Goal: Information Seeking & Learning: Learn about a topic

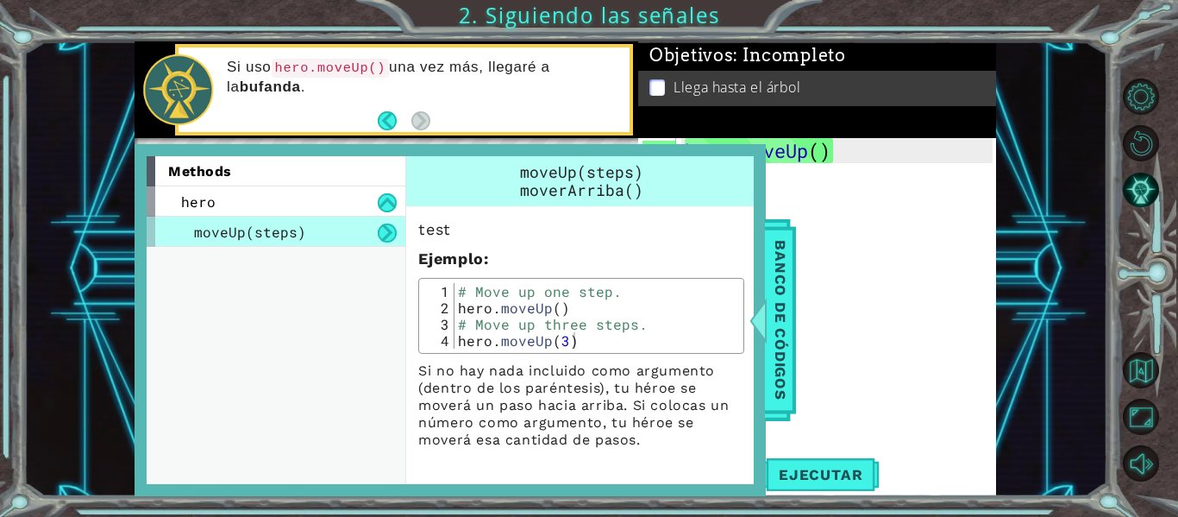
click at [809, 257] on div "hero . moveUp ( )" at bounding box center [841, 313] width 320 height 350
click at [766, 312] on div at bounding box center [759, 320] width 22 height 52
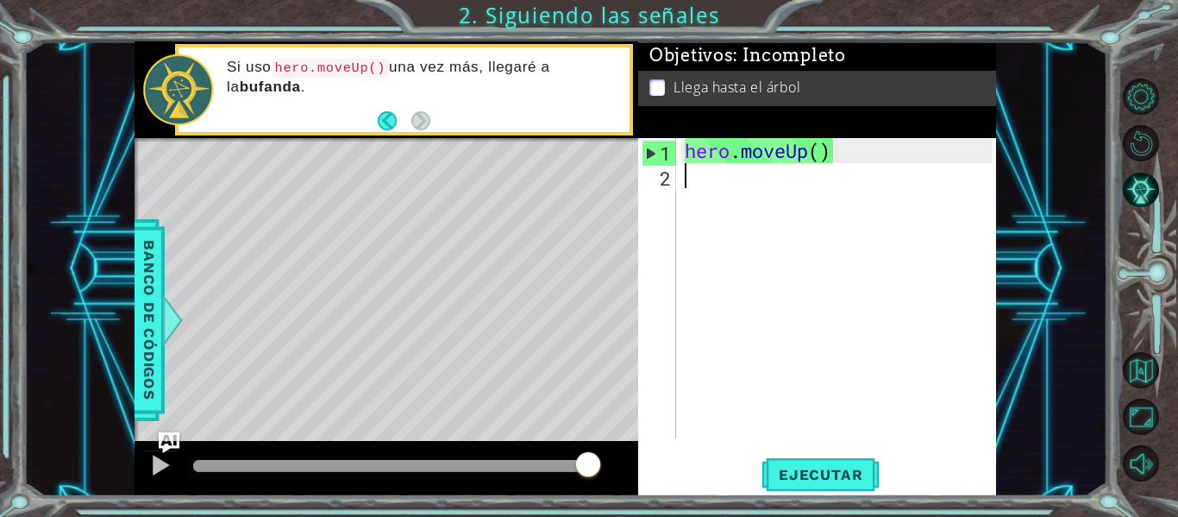
click at [699, 188] on div "hero . moveUp ( )" at bounding box center [841, 313] width 320 height 350
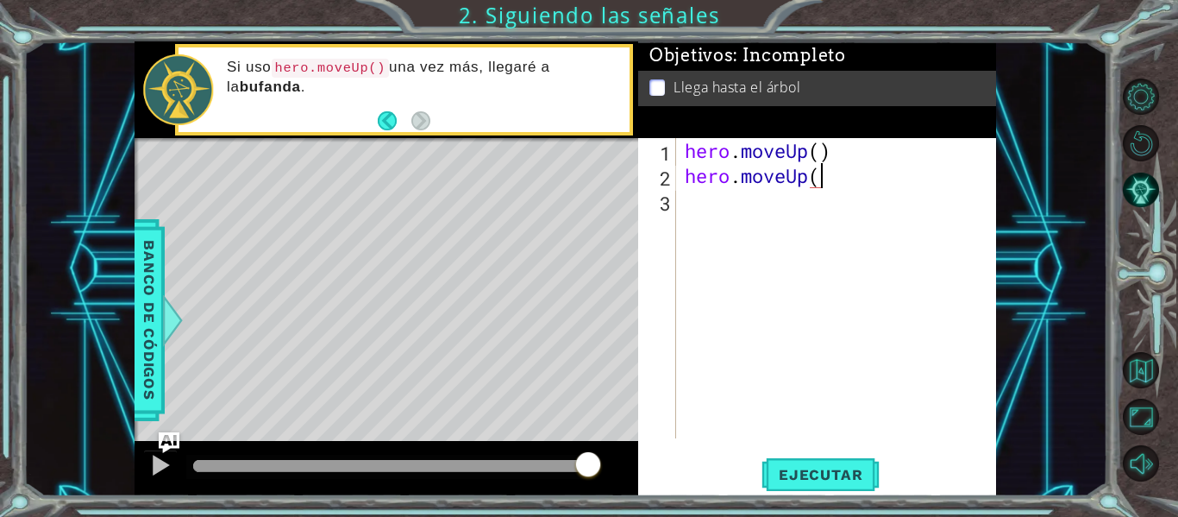
scroll to position [0, 6]
type textarea "hero.moveUp()"
click at [832, 481] on span "Ejecutar" at bounding box center [820, 474] width 118 height 17
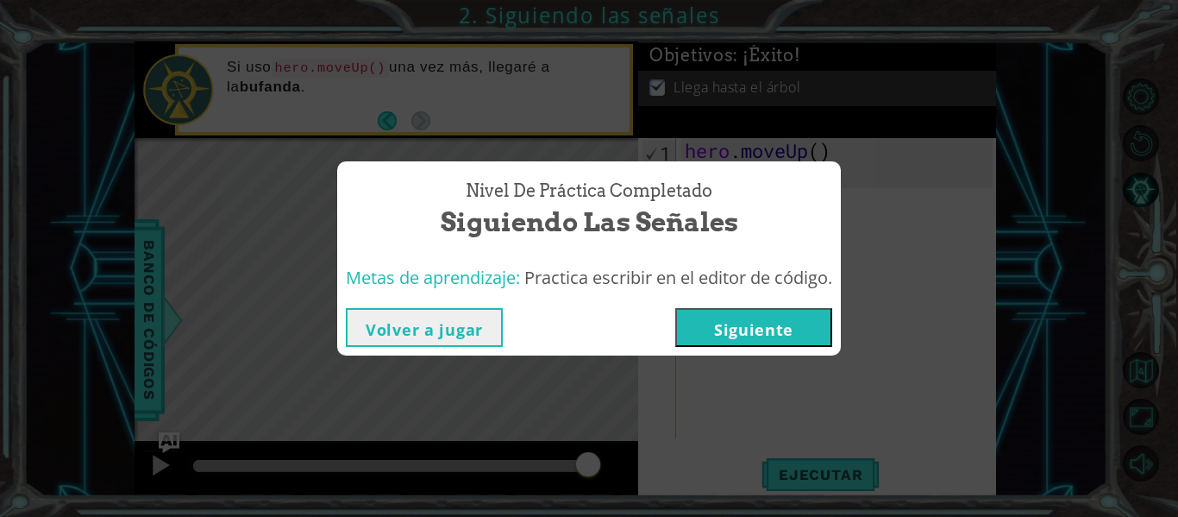
click at [811, 324] on button "Siguiente" at bounding box center [753, 327] width 157 height 39
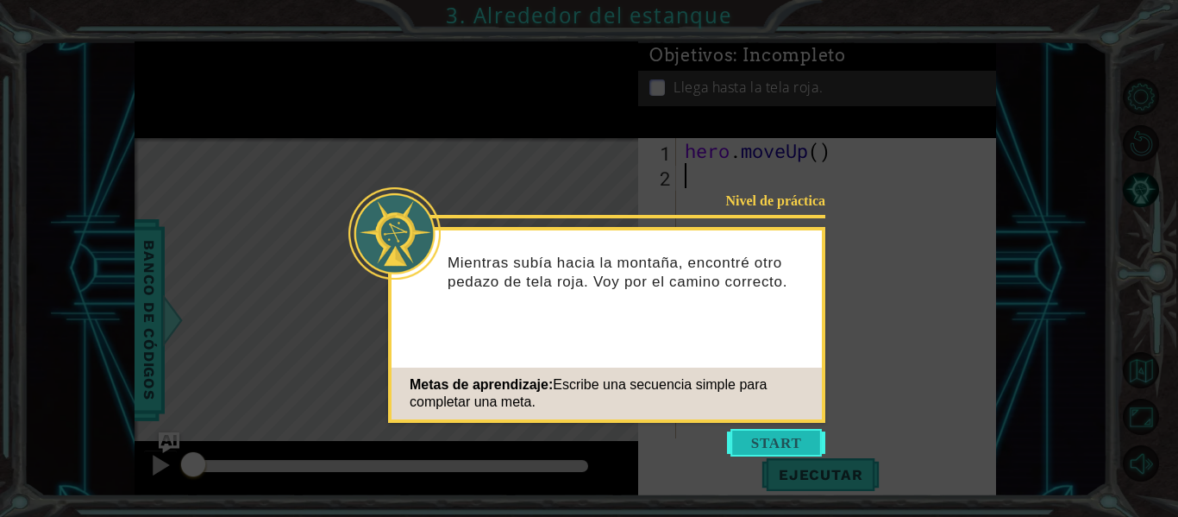
click at [739, 436] on button "Start" at bounding box center [776, 443] width 98 height 28
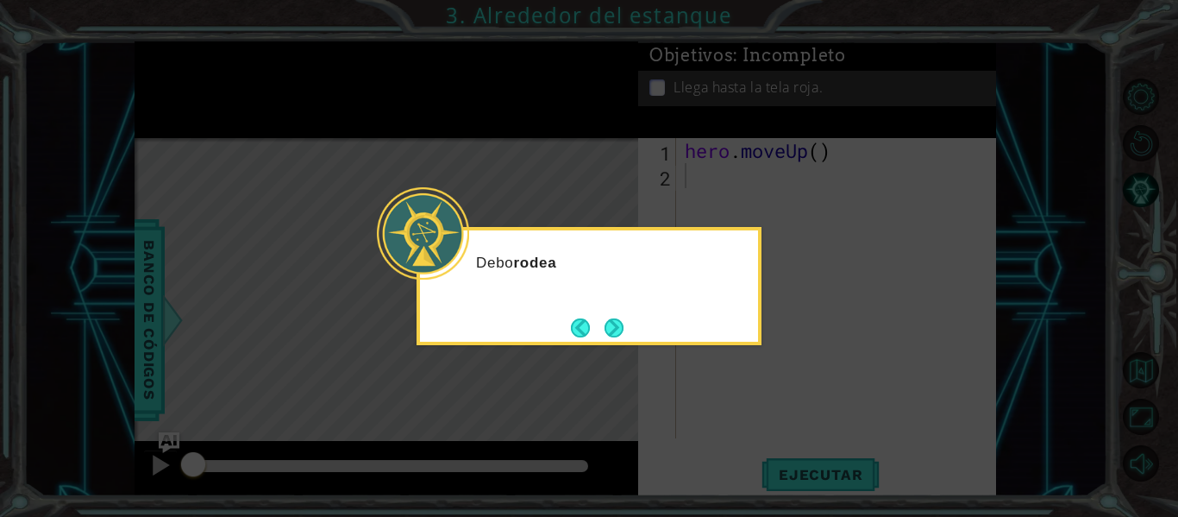
click at [739, 436] on icon at bounding box center [589, 258] width 1178 height 517
click at [622, 336] on button "Next" at bounding box center [613, 327] width 19 height 19
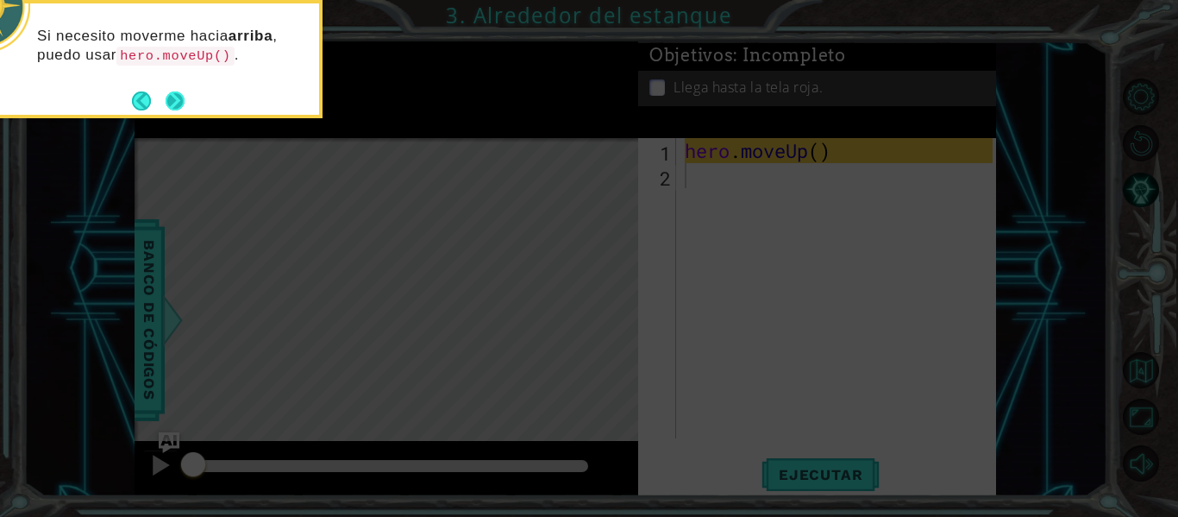
click at [179, 94] on button "Next" at bounding box center [175, 100] width 19 height 19
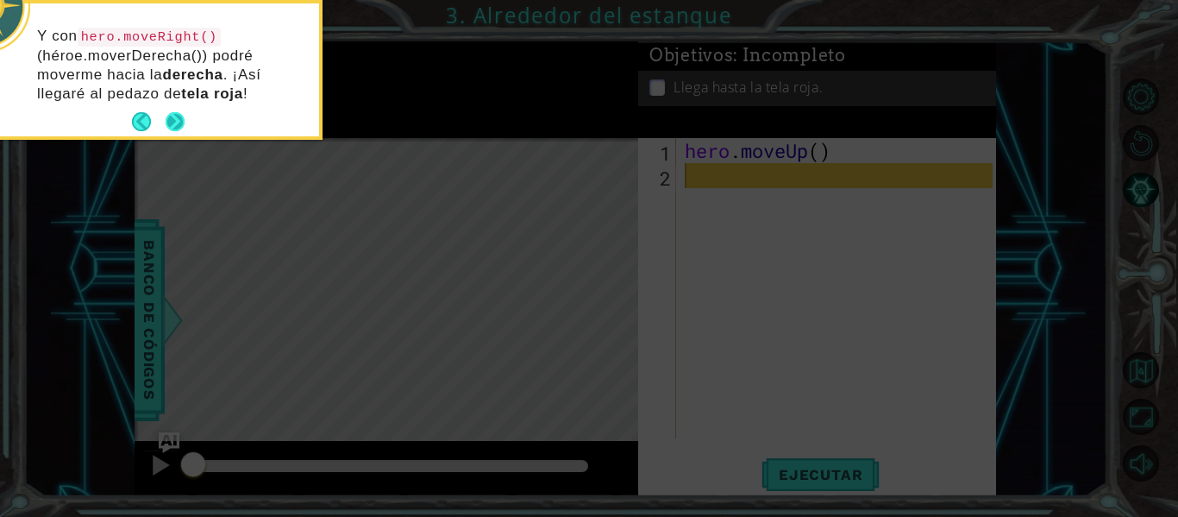
click at [174, 110] on footer at bounding box center [158, 122] width 53 height 26
click at [172, 117] on button "Next" at bounding box center [175, 121] width 19 height 19
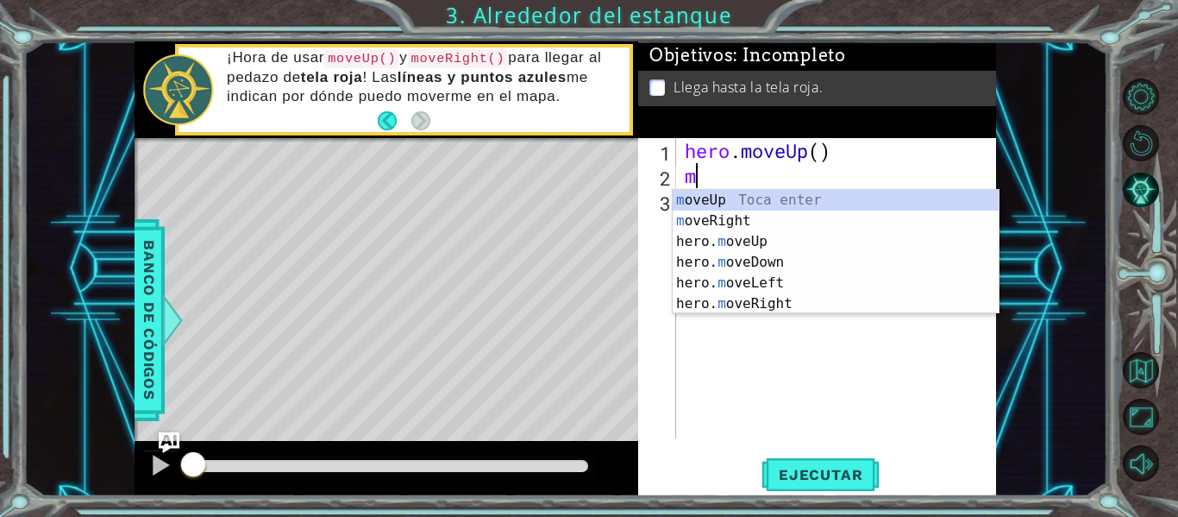
type textarea "mo"
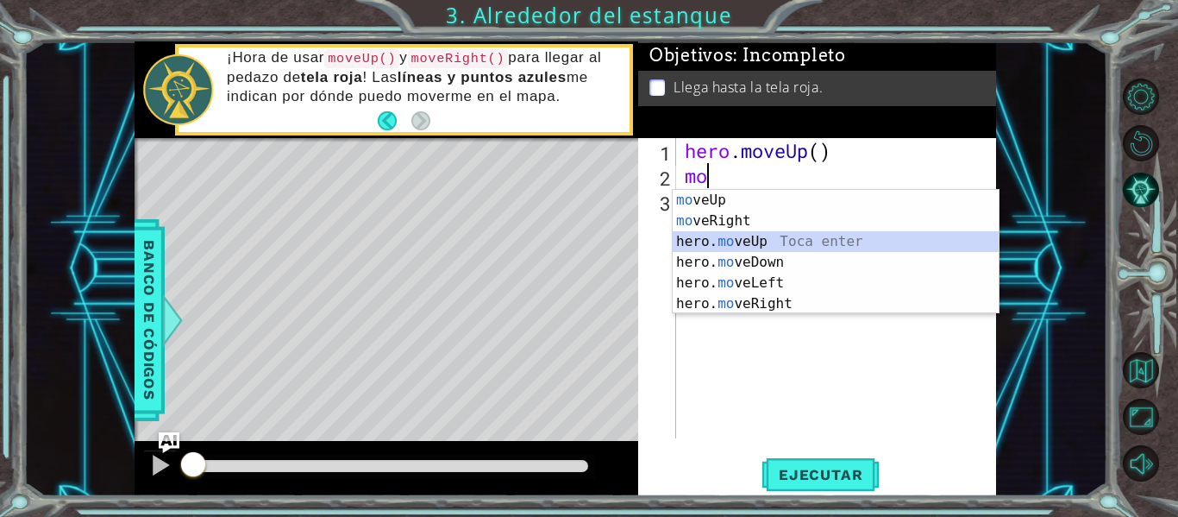
click at [769, 238] on div "mo veUp Toca enter mo veRight Toca enter hero. mo veUp Toca enter hero. mo veDo…" at bounding box center [836, 273] width 326 height 166
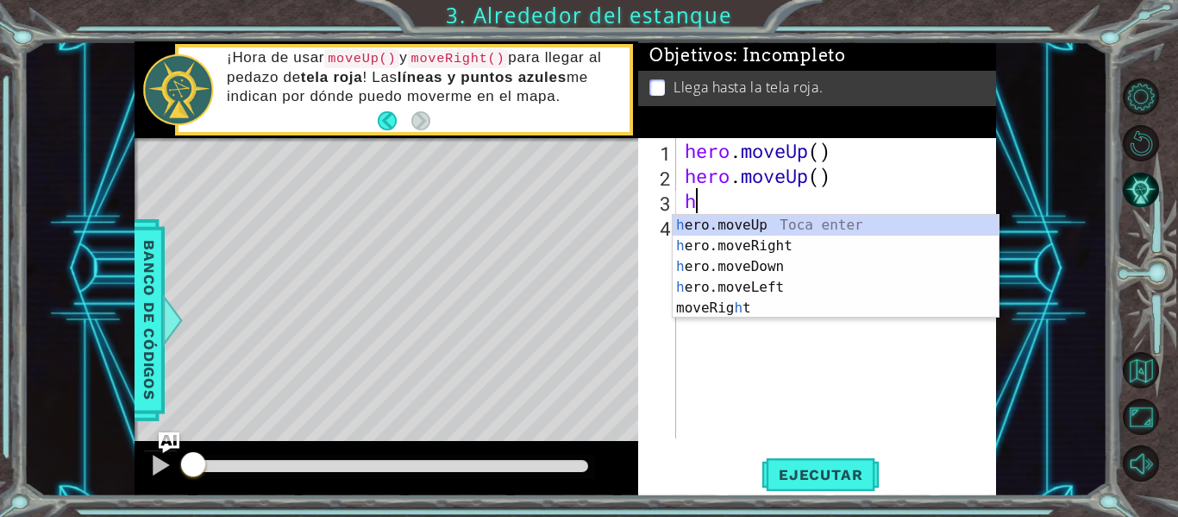
type textarea "he"
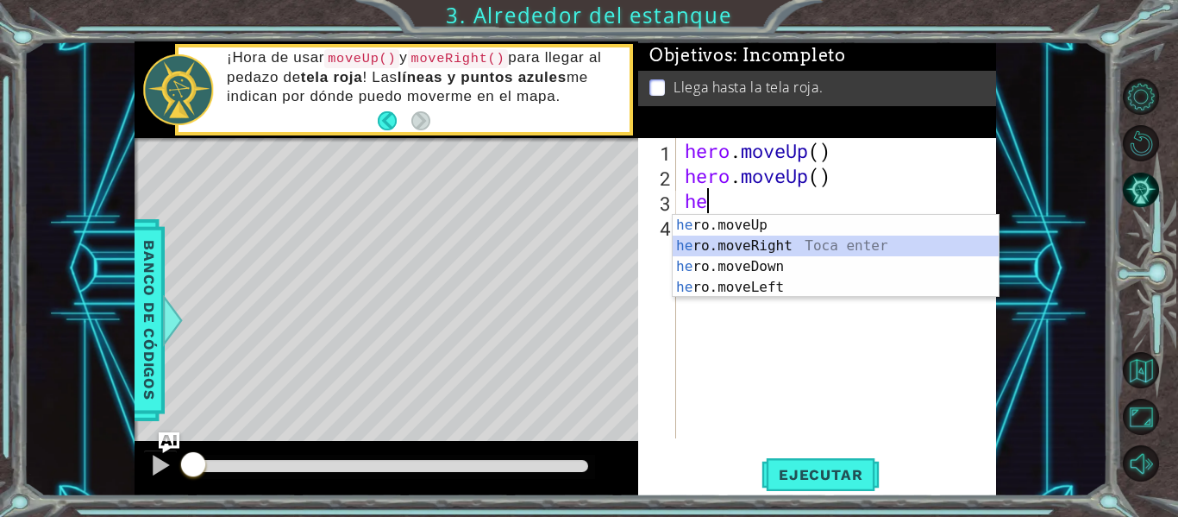
click at [786, 241] on div "he ro.moveUp Toca enter he ro.moveRight Toca enter he ro.moveDown Toca enter he…" at bounding box center [836, 277] width 326 height 124
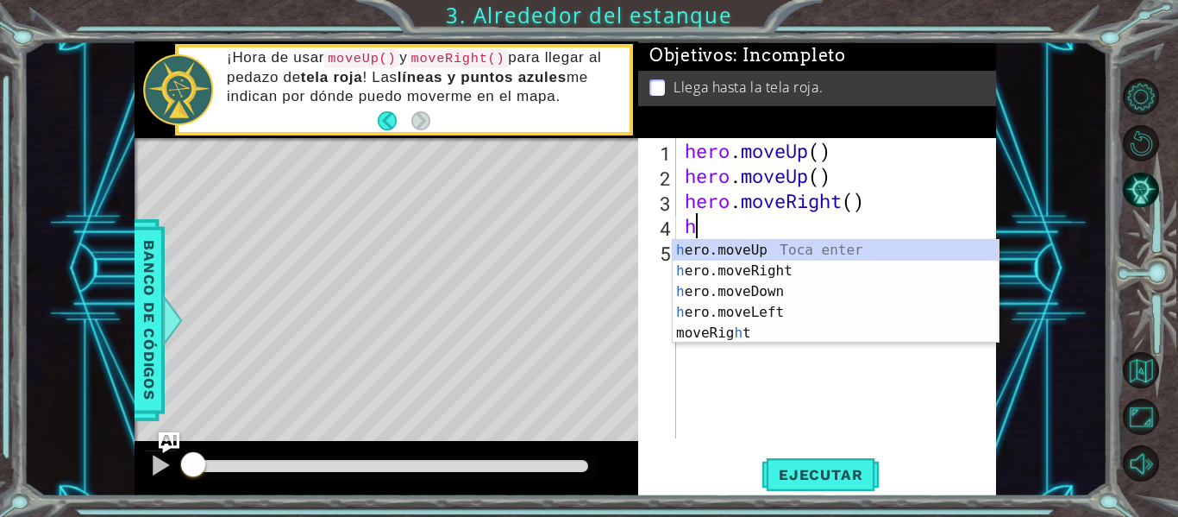
type textarea "he"
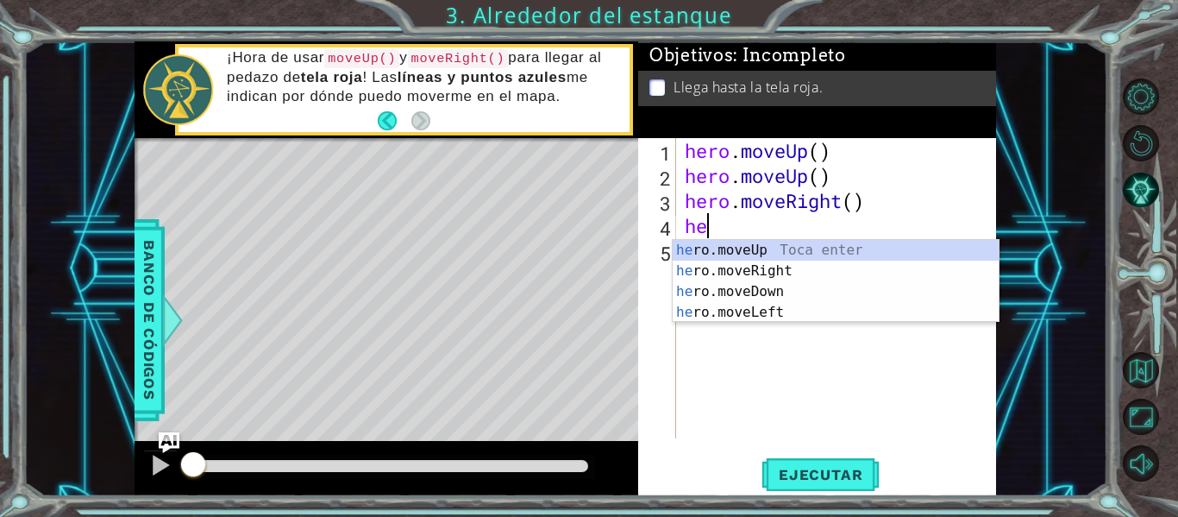
click at [786, 241] on div "he ro.moveUp Toca enter he ro.moveRight Toca enter he ro.moveDown Toca enter he…" at bounding box center [836, 302] width 326 height 124
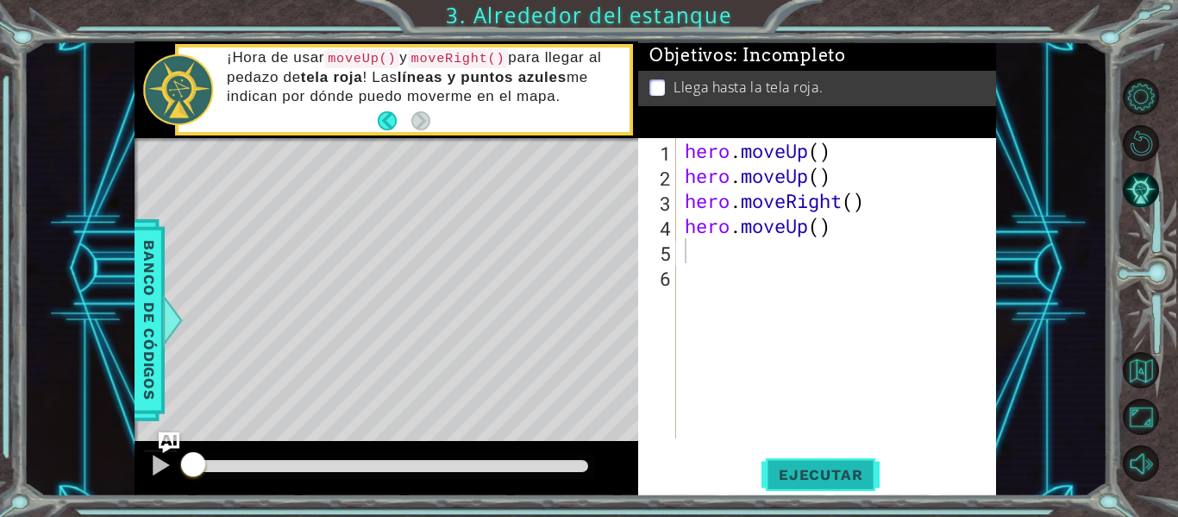
click at [806, 470] on span "Ejecutar" at bounding box center [820, 474] width 118 height 17
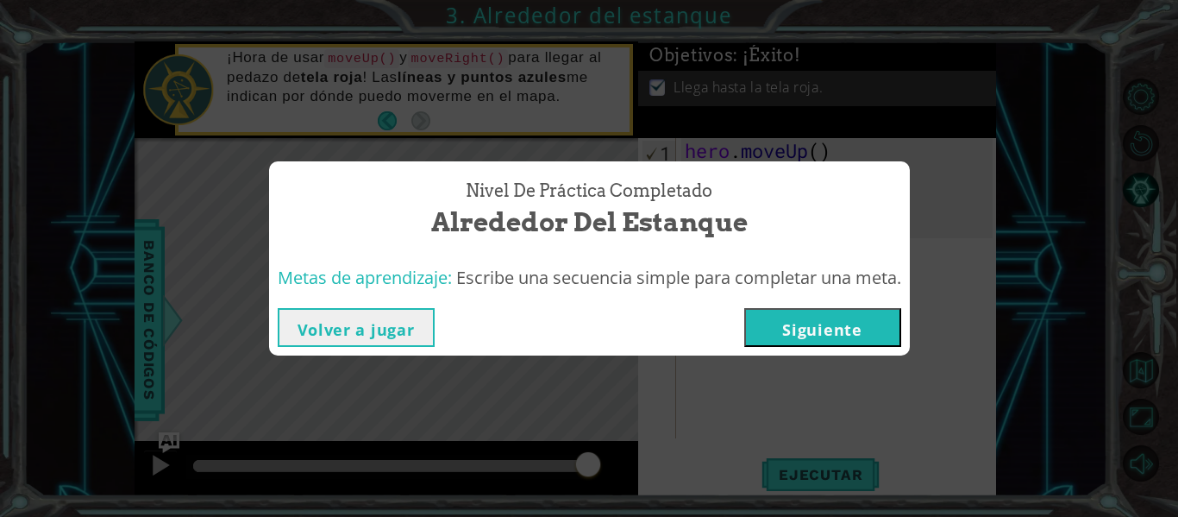
click at [864, 317] on button "Siguiente" at bounding box center [822, 327] width 157 height 39
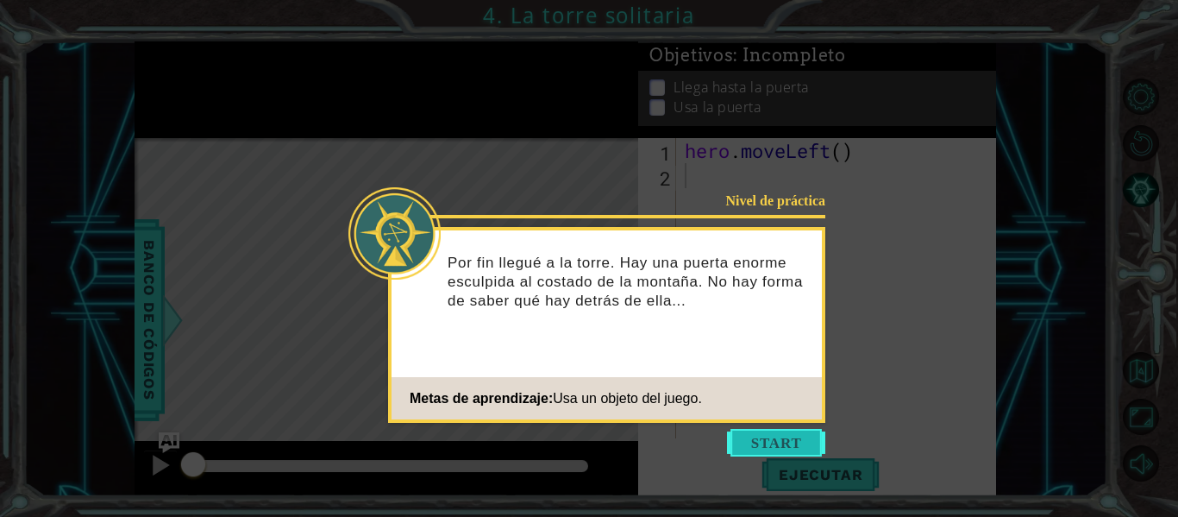
click at [781, 432] on button "Start" at bounding box center [776, 443] width 98 height 28
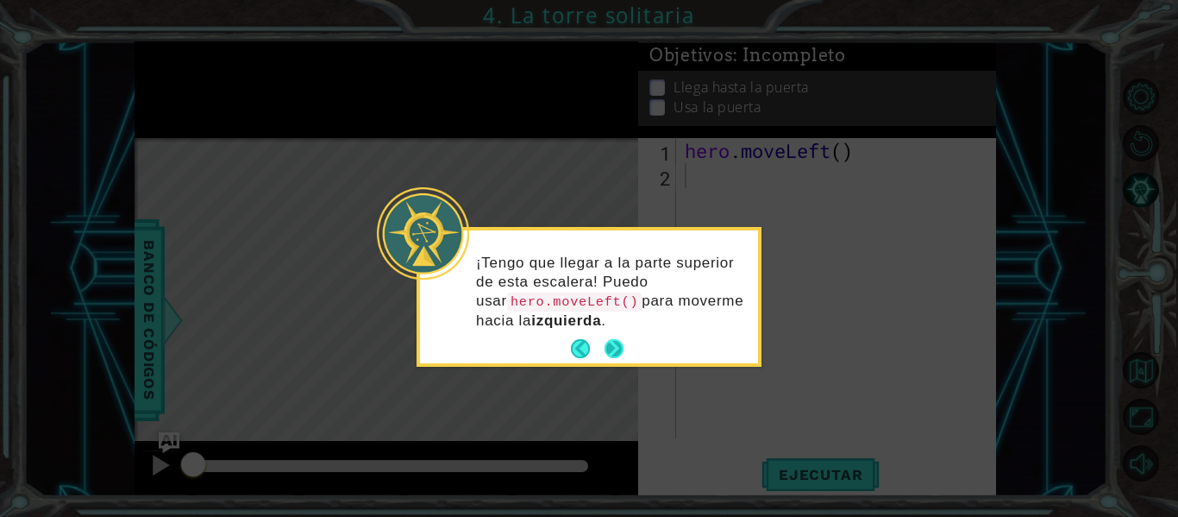
click at [609, 350] on button "Next" at bounding box center [614, 348] width 24 height 24
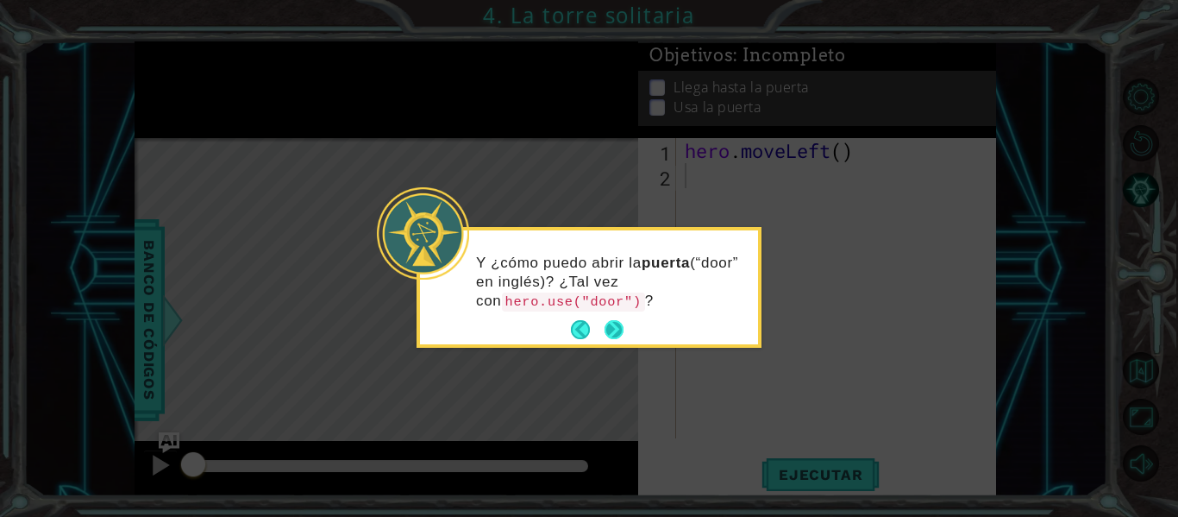
click at [620, 331] on button "Next" at bounding box center [613, 329] width 19 height 19
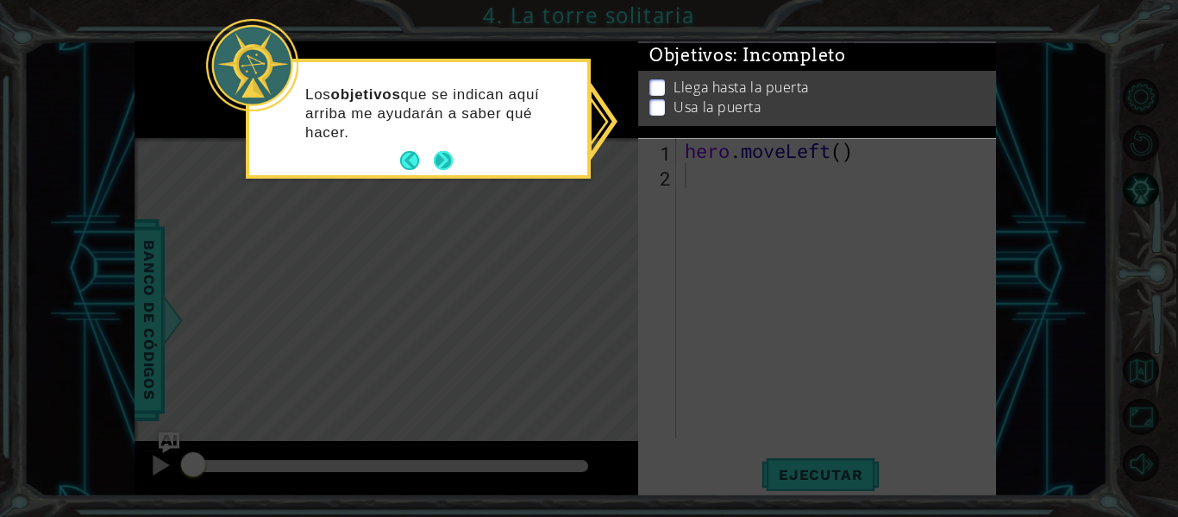
click at [450, 164] on button "Next" at bounding box center [443, 160] width 19 height 19
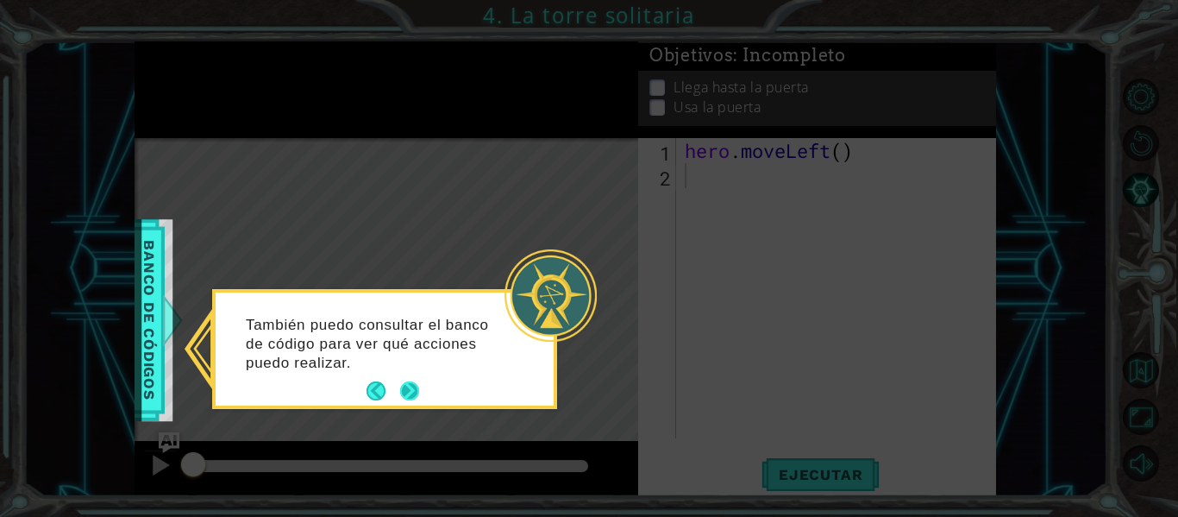
click at [409, 381] on button "Next" at bounding box center [409, 390] width 19 height 19
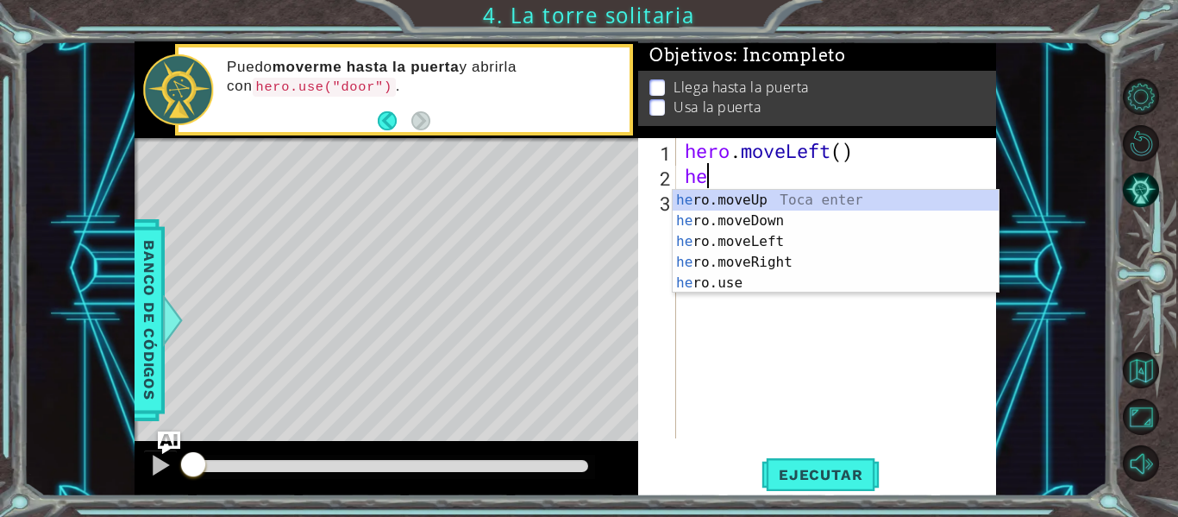
type textarea "her"
click at [766, 240] on div "her o.moveUp Toca enter her o.moveDown Toca enter her o.moveLeft [PERSON_NAME] …" at bounding box center [836, 262] width 326 height 145
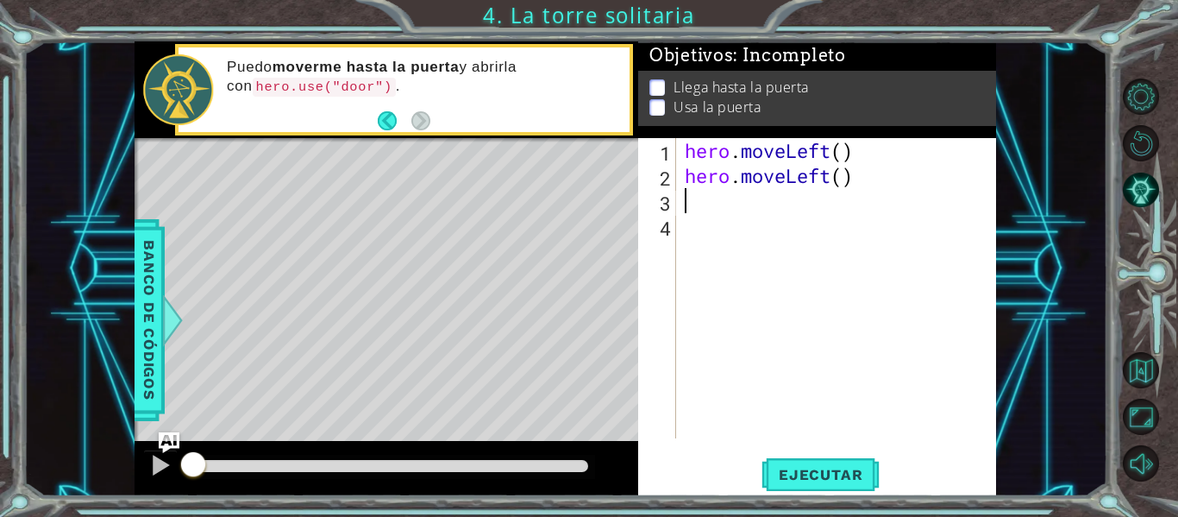
scroll to position [0, 0]
type textarea "h"
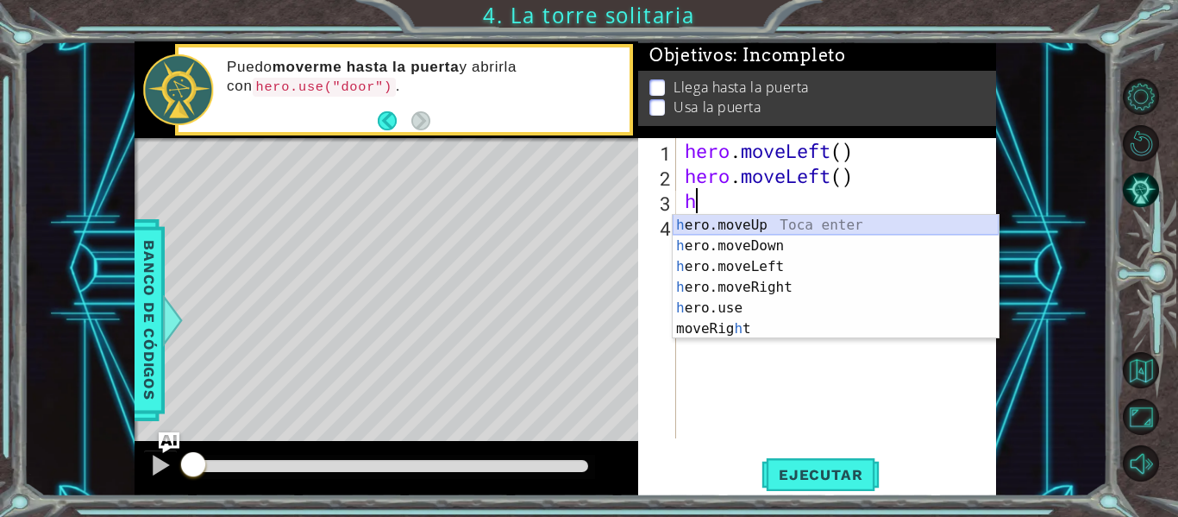
click at [776, 226] on div "h ero.moveUp Toca enter h ero.moveDown Toca enter h ero.moveLeft Toca enter h e…" at bounding box center [836, 298] width 326 height 166
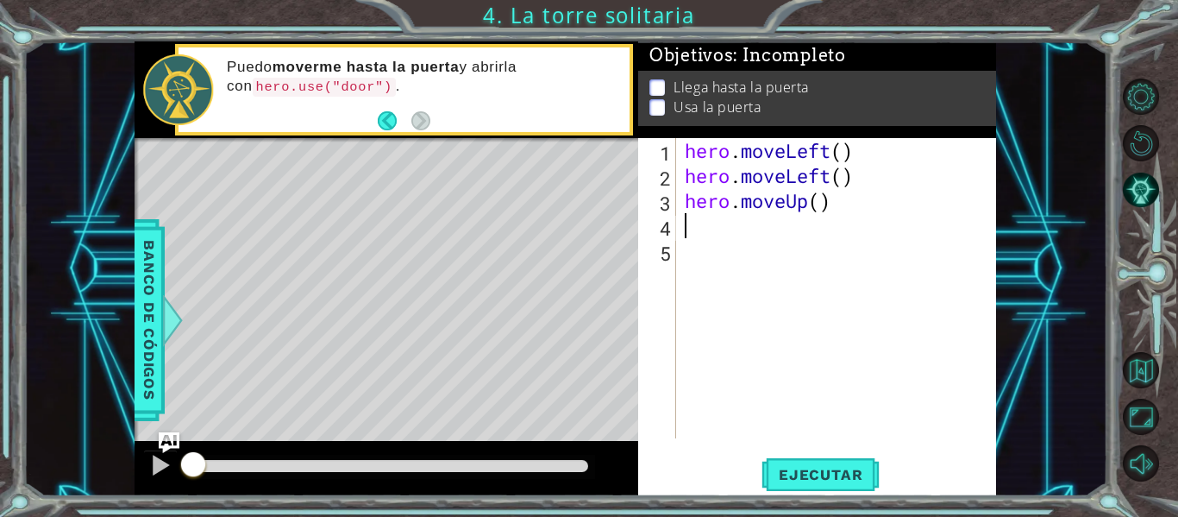
type textarea "h"
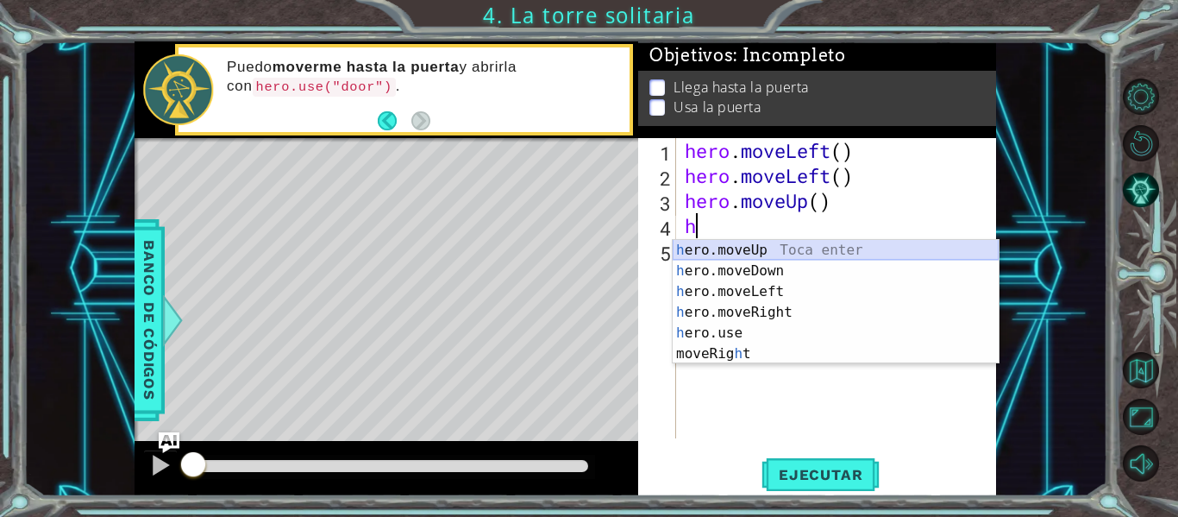
click at [774, 245] on div "h ero.moveUp Toca enter h ero.moveDown Toca enter h ero.moveLeft Toca enter h e…" at bounding box center [836, 323] width 326 height 166
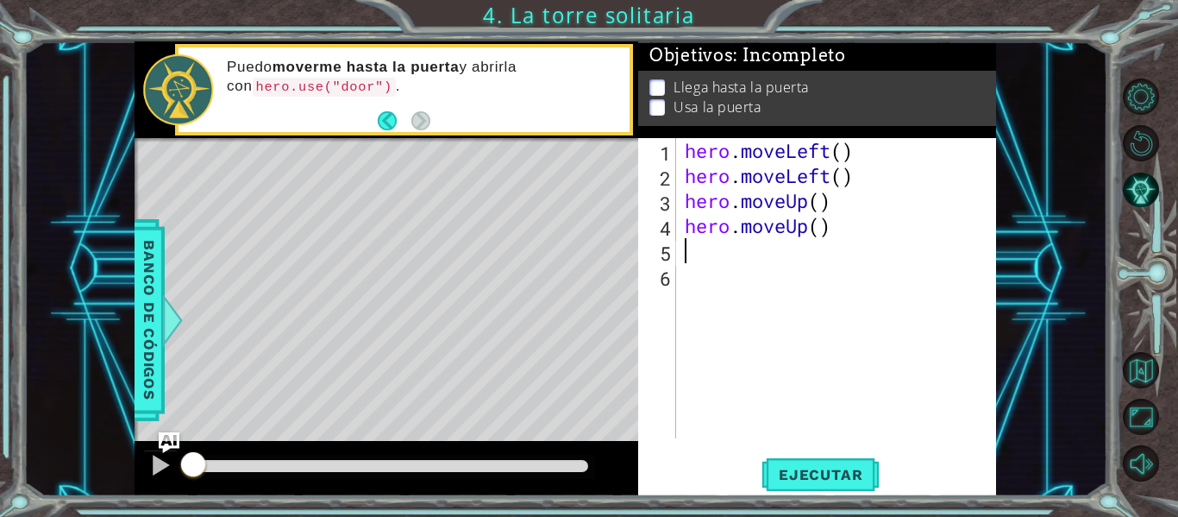
type textarea "h"
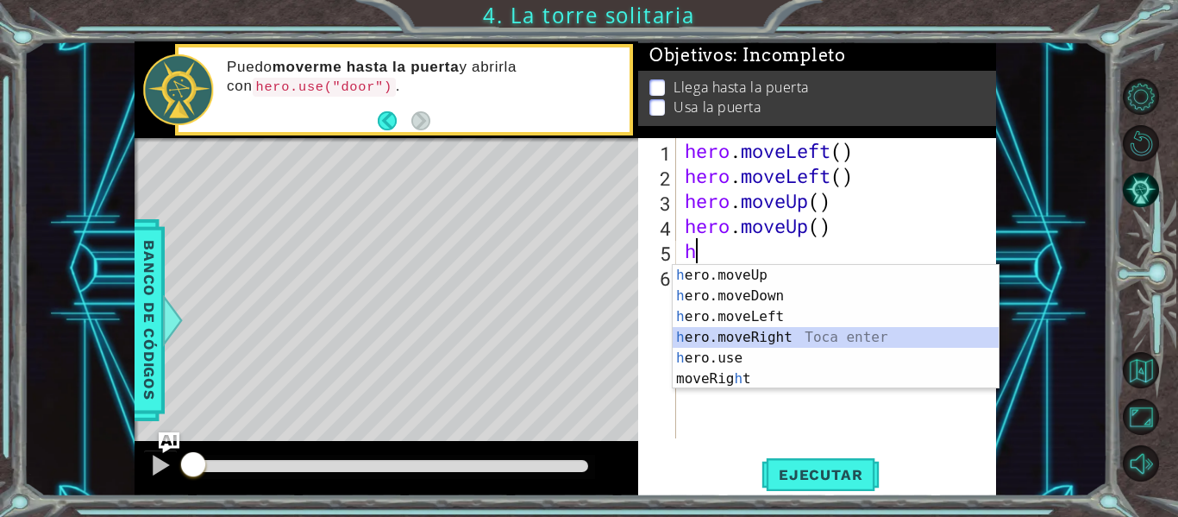
click at [754, 336] on div "h ero.moveUp Toca enter h ero.moveDown Toca enter h ero.moveLeft Toca enter h e…" at bounding box center [836, 348] width 326 height 166
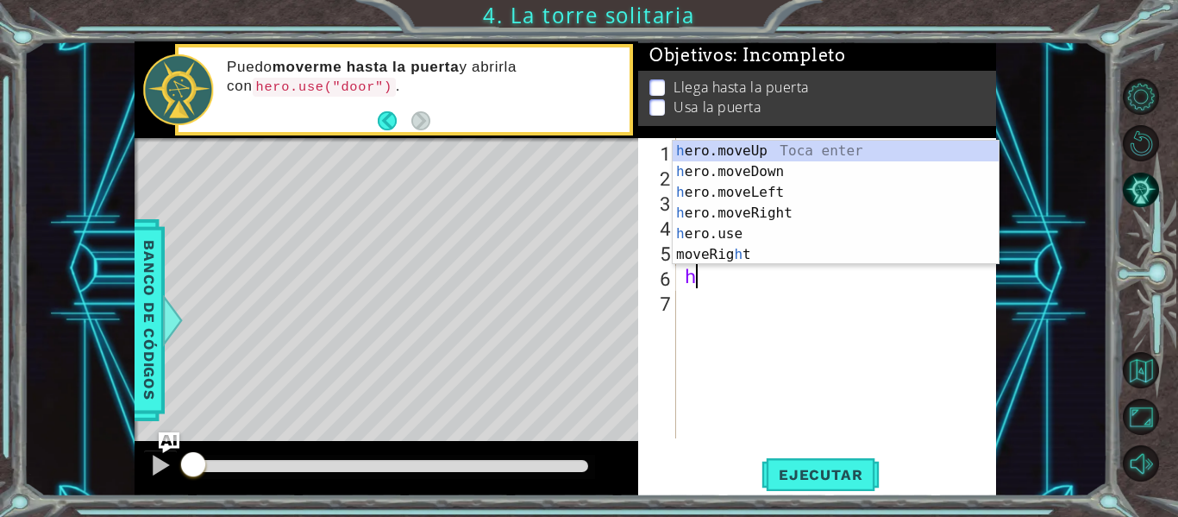
type textarea "he"
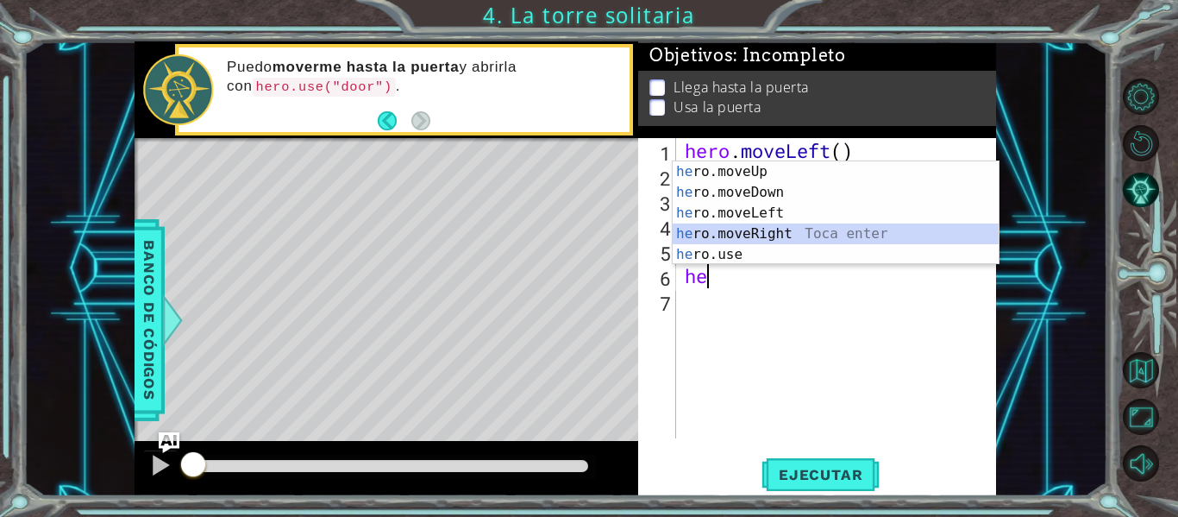
click at [726, 228] on div "he ro.moveUp Toca enter he ro.moveDown Toca enter he ro.moveLeft Toca enter he …" at bounding box center [836, 233] width 326 height 145
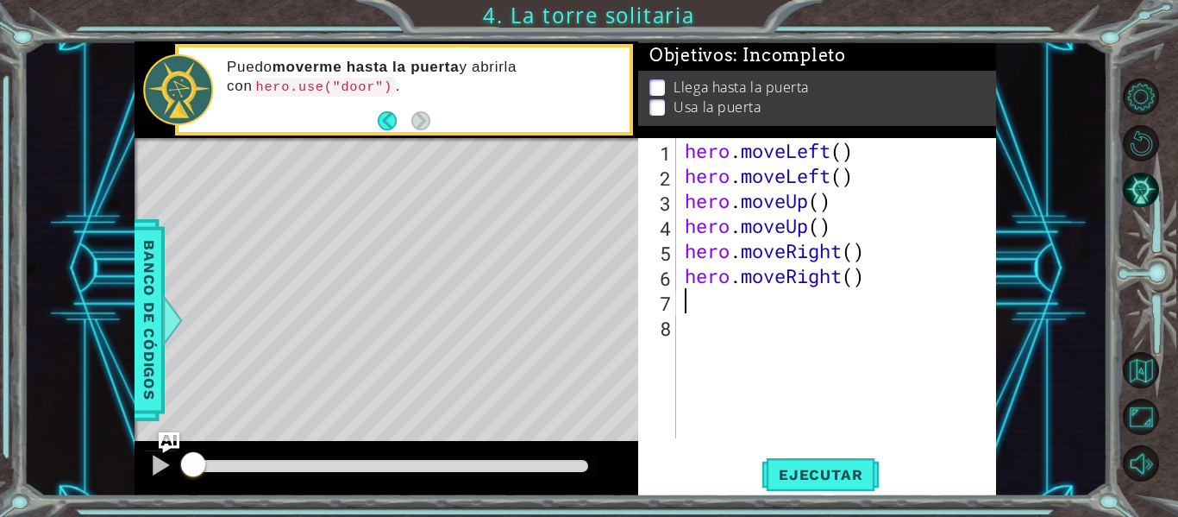
type textarea "h"
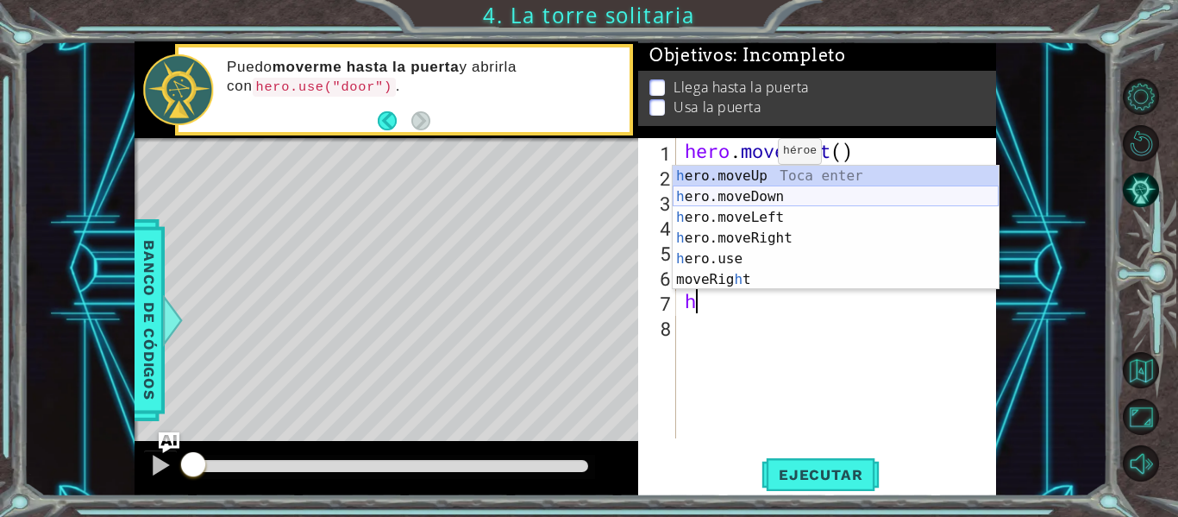
click at [742, 191] on div "h ero.moveUp Toca enter h ero.moveDown Toca enter h ero.moveLeft Toca enter h e…" at bounding box center [836, 249] width 326 height 166
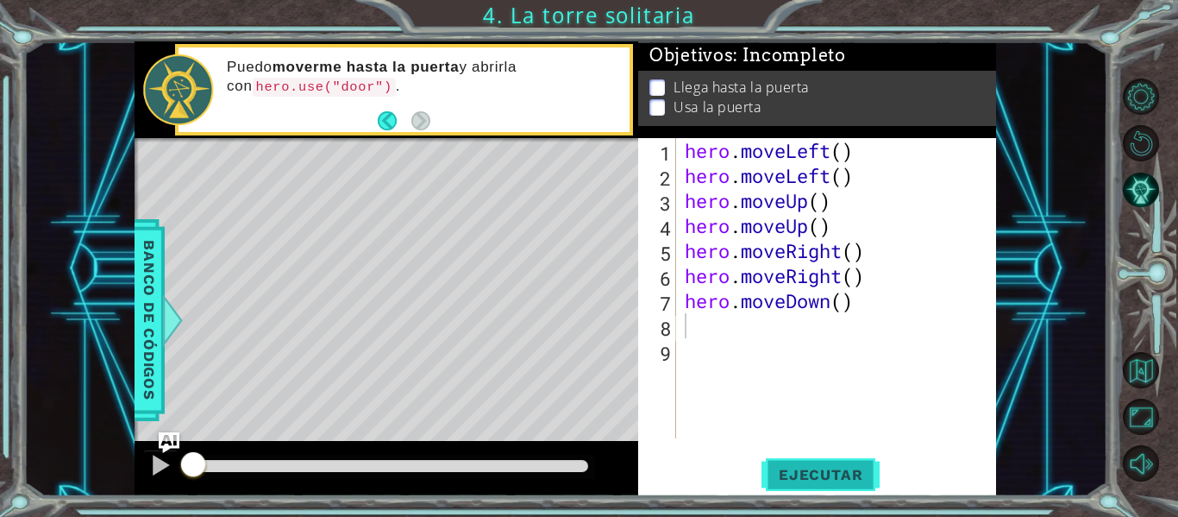
click at [822, 485] on button "Ejecutar" at bounding box center [820, 474] width 118 height 35
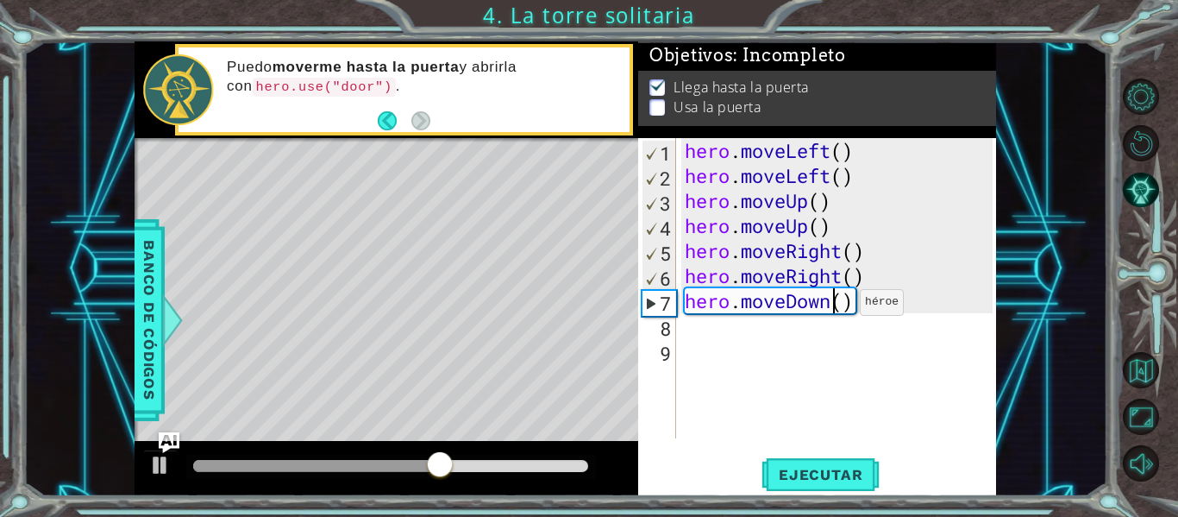
click at [834, 306] on div "hero . moveLeft ( ) hero . moveLeft ( ) hero . moveUp ( ) hero . moveUp ( ) her…" at bounding box center [841, 313] width 320 height 350
click at [868, 305] on div "hero . moveLeft ( ) hero . moveLeft ( ) hero . moveUp ( ) hero . moveUp ( ) her…" at bounding box center [841, 313] width 320 height 350
click at [845, 302] on div "hero . moveLeft ( ) hero . moveLeft ( ) hero . moveUp ( ) hero . moveUp ( ) her…" at bounding box center [841, 313] width 320 height 350
click at [852, 302] on div "hero . moveLeft ( ) hero . moveLeft ( ) hero . moveUp ( ) hero . moveUp ( ) her…" at bounding box center [841, 313] width 320 height 350
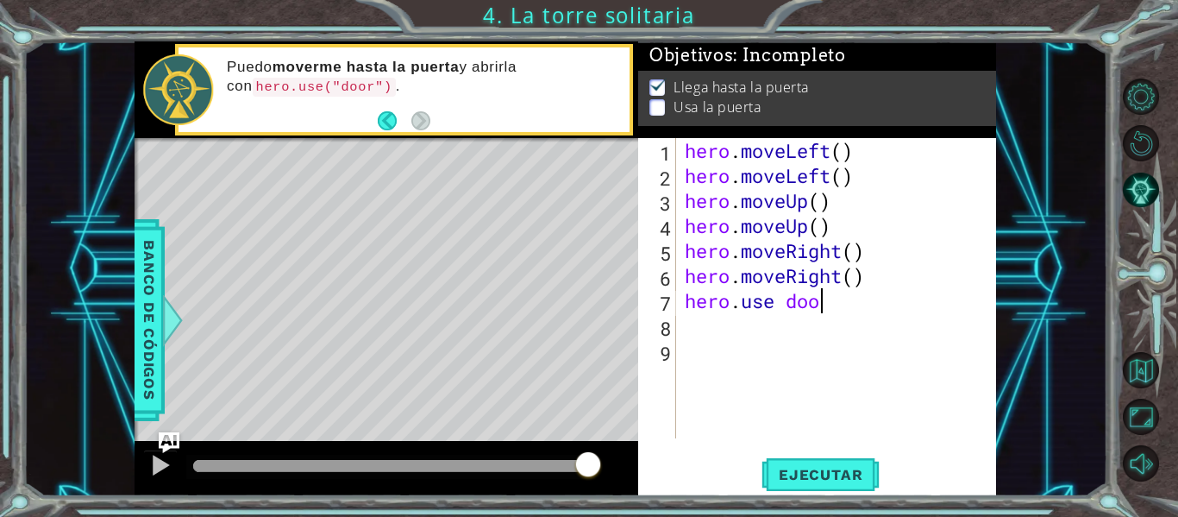
scroll to position [0, 6]
click at [833, 480] on span "Ejecutar" at bounding box center [820, 474] width 118 height 17
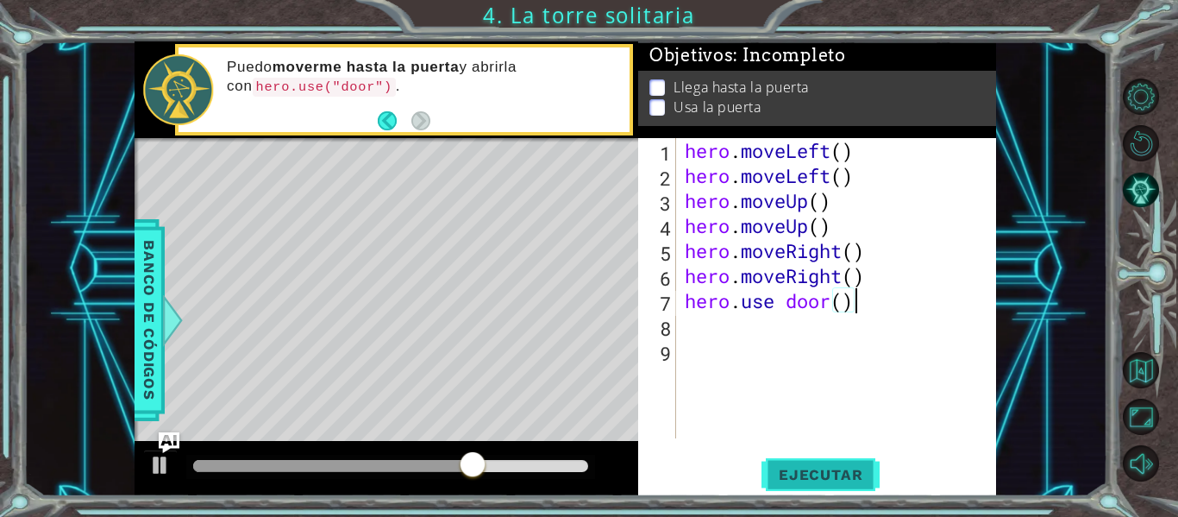
click at [811, 476] on span "Ejecutar" at bounding box center [820, 474] width 118 height 17
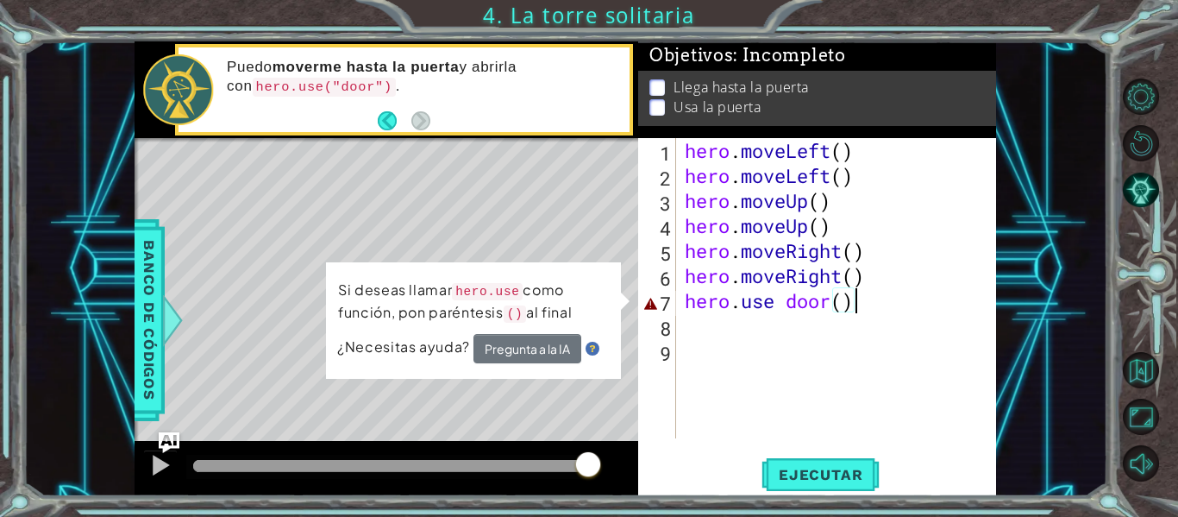
click at [832, 300] on div "hero . moveLeft ( ) hero . moveLeft ( ) hero . moveUp ( ) hero . moveUp ( ) her…" at bounding box center [841, 313] width 320 height 350
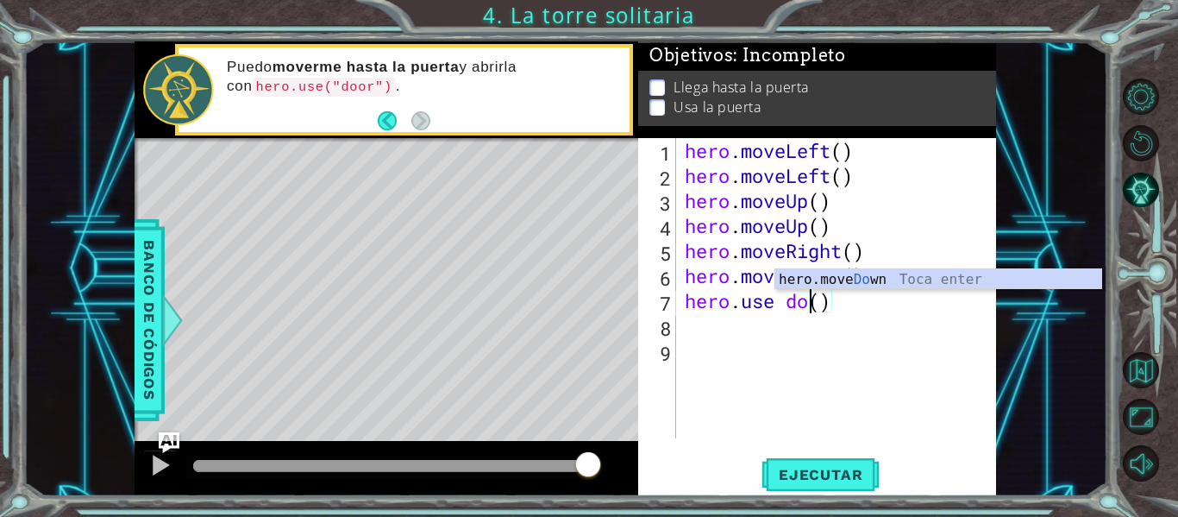
scroll to position [0, 5]
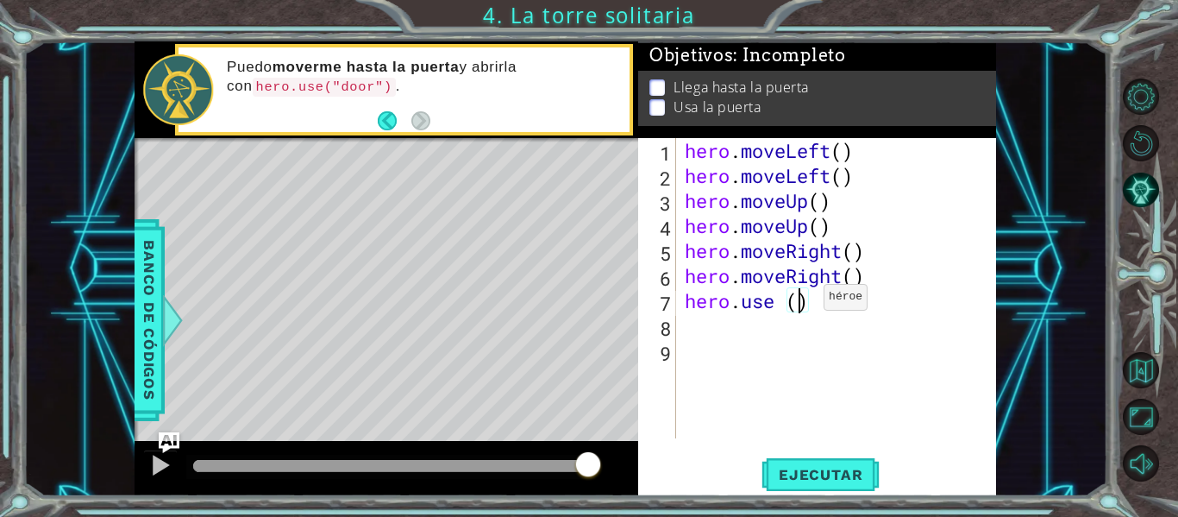
click at [798, 301] on div "hero . moveLeft ( ) hero . moveLeft ( ) hero . moveUp ( ) hero . moveUp ( ) her…" at bounding box center [841, 313] width 320 height 350
click at [817, 473] on span "Ejecutar" at bounding box center [820, 474] width 118 height 17
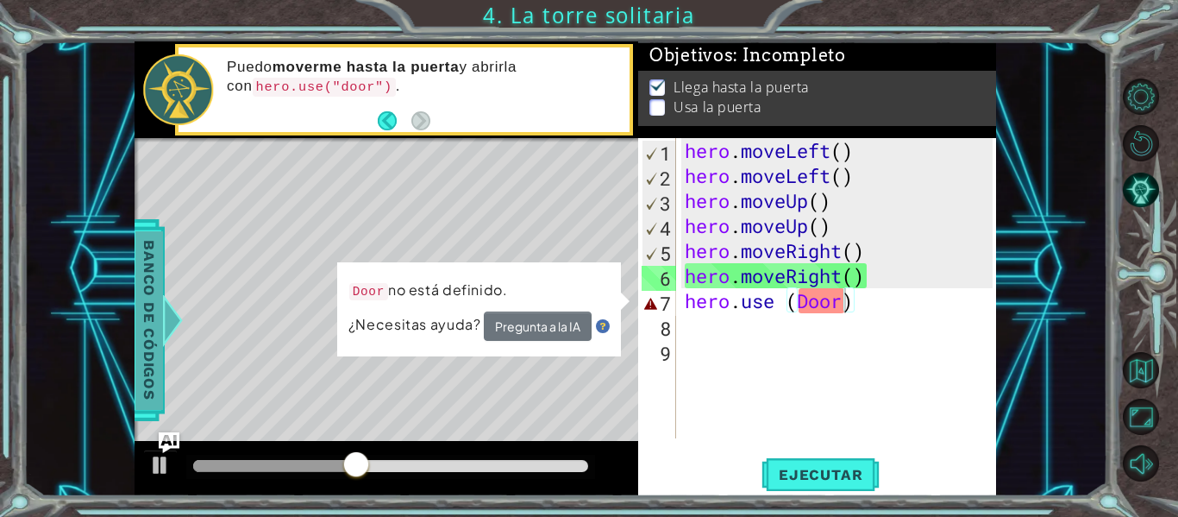
click at [146, 288] on span "Banco de códigos" at bounding box center [140, 320] width 28 height 179
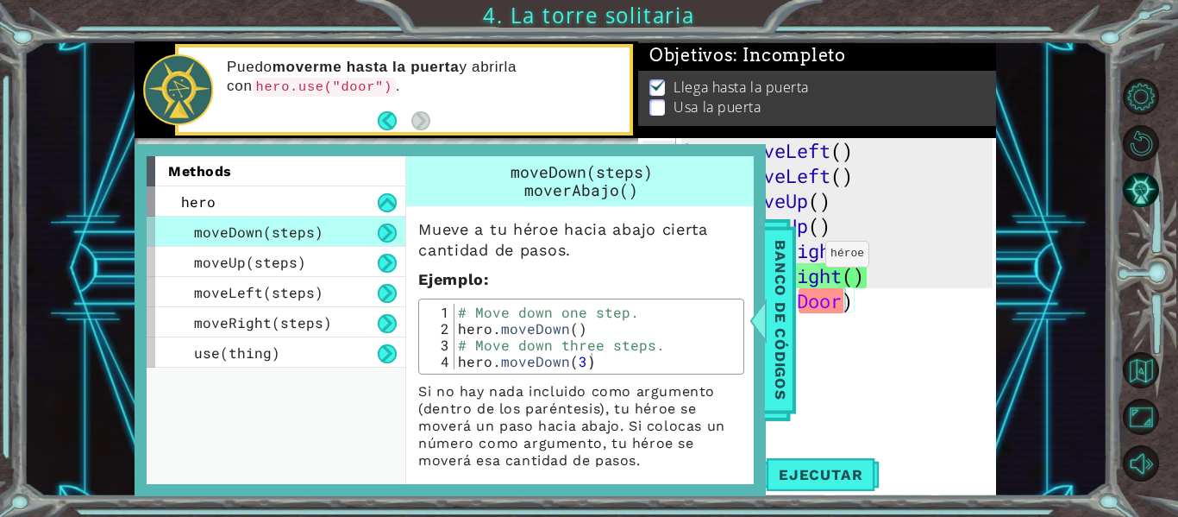
scroll to position [11, 0]
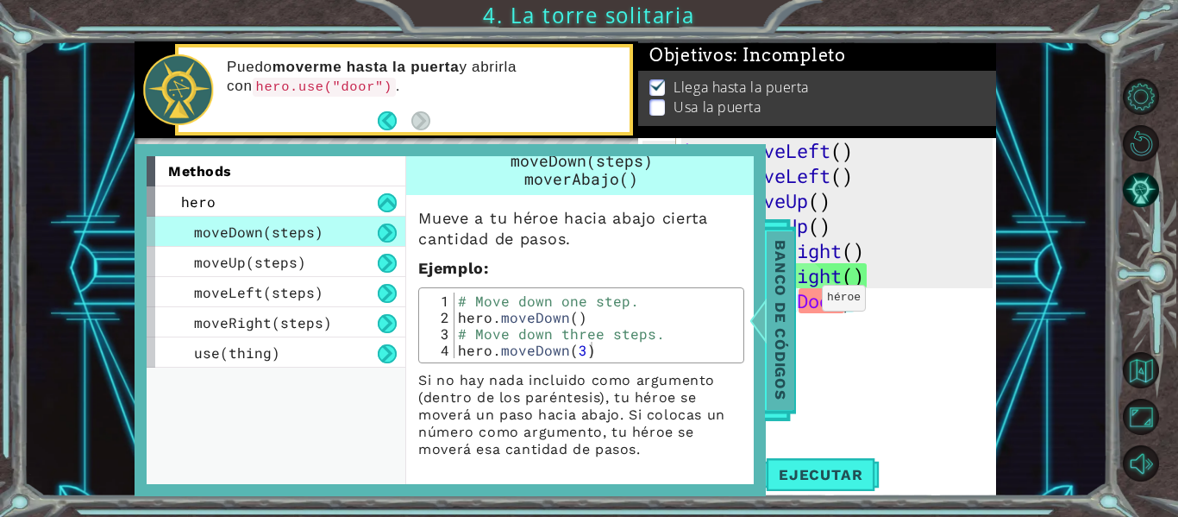
click at [773, 290] on span "Banco de códigos" at bounding box center [769, 320] width 28 height 179
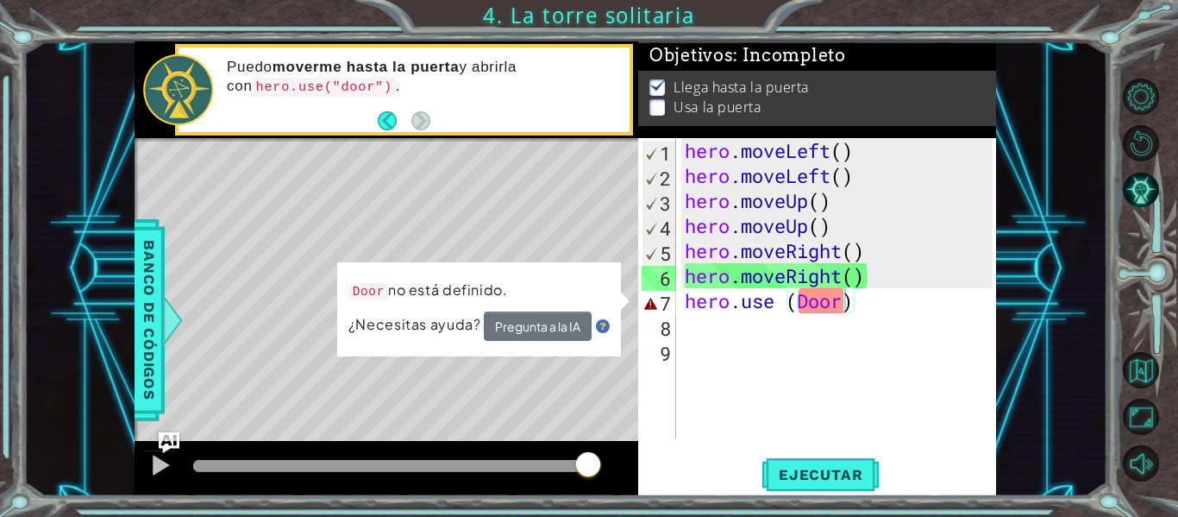
click at [807, 301] on div "hero . moveLeft ( ) hero . moveLeft ( ) hero . moveUp ( ) hero . moveUp ( ) her…" at bounding box center [841, 313] width 320 height 350
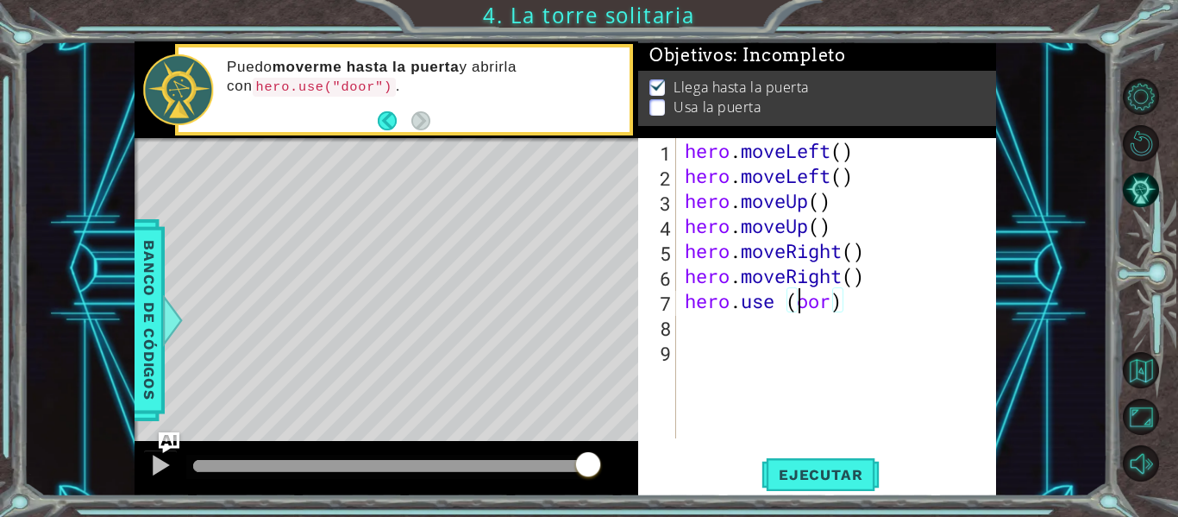
scroll to position [0, 6]
click at [812, 476] on span "Ejecutar" at bounding box center [820, 474] width 118 height 17
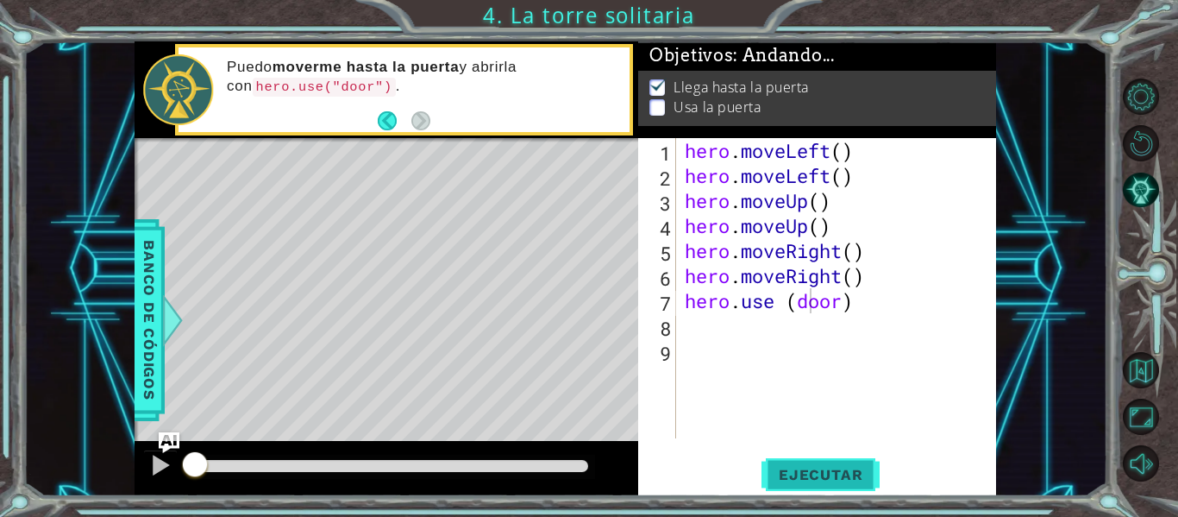
click at [812, 476] on span "Ejecutar" at bounding box center [820, 474] width 118 height 17
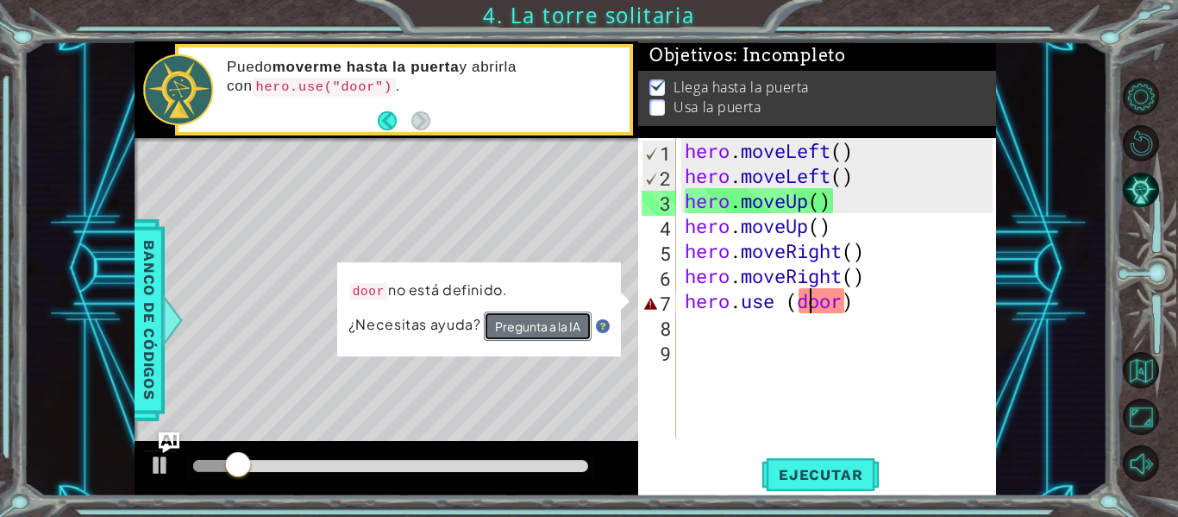
click at [536, 320] on button "Pregunta a la IA" at bounding box center [538, 325] width 108 height 29
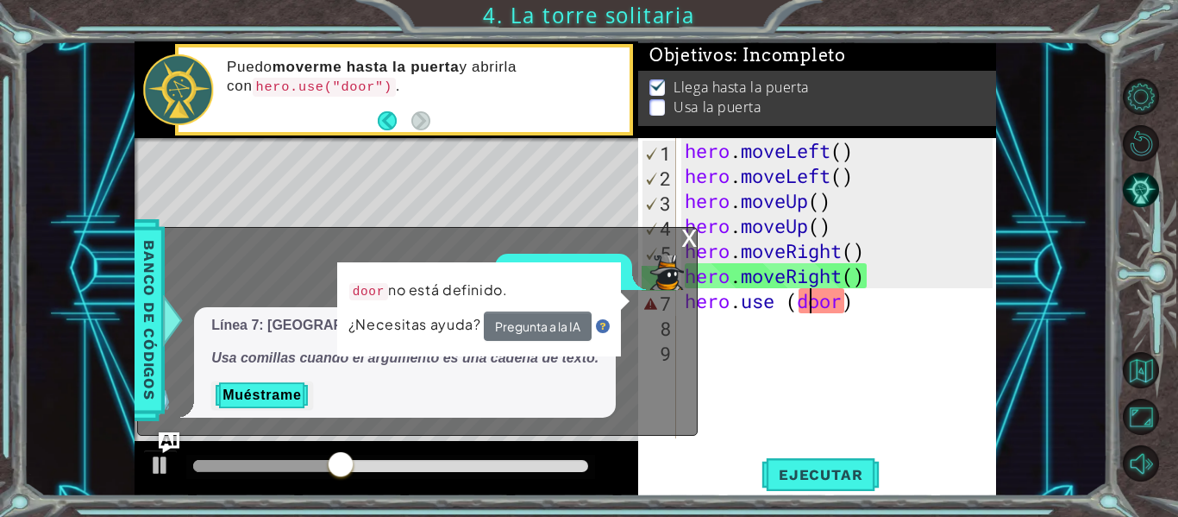
click at [840, 299] on div "hero . moveLeft ( ) hero . moveLeft ( ) hero . moveUp ( ) hero . moveUp ( ) her…" at bounding box center [841, 313] width 320 height 350
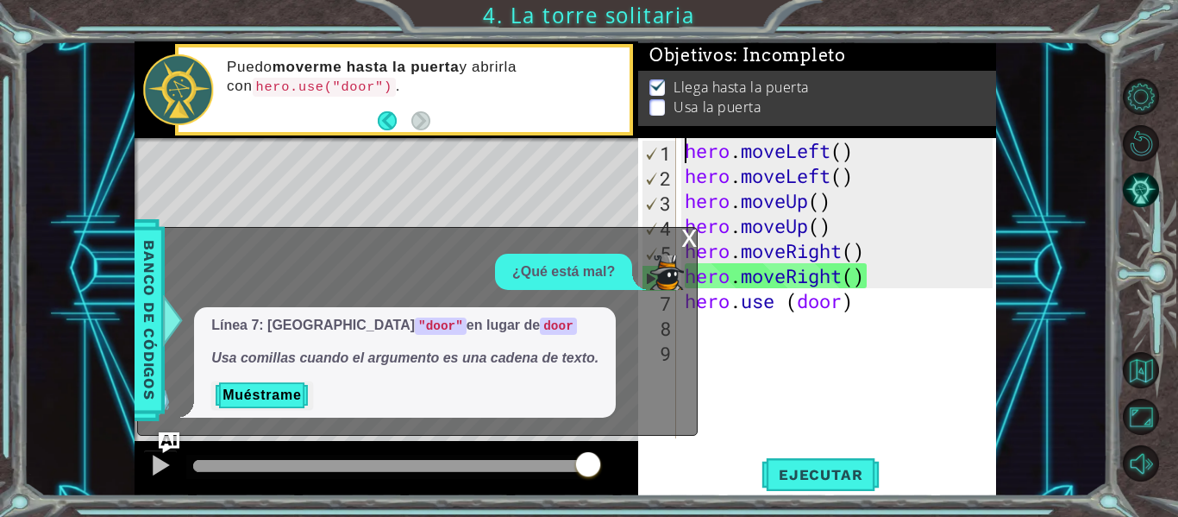
click at [842, 312] on div "hero . moveLeft ( ) hero . moveLeft ( ) hero . moveUp ( ) hero . moveUp ( ) her…" at bounding box center [841, 313] width 320 height 350
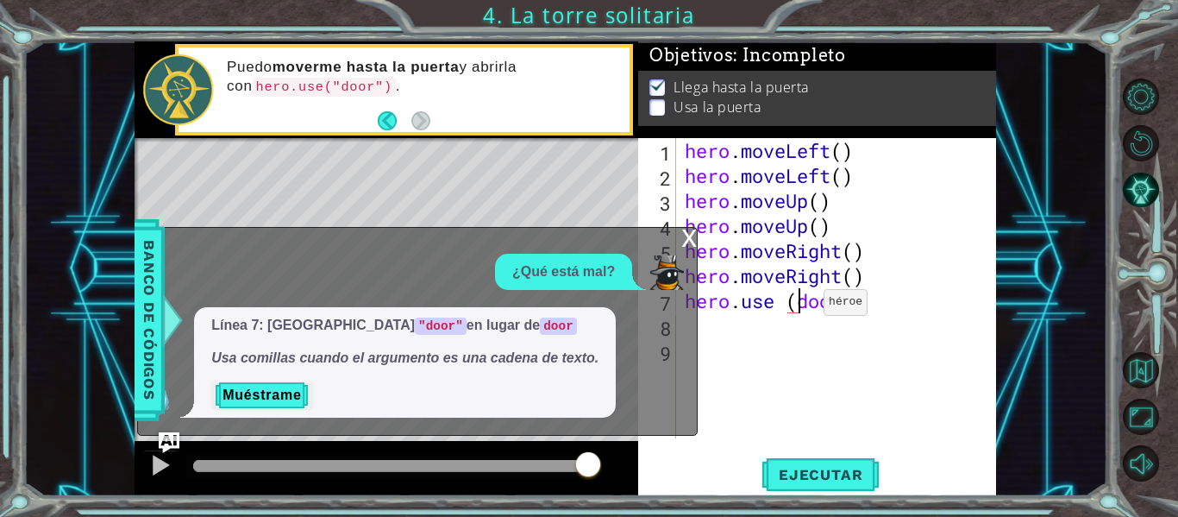
click at [798, 306] on div "hero . moveLeft ( ) hero . moveLeft ( ) hero . moveUp ( ) hero . moveUp ( ) her…" at bounding box center [841, 313] width 320 height 350
type textarea "hero.use ("door")"
click at [821, 463] on button "Ejecutar" at bounding box center [820, 474] width 118 height 35
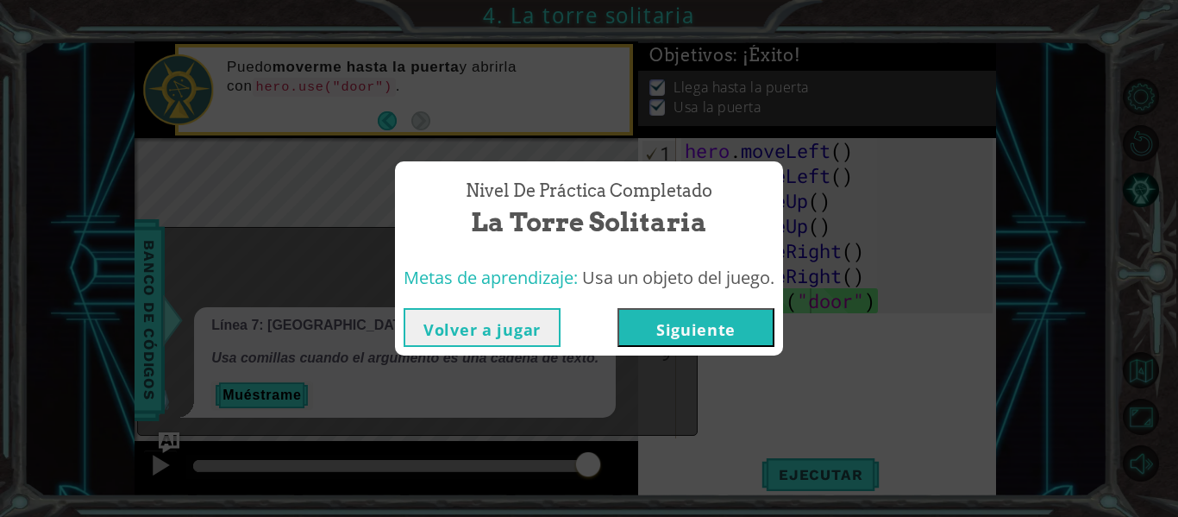
click at [735, 335] on button "Siguiente" at bounding box center [695, 327] width 157 height 39
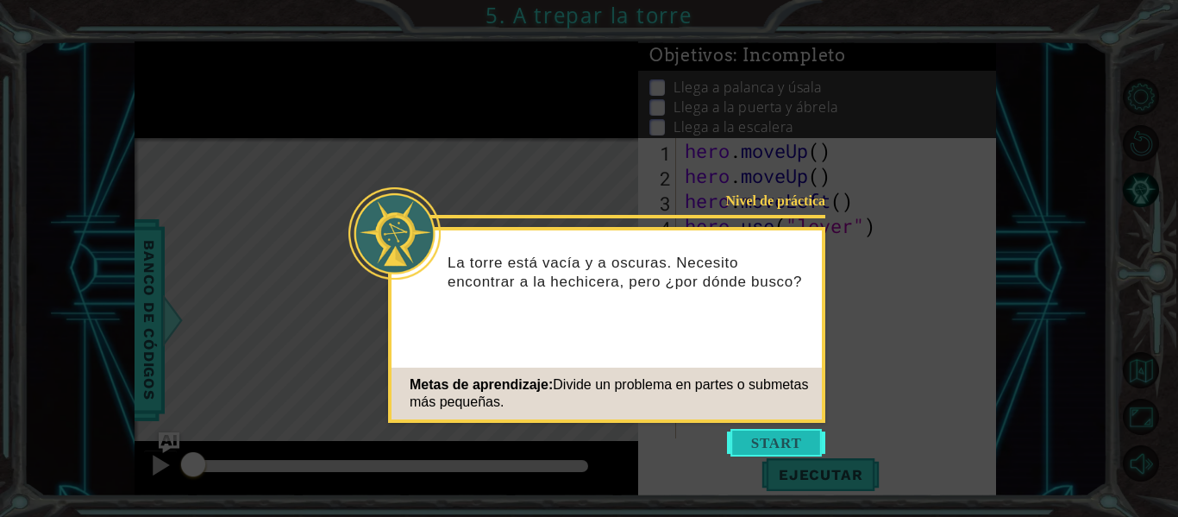
click at [781, 431] on button "Start" at bounding box center [776, 443] width 98 height 28
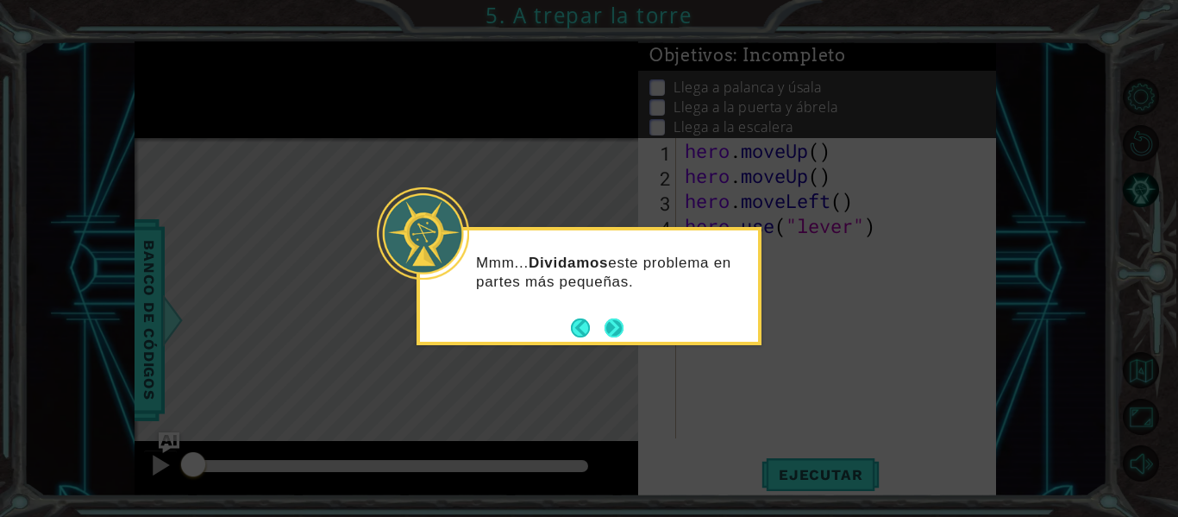
click at [607, 317] on button "Next" at bounding box center [614, 327] width 20 height 20
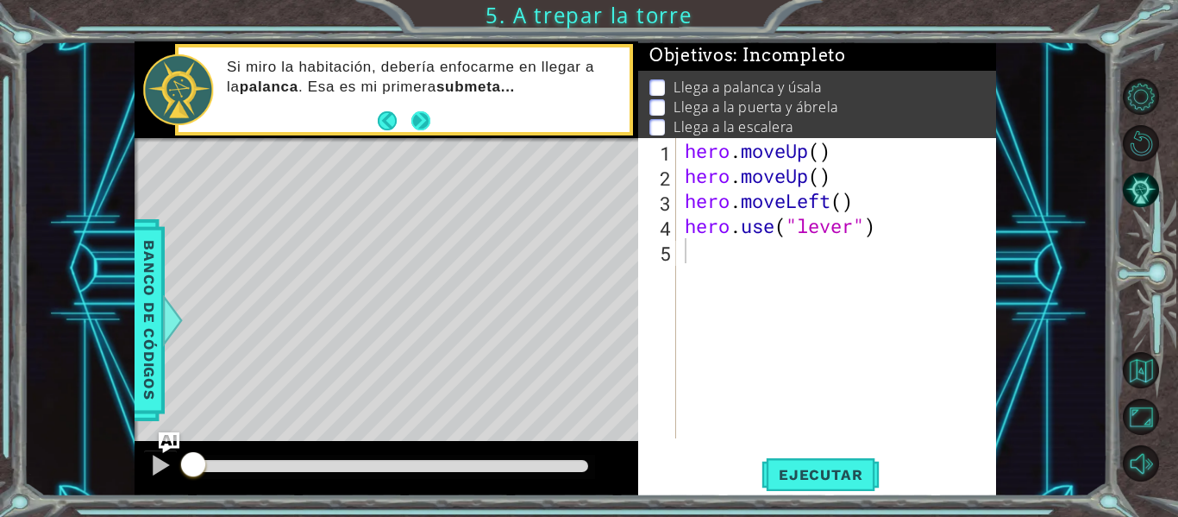
click at [417, 122] on button "Next" at bounding box center [420, 119] width 19 height 19
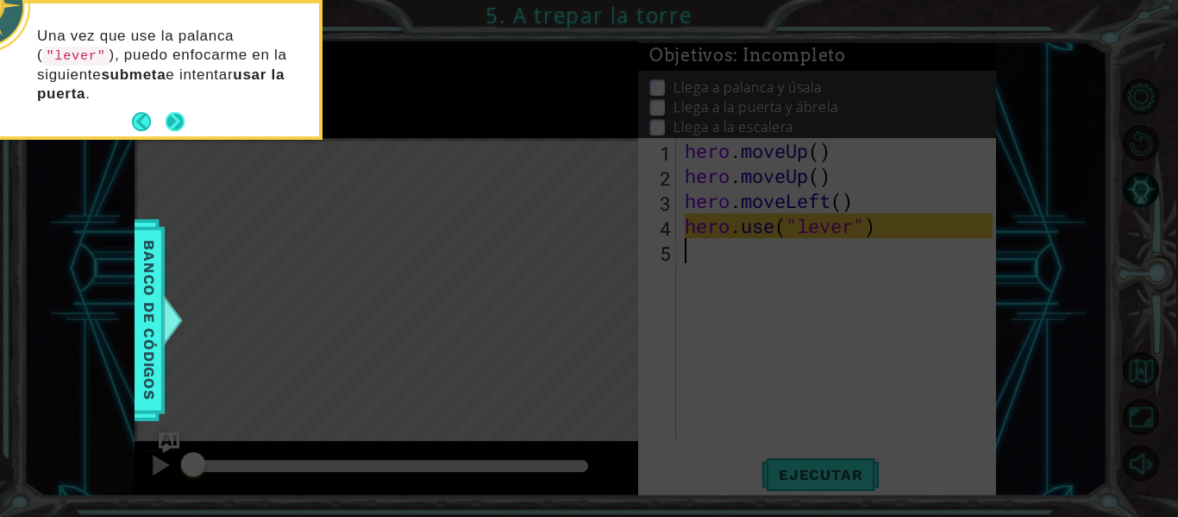
click at [174, 120] on button "Next" at bounding box center [175, 121] width 19 height 19
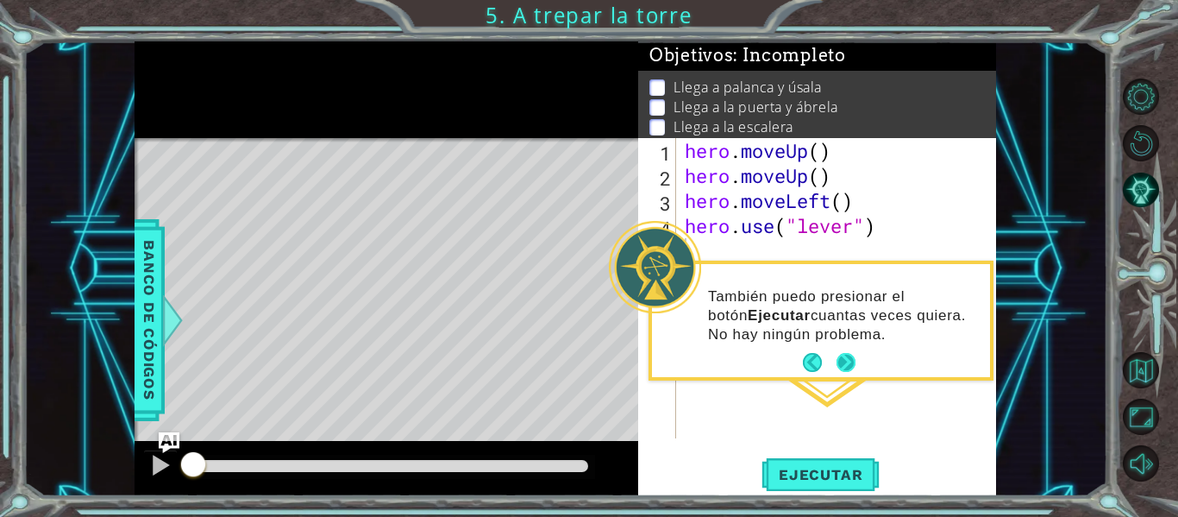
click at [849, 354] on button "Next" at bounding box center [845, 362] width 19 height 19
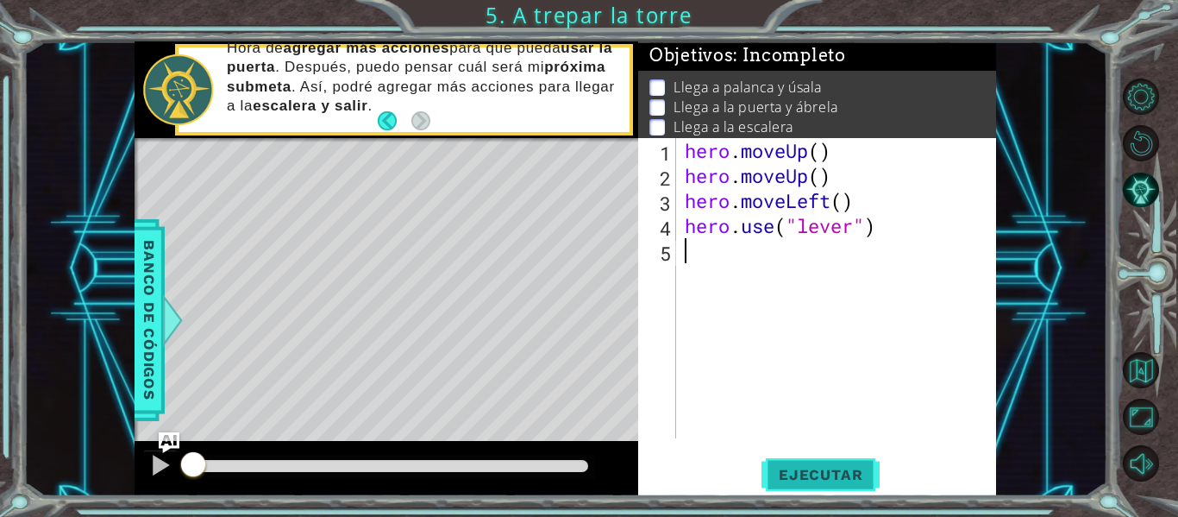
click at [807, 475] on span "Ejecutar" at bounding box center [820, 474] width 118 height 17
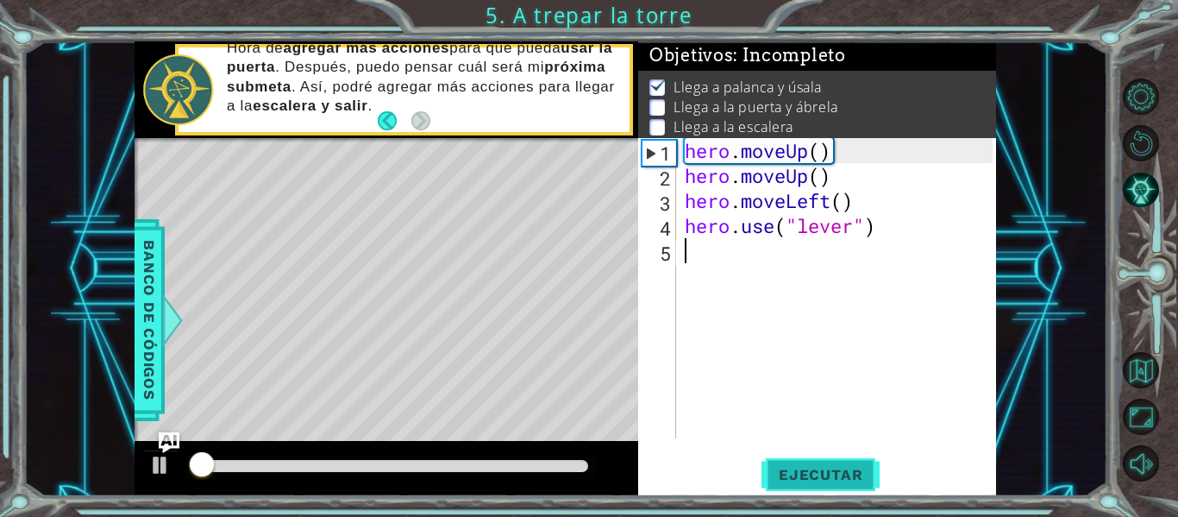
scroll to position [15, 0]
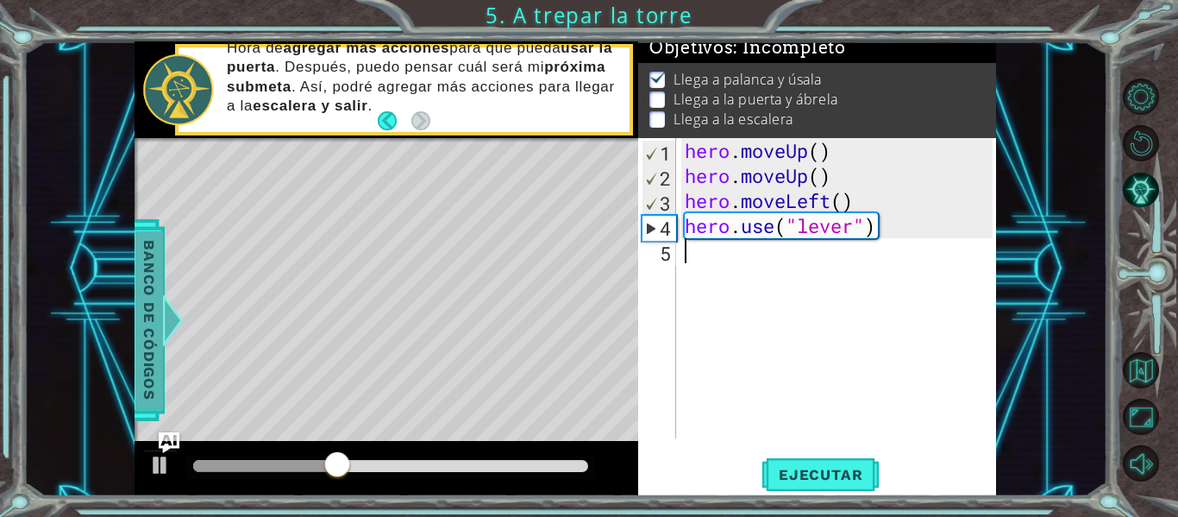
click at [162, 340] on div at bounding box center [173, 320] width 22 height 52
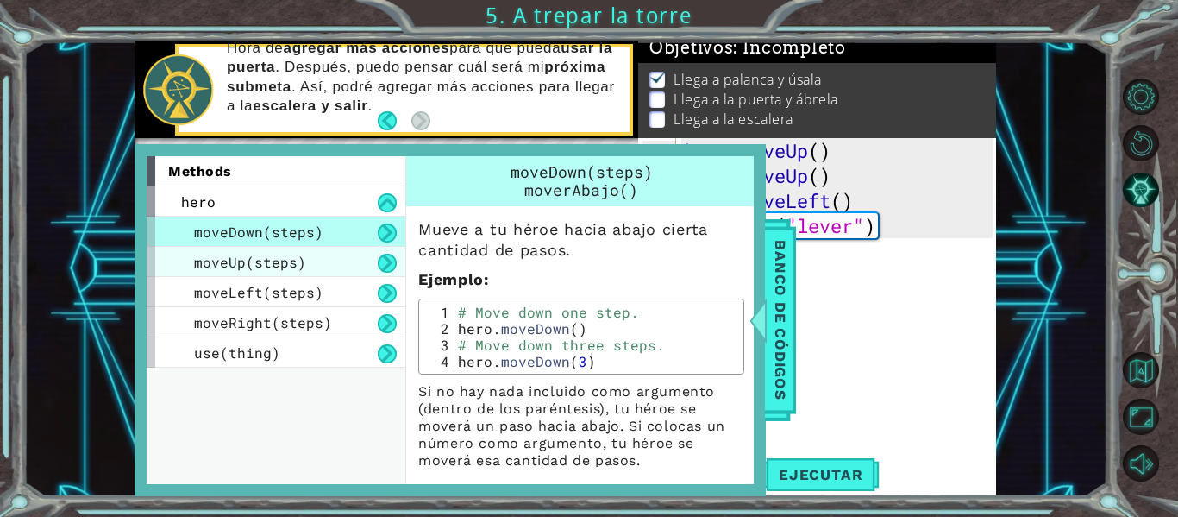
click at [205, 260] on span "moveUp(steps)" at bounding box center [250, 262] width 112 height 18
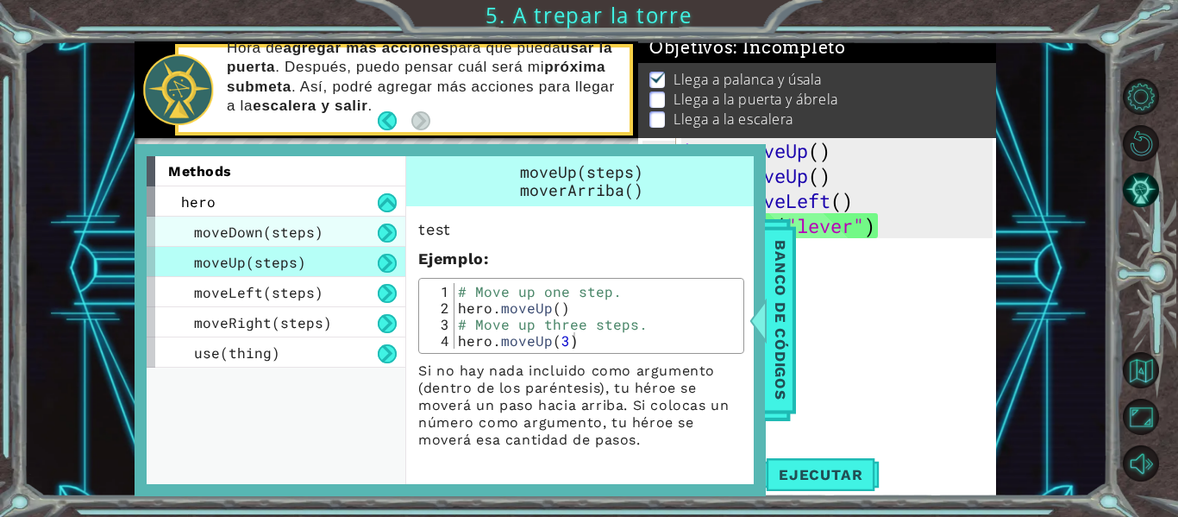
click at [226, 232] on span "moveDown(steps)" at bounding box center [258, 231] width 129 height 18
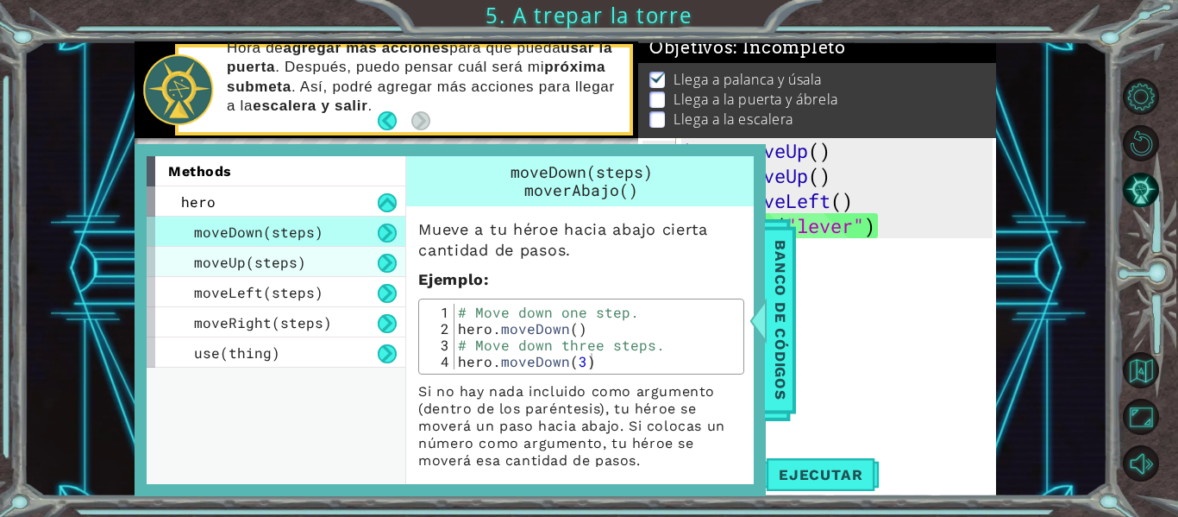
click at [223, 265] on span "moveUp(steps)" at bounding box center [250, 262] width 112 height 18
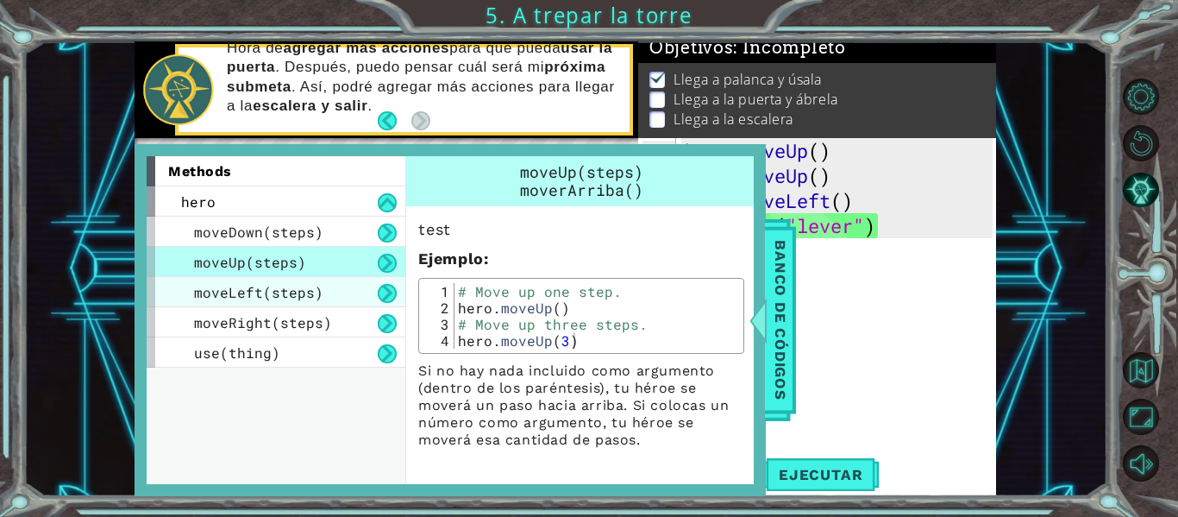
click at [225, 278] on div "moveLeft(steps)" at bounding box center [276, 292] width 259 height 30
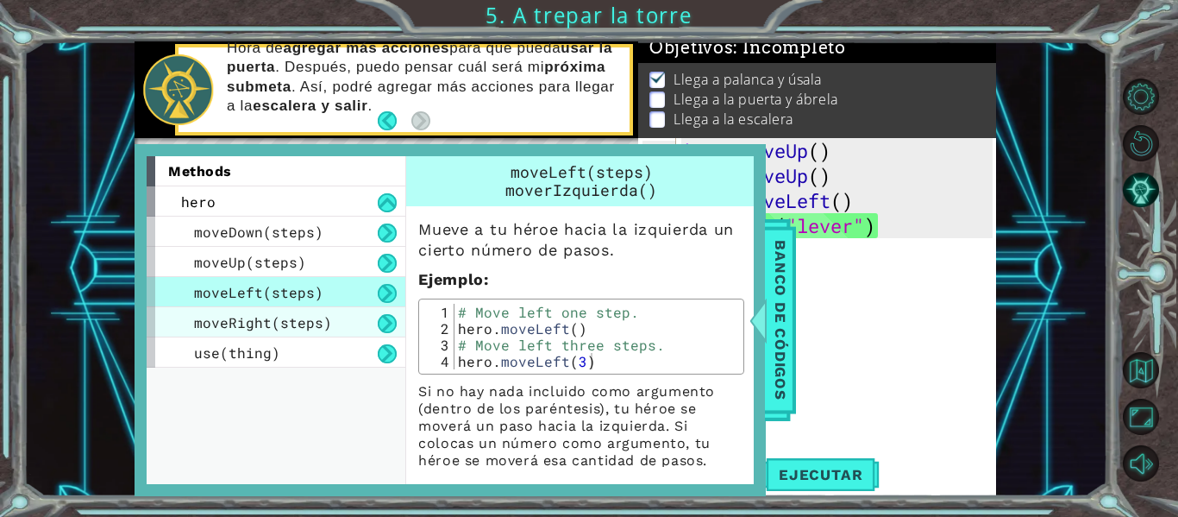
click at [255, 315] on span "moveRight(steps)" at bounding box center [263, 322] width 138 height 18
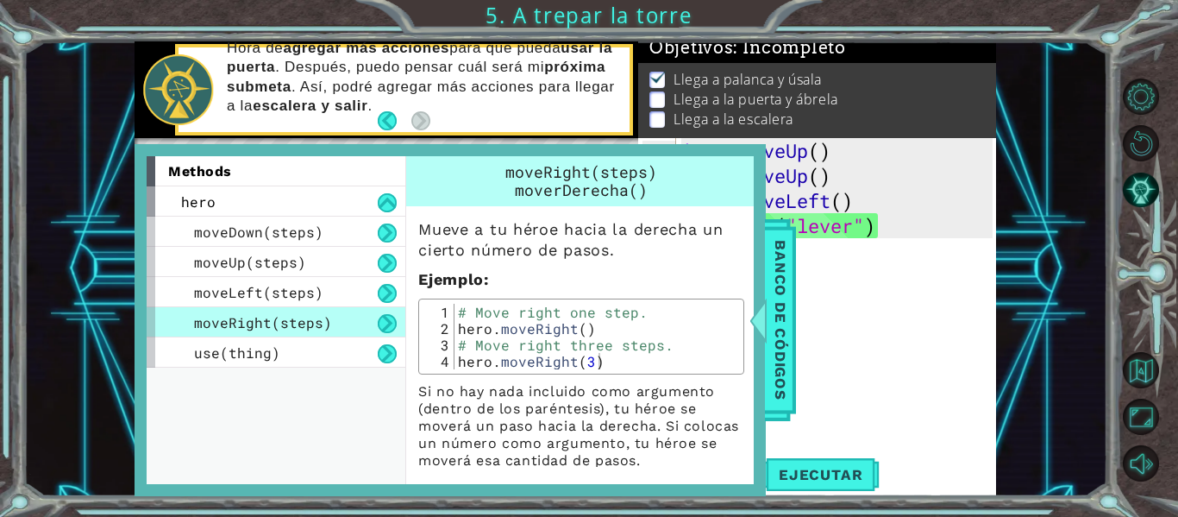
click at [755, 291] on div "methods hero moveDown(steps) moveUp(steps) moveLeft(steps) moveRight(steps) use…" at bounding box center [450, 320] width 631 height 352
click at [772, 301] on span "Banco de códigos" at bounding box center [781, 320] width 28 height 179
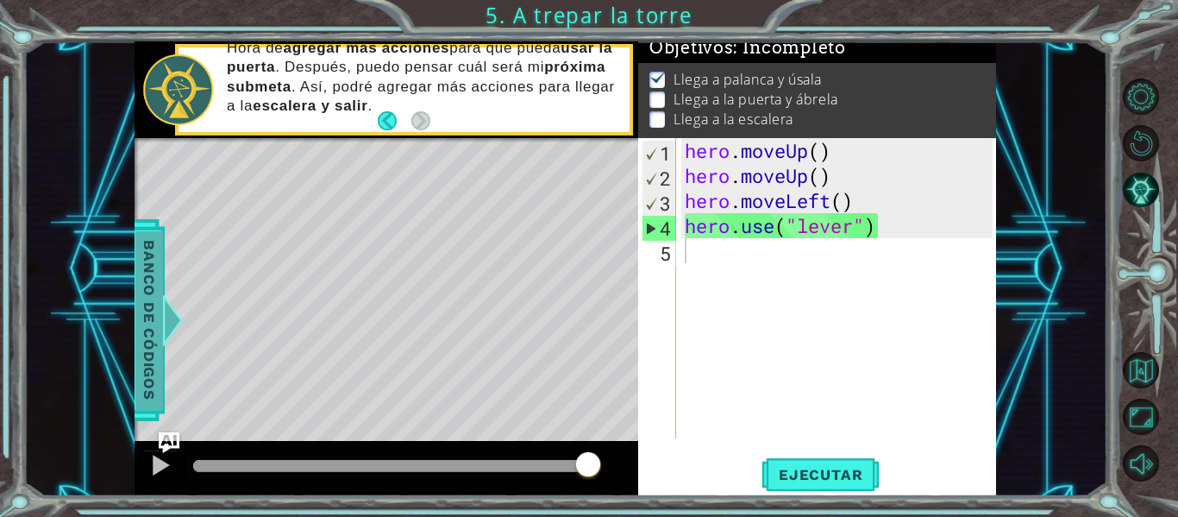
click at [162, 344] on div at bounding box center [173, 320] width 22 height 52
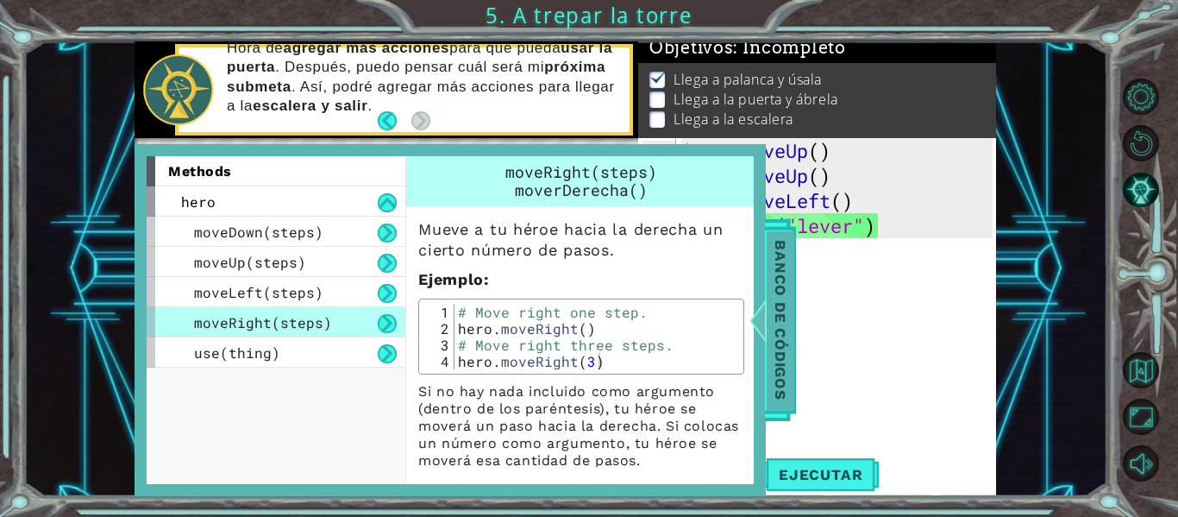
click at [767, 292] on span "Banco de códigos" at bounding box center [781, 320] width 28 height 179
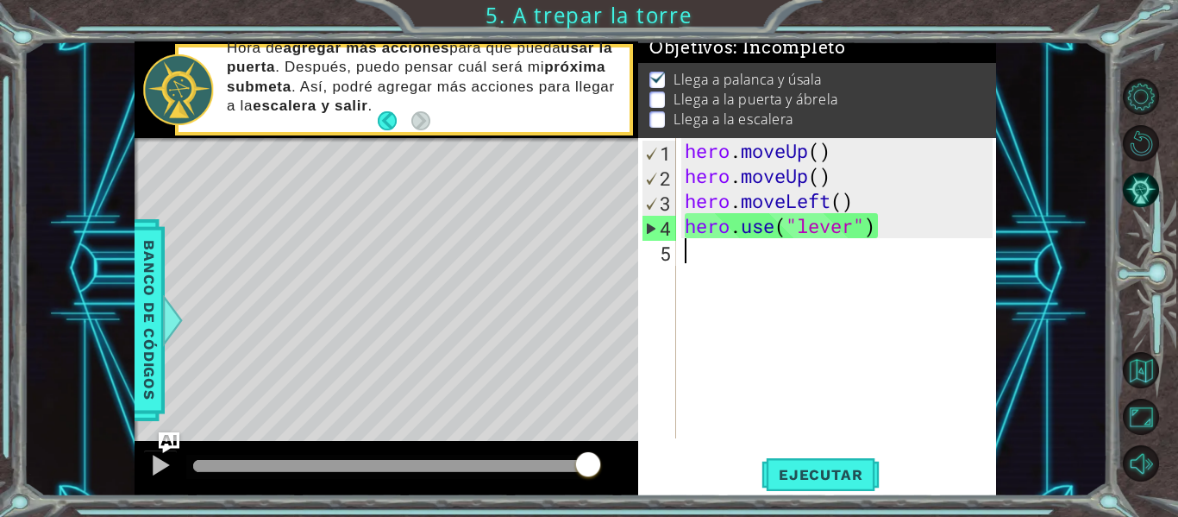
click at [750, 250] on div "hero . moveUp ( ) hero . moveUp ( ) hero . moveLeft ( ) hero . use ( "lever" )" at bounding box center [841, 313] width 320 height 350
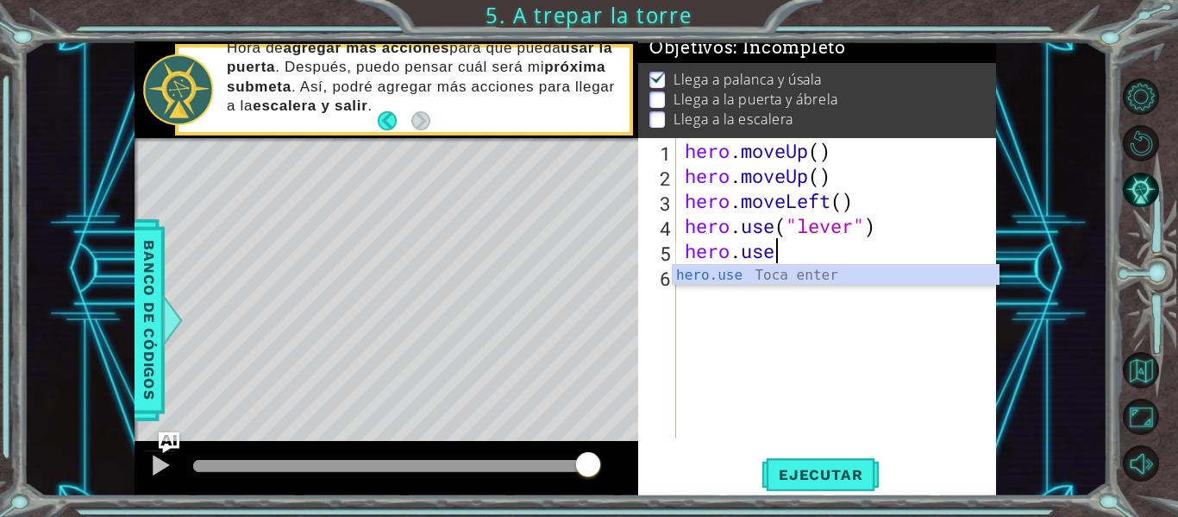
scroll to position [0, 3]
click at [135, 309] on span "Banco de códigos" at bounding box center [149, 320] width 28 height 179
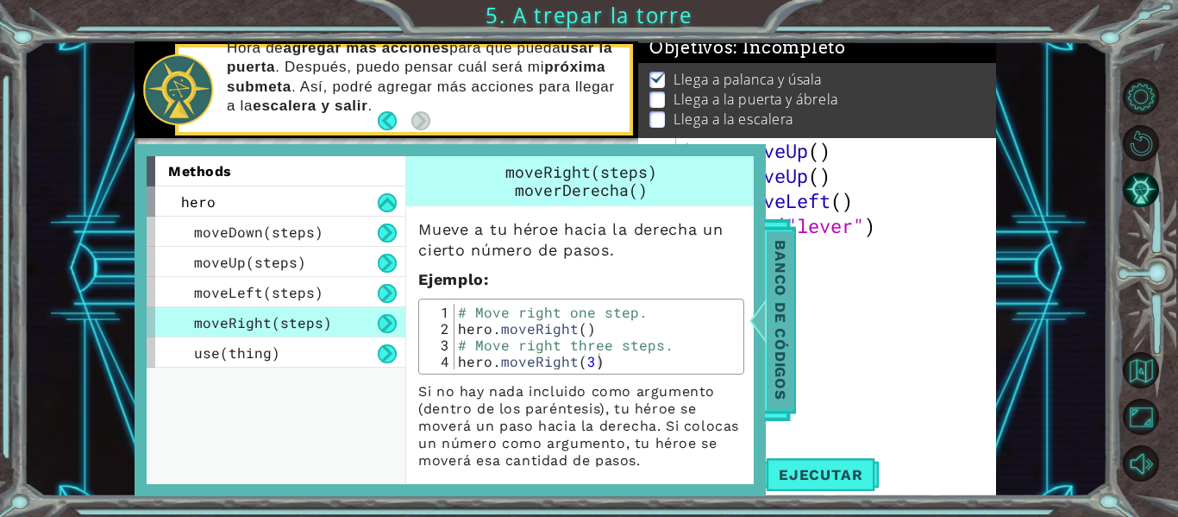
click at [767, 354] on span "Banco de códigos" at bounding box center [781, 320] width 28 height 179
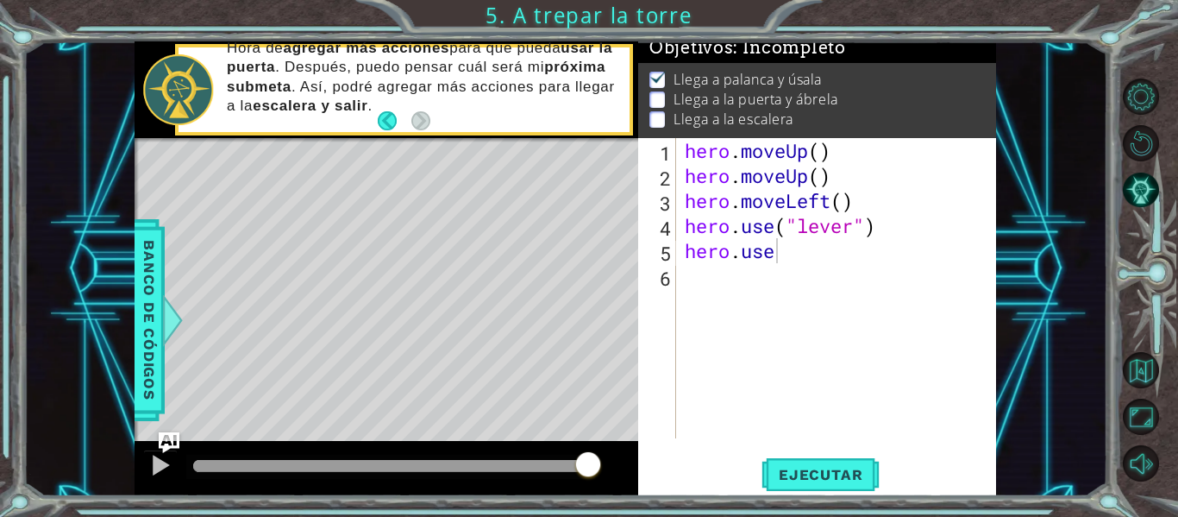
click at [776, 260] on div "hero . moveUp ( ) hero . moveUp ( ) hero . moveLeft ( ) hero . use ( "lever" ) …" at bounding box center [841, 313] width 320 height 350
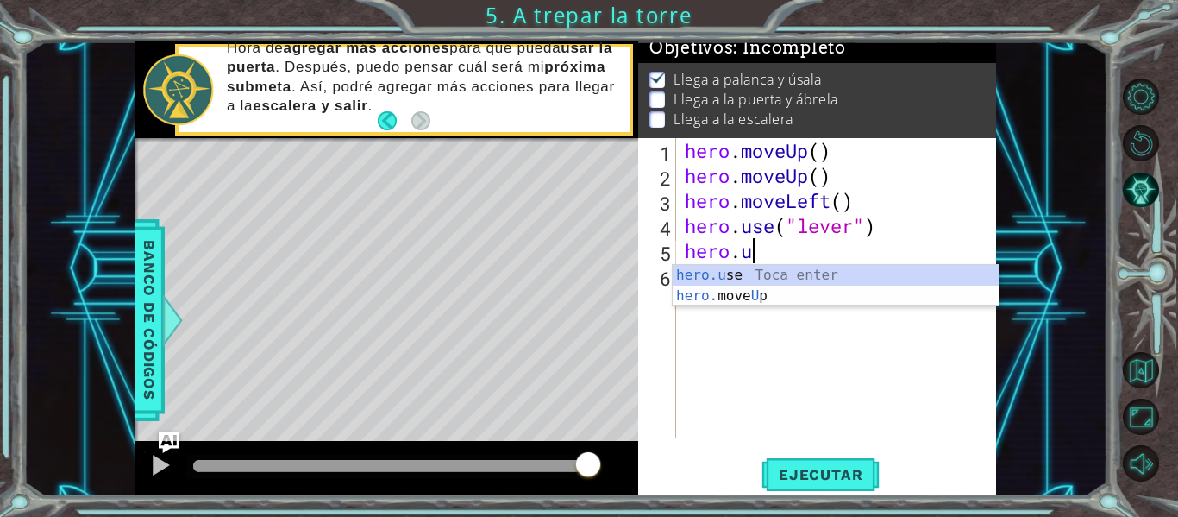
type textarea "hero."
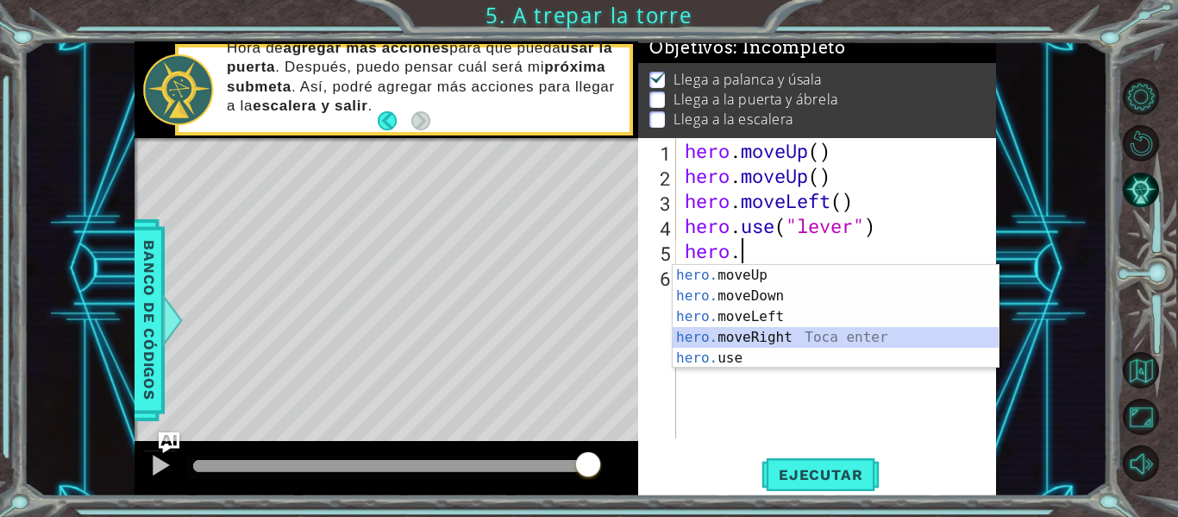
click at [762, 333] on div "hero. moveUp Toca enter hero. moveDown Toca enter hero. moveLeft Toca enter her…" at bounding box center [836, 337] width 326 height 145
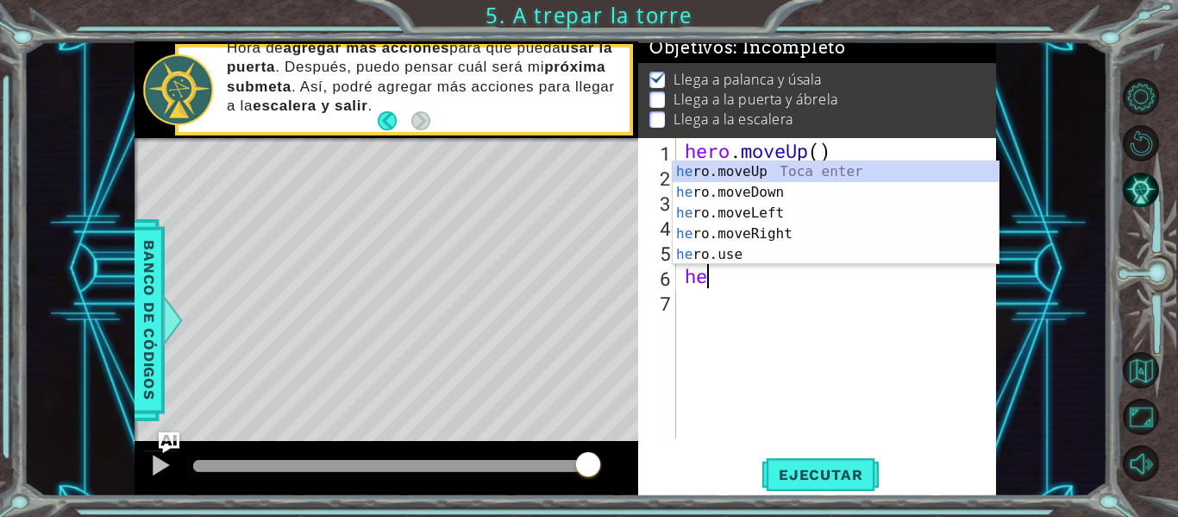
type textarea "her"
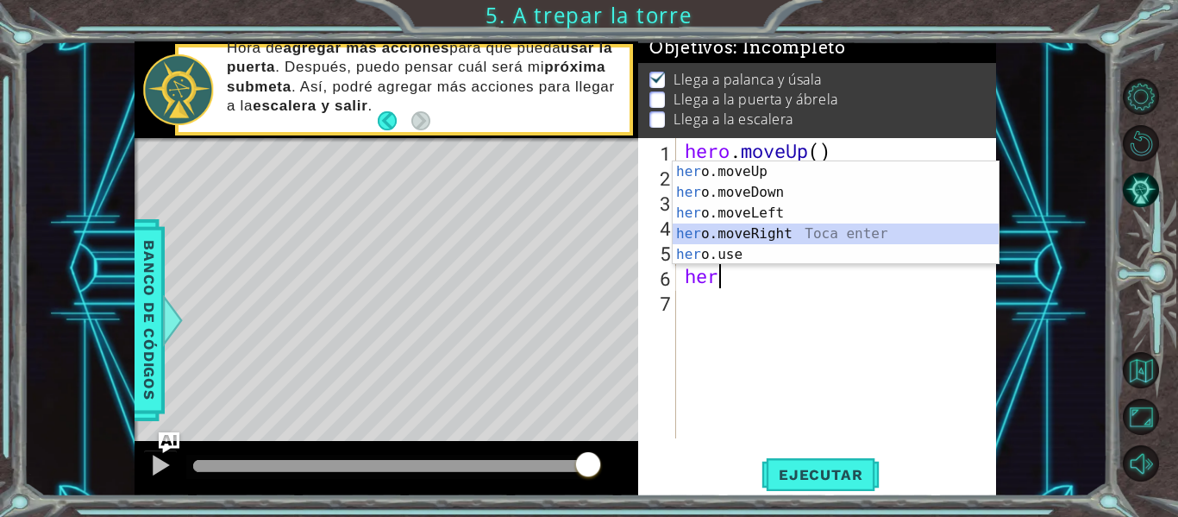
click at [771, 237] on div "her o.moveUp Toca enter her o.moveDown Toca enter her o.moveLeft [PERSON_NAME] …" at bounding box center [836, 233] width 326 height 145
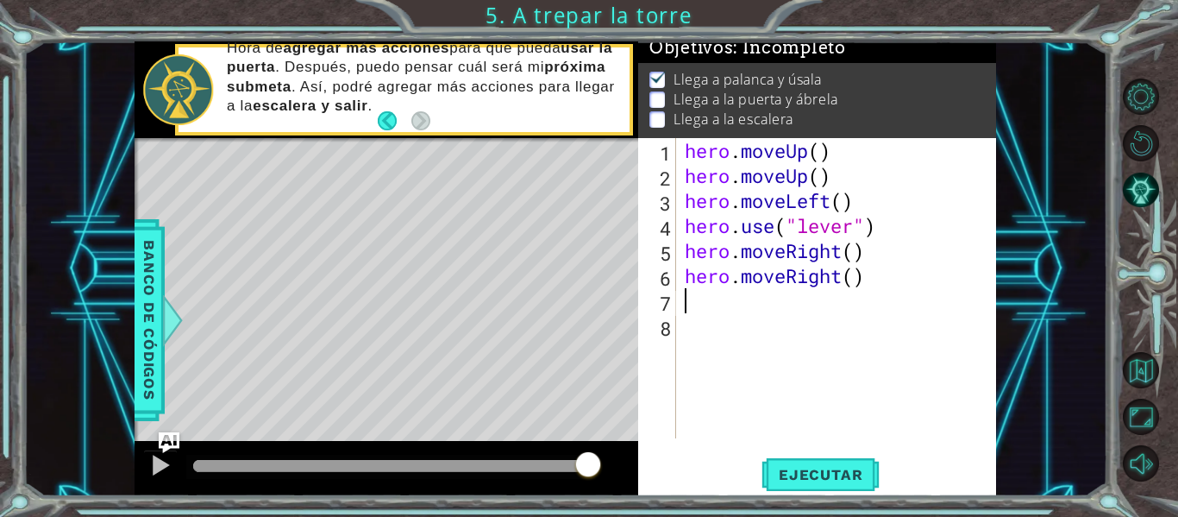
scroll to position [0, 0]
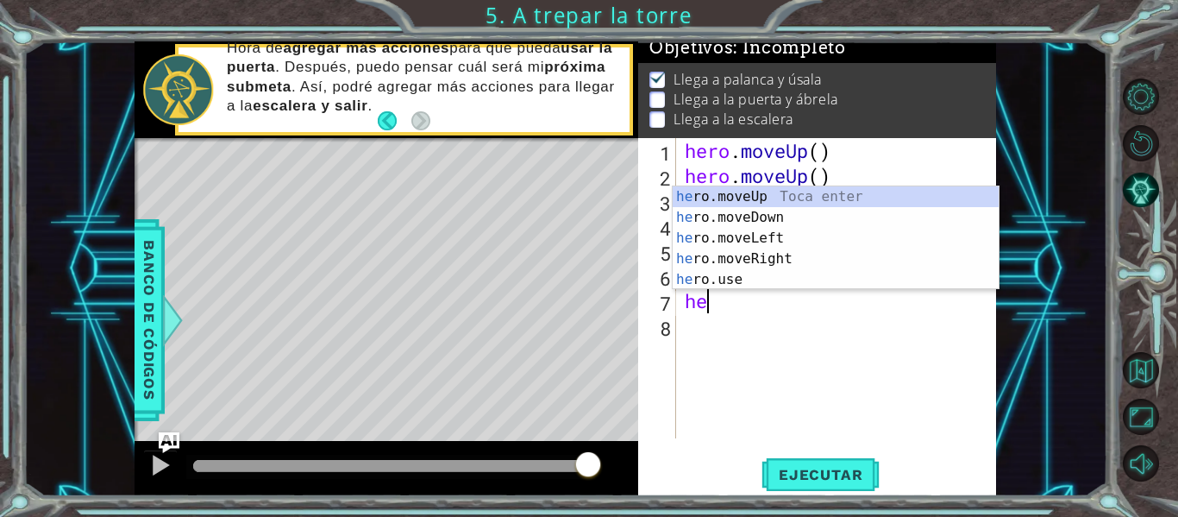
type textarea "her"
click at [773, 254] on div "her o.moveUp Toca enter her o.moveDown Toca enter her o.moveLeft [PERSON_NAME] …" at bounding box center [836, 258] width 326 height 145
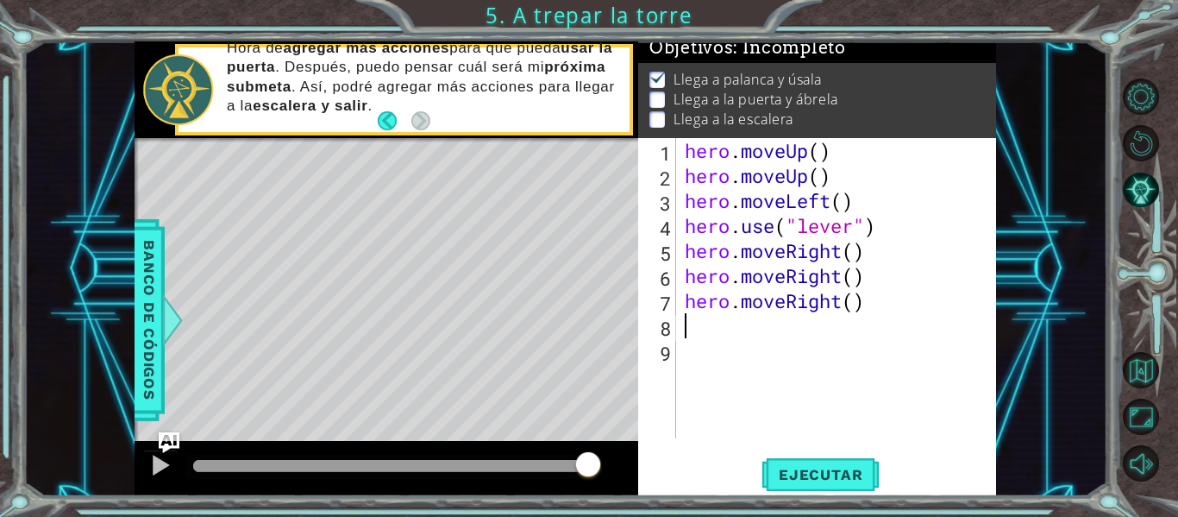
scroll to position [0, 0]
click at [146, 311] on span "Banco de códigos" at bounding box center [149, 320] width 28 height 179
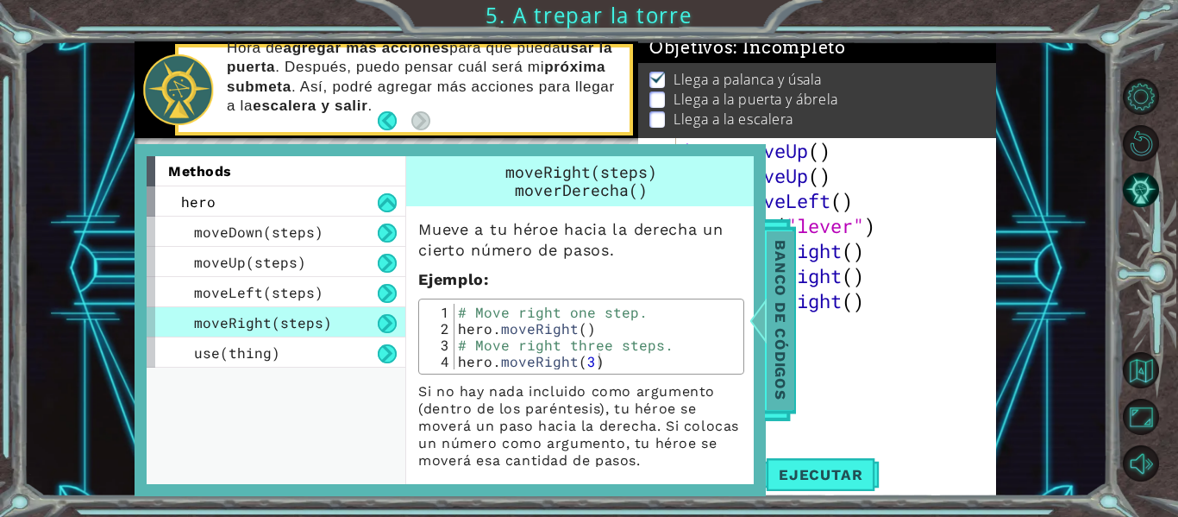
click at [759, 320] on div at bounding box center [759, 320] width 22 height 52
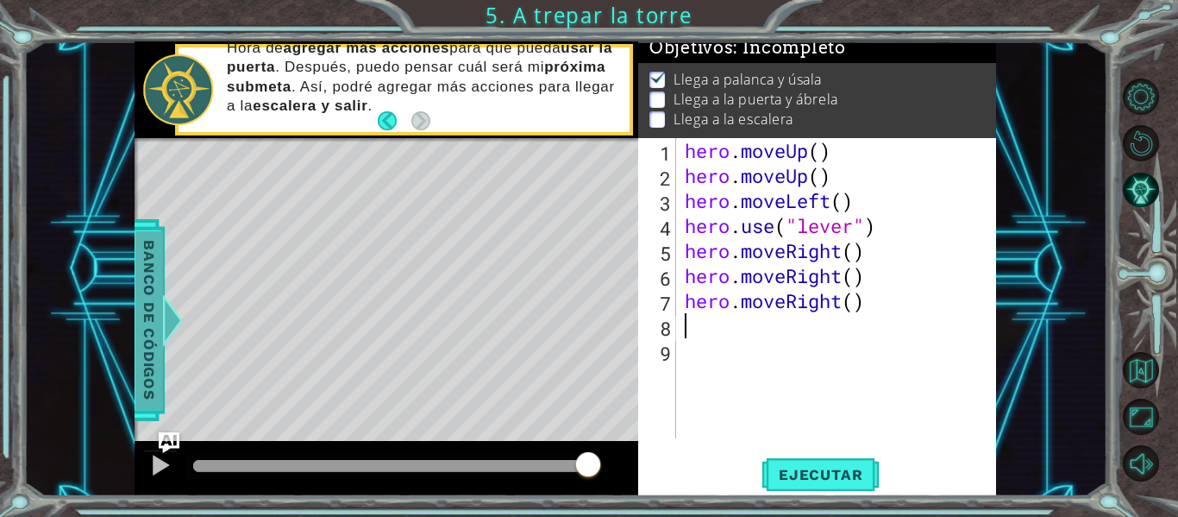
click at [759, 320] on div "hero . moveUp ( ) hero . moveUp ( ) hero . moveLeft ( ) hero . use ( "lever" ) …" at bounding box center [841, 313] width 320 height 350
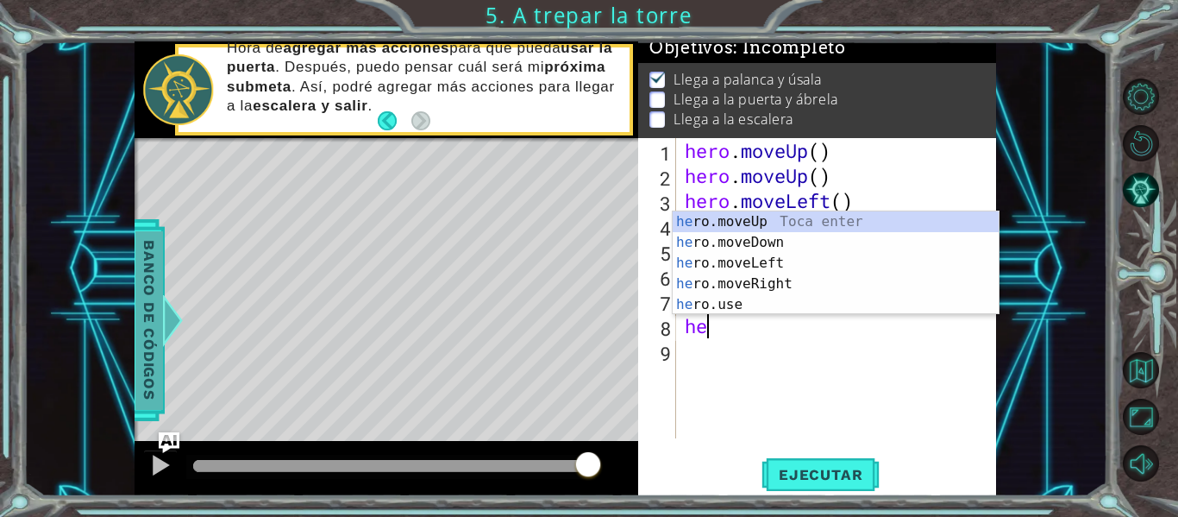
scroll to position [0, 1]
click at [748, 309] on div "her o.moveUp Toca enter her o.moveDown Toca enter her o.moveLeft [PERSON_NAME] …" at bounding box center [836, 283] width 326 height 145
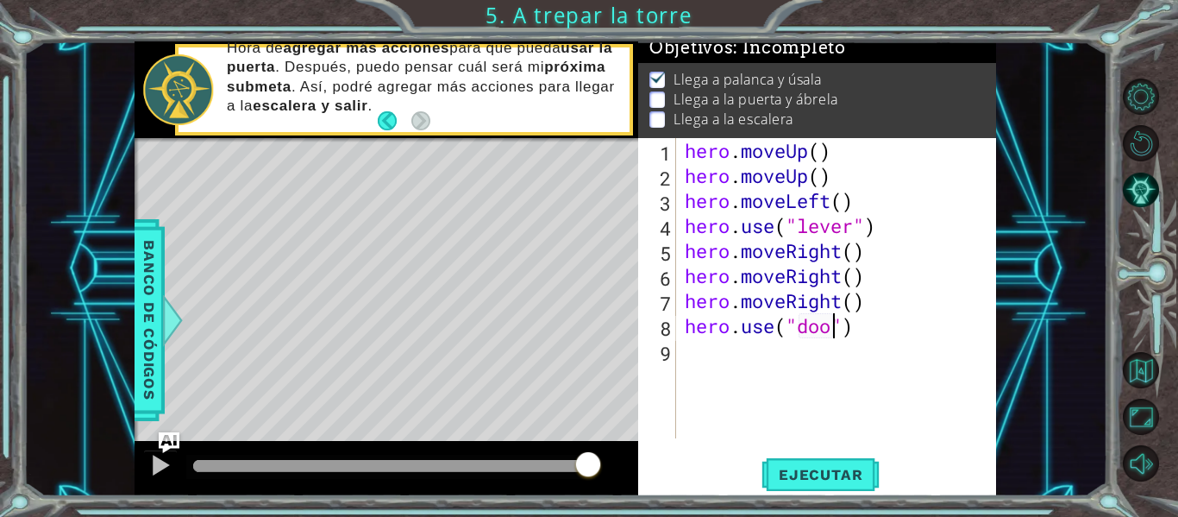
scroll to position [0, 8]
type textarea "hero.use("door")"
click at [805, 476] on span "Ejecutar" at bounding box center [820, 474] width 118 height 17
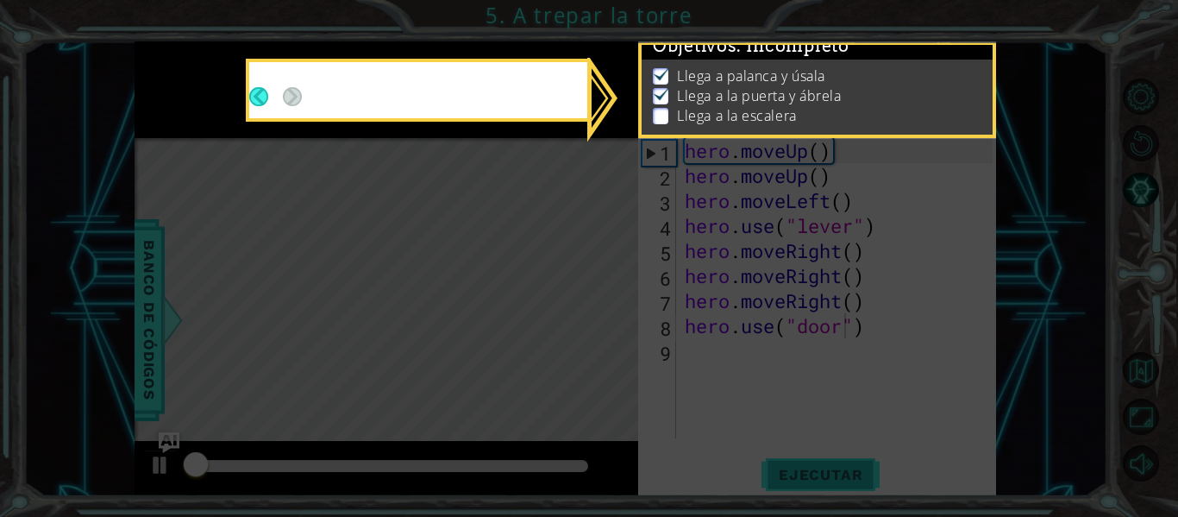
scroll to position [15, 0]
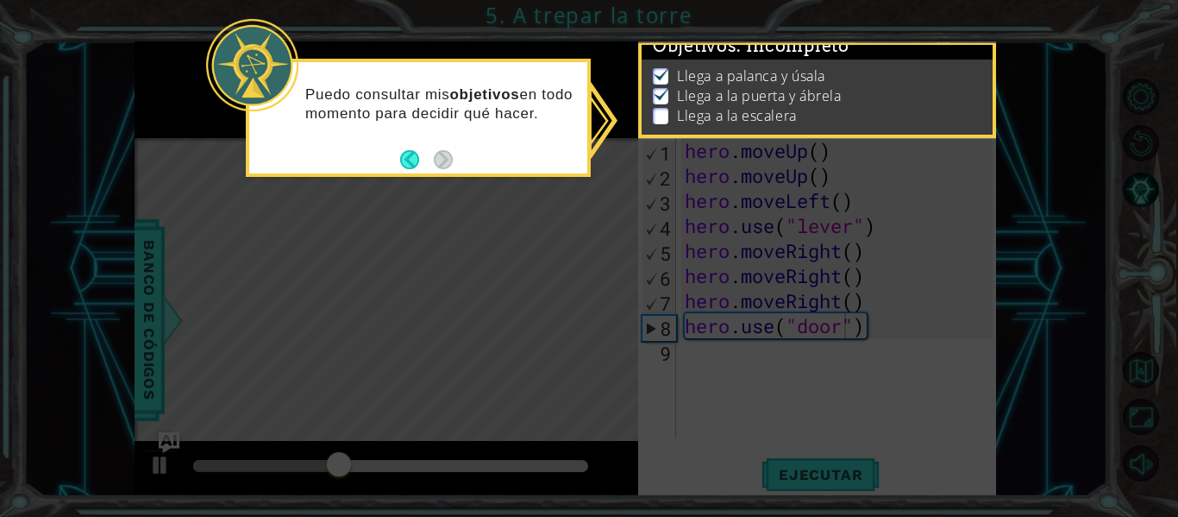
click at [402, 231] on icon at bounding box center [589, 258] width 1178 height 517
click at [425, 150] on button "Back" at bounding box center [417, 159] width 34 height 19
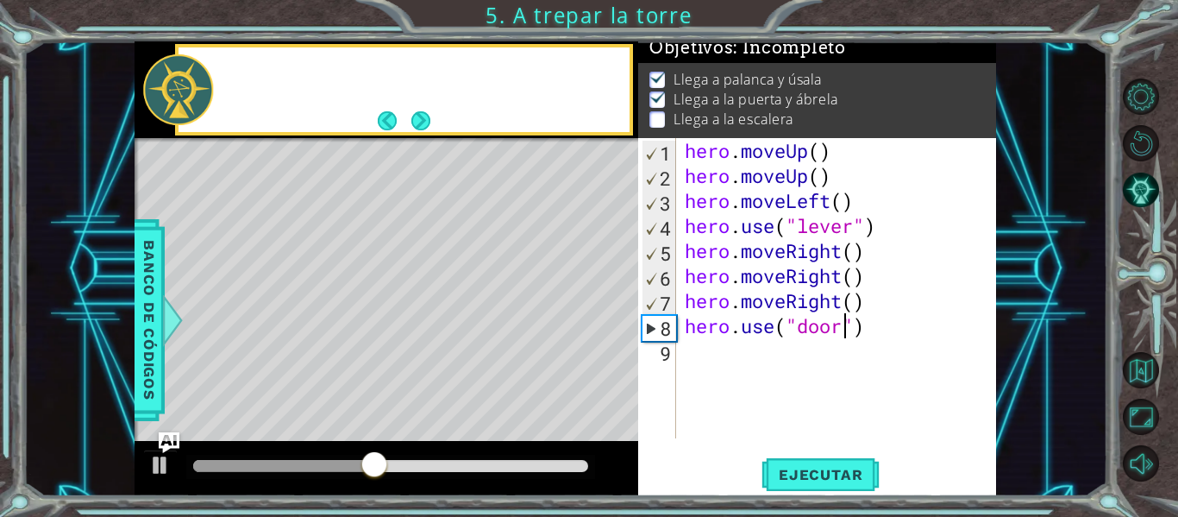
scroll to position [12, 0]
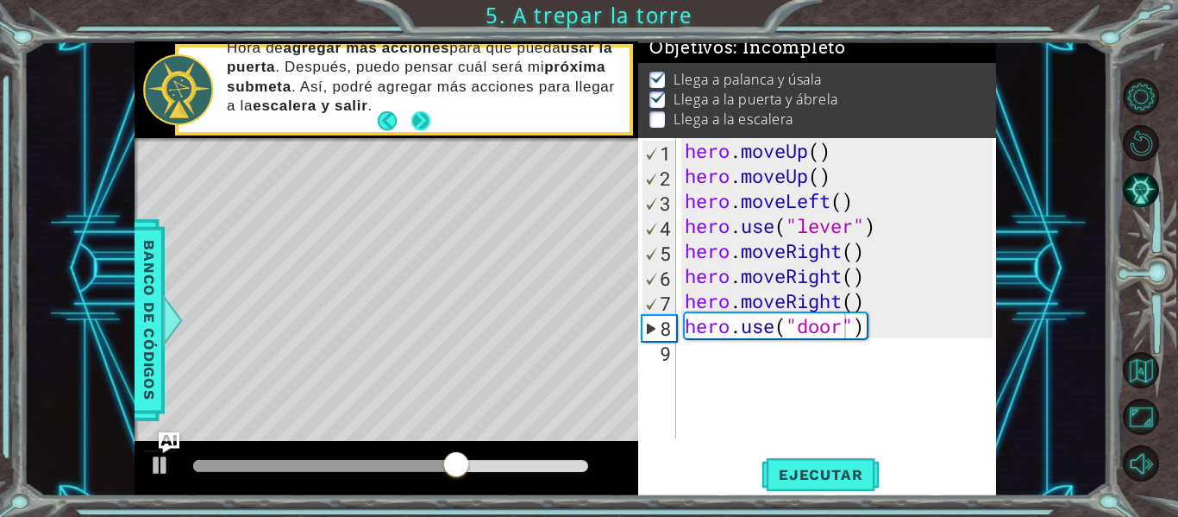
click at [427, 130] on button "Next" at bounding box center [420, 120] width 19 height 19
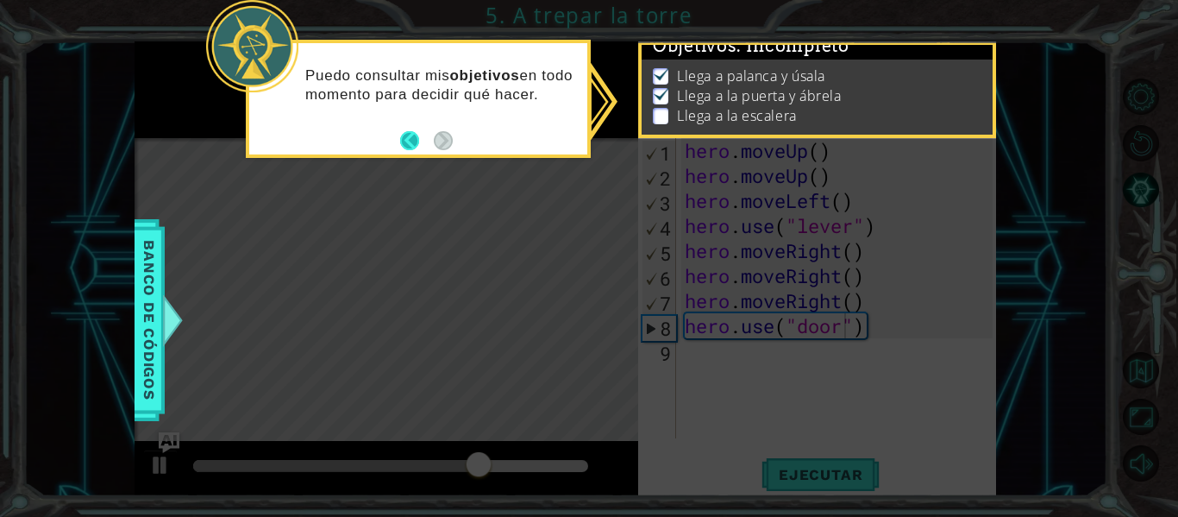
click at [401, 145] on button "Back" at bounding box center [417, 140] width 34 height 19
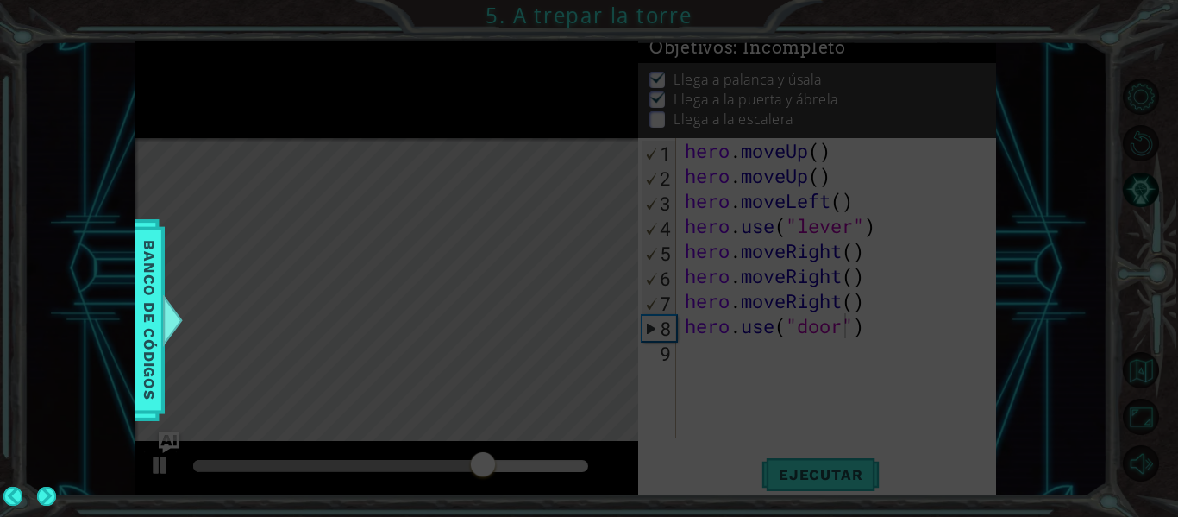
scroll to position [12, 0]
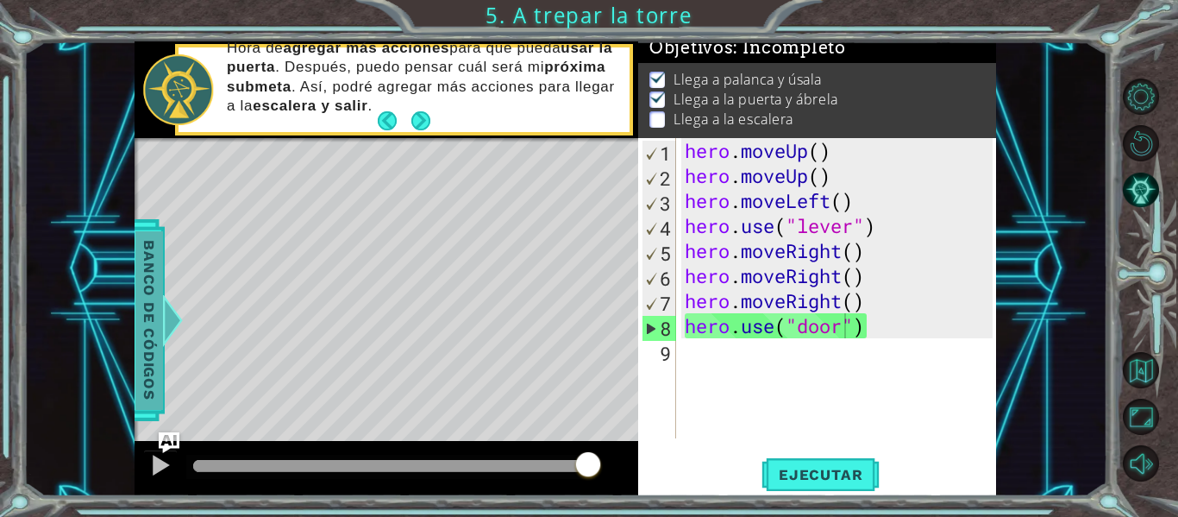
click at [141, 296] on span "Banco de códigos" at bounding box center [149, 320] width 28 height 179
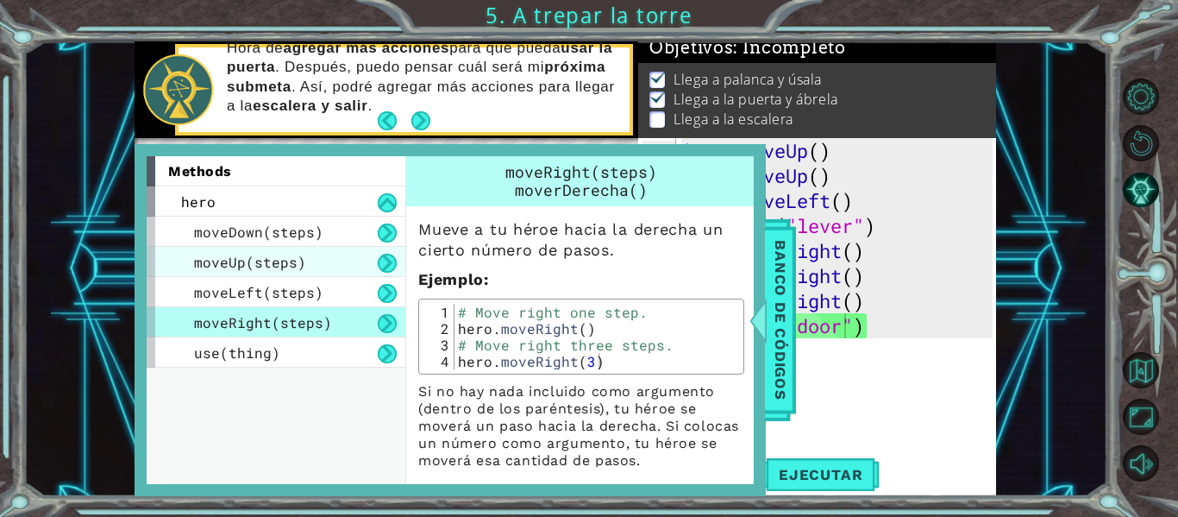
click at [263, 274] on div "moveUp(steps)" at bounding box center [276, 262] width 259 height 30
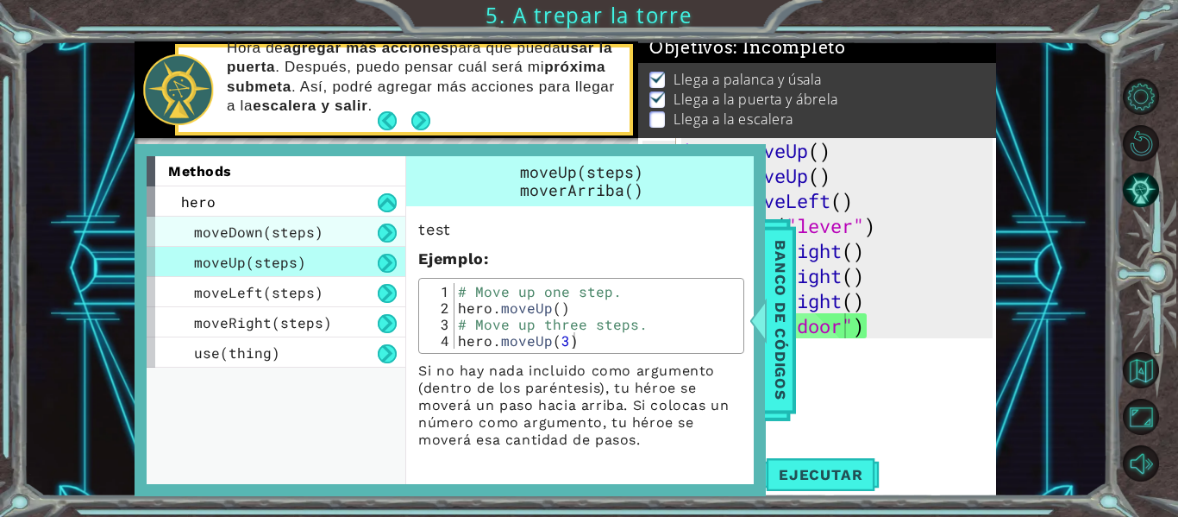
click at [286, 229] on span "moveDown(steps)" at bounding box center [258, 231] width 129 height 18
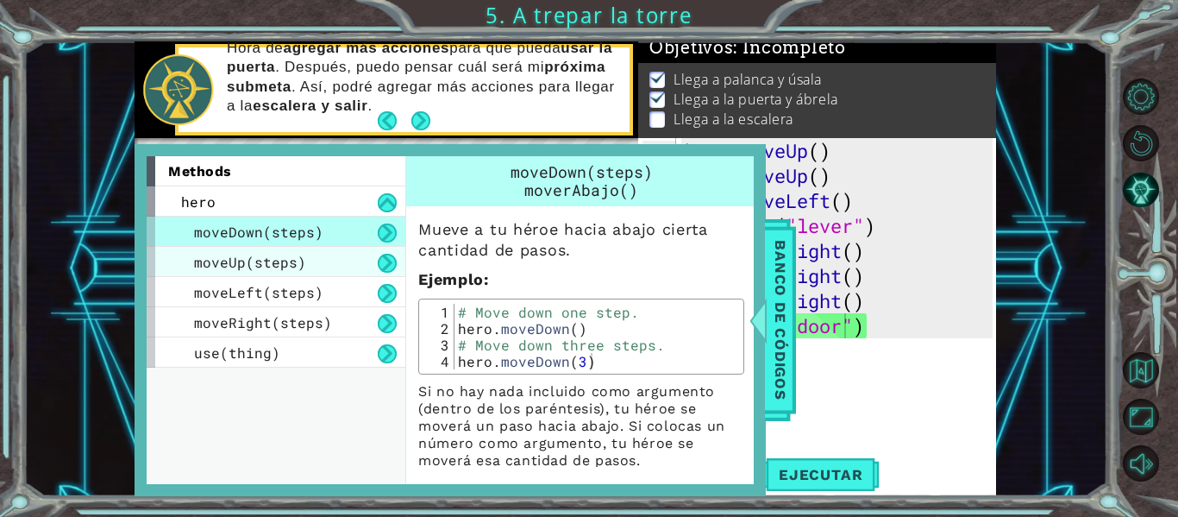
click at [270, 257] on span "moveUp(steps)" at bounding box center [250, 262] width 112 height 18
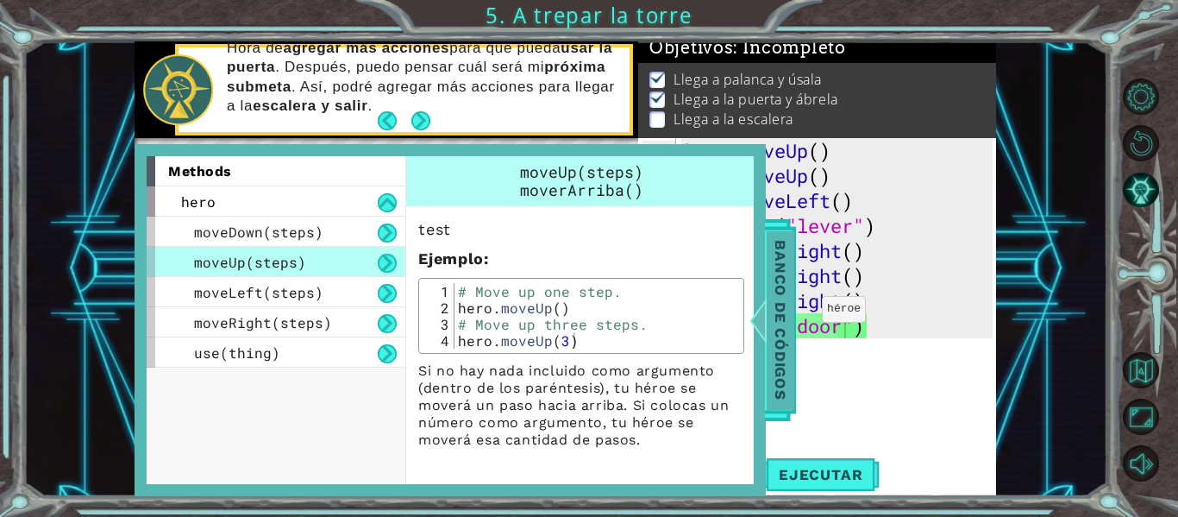
click at [761, 304] on div at bounding box center [759, 320] width 22 height 52
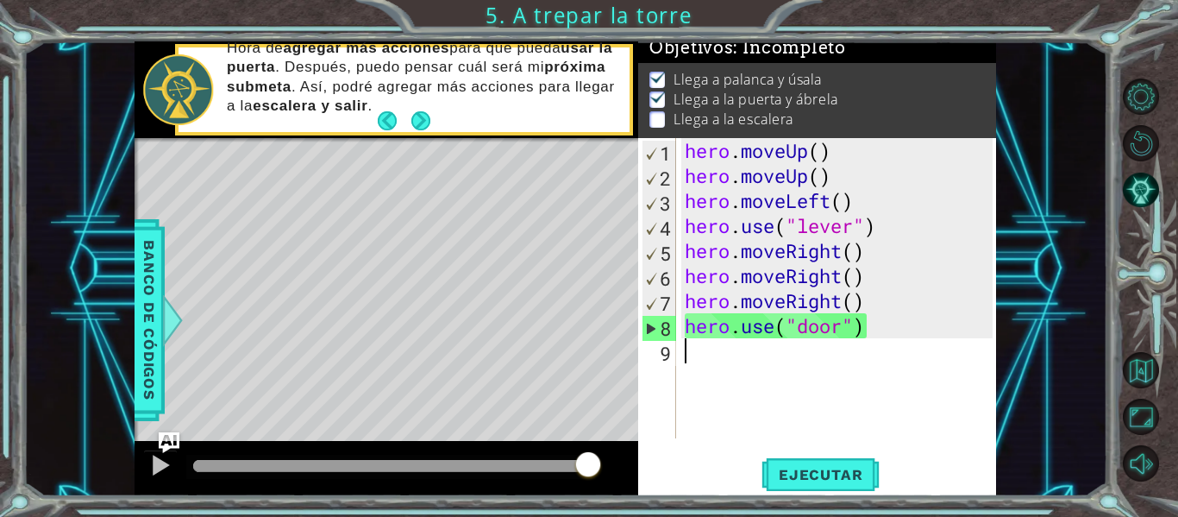
click at [740, 377] on div "hero . moveUp ( ) hero . moveUp ( ) hero . moveLeft ( ) hero . use ( "lever" ) …" at bounding box center [841, 313] width 320 height 350
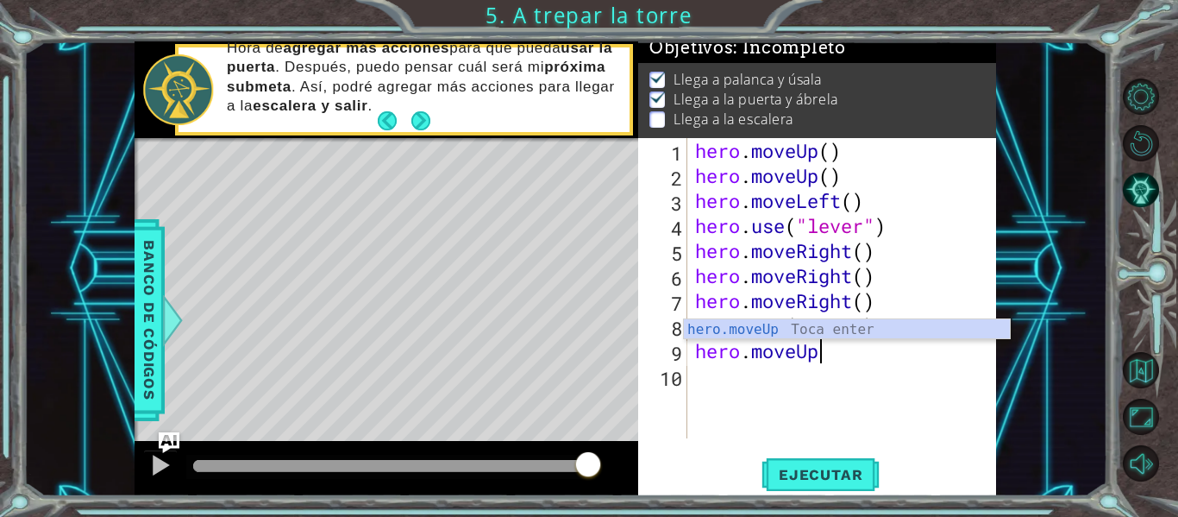
scroll to position [0, 5]
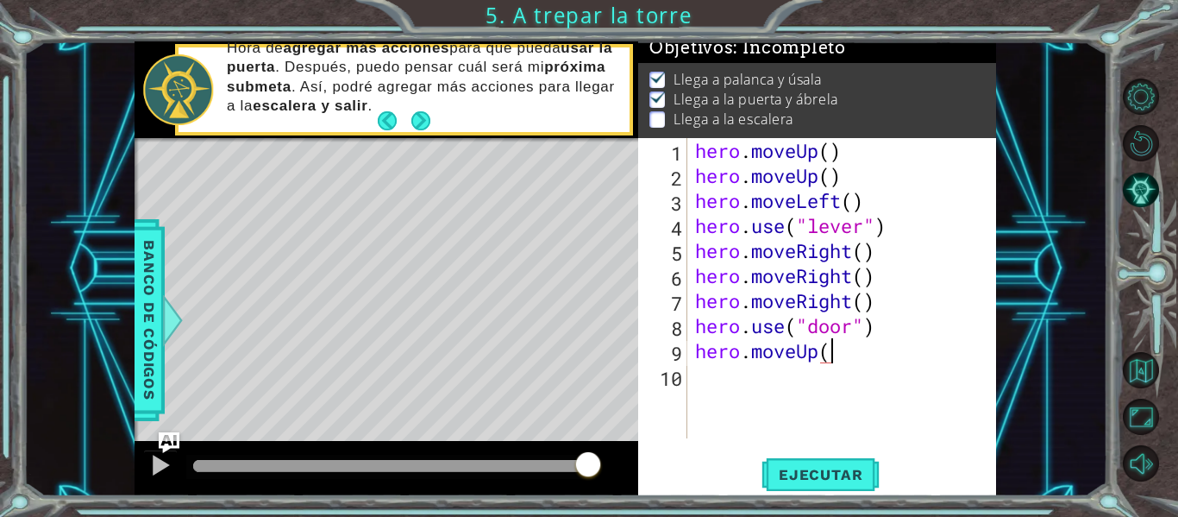
type textarea "hero.moveUp()"
click at [762, 390] on div "hero . moveUp ( ) hero . moveUp ( ) hero . moveLeft ( ) hero . use ( "lever" ) …" at bounding box center [847, 313] width 310 height 350
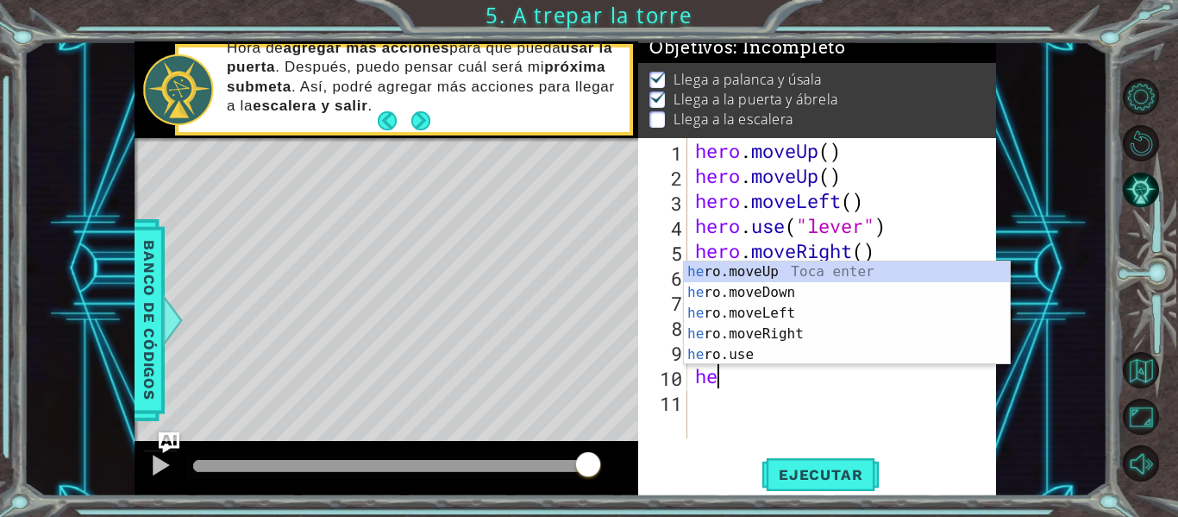
type textarea "her"
click at [790, 279] on div "her o.moveUp Toca enter her o.moveDown Toca enter her o.moveLeft [PERSON_NAME] …" at bounding box center [847, 333] width 326 height 145
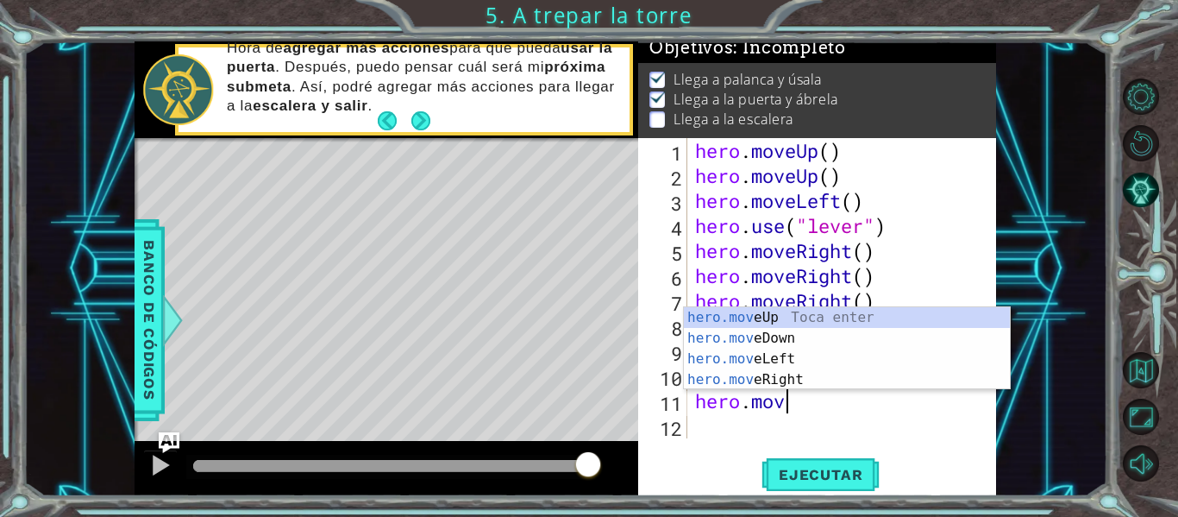
scroll to position [0, 3]
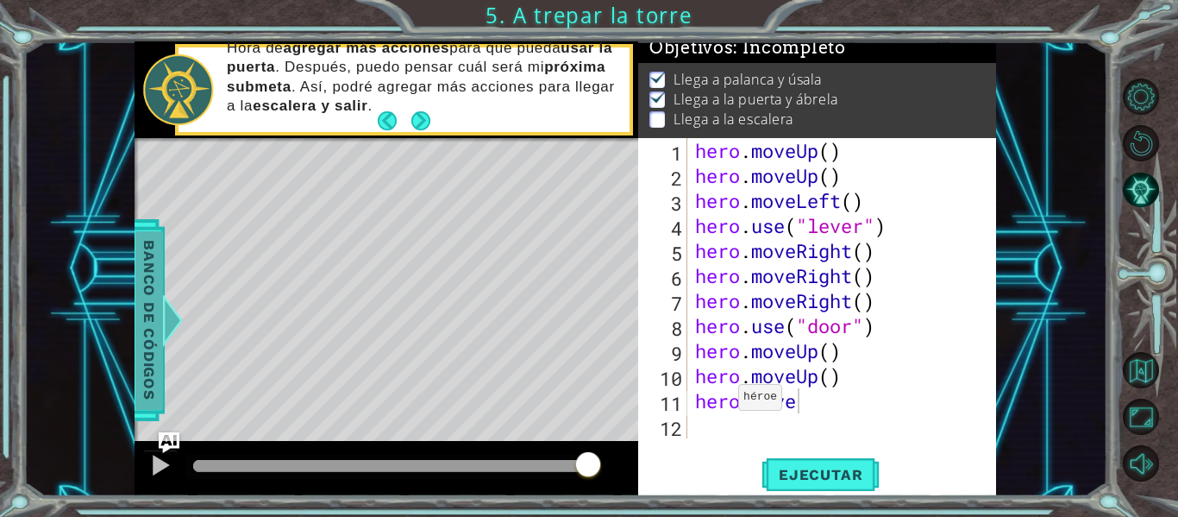
click at [138, 335] on span "Banco de códigos" at bounding box center [149, 320] width 28 height 179
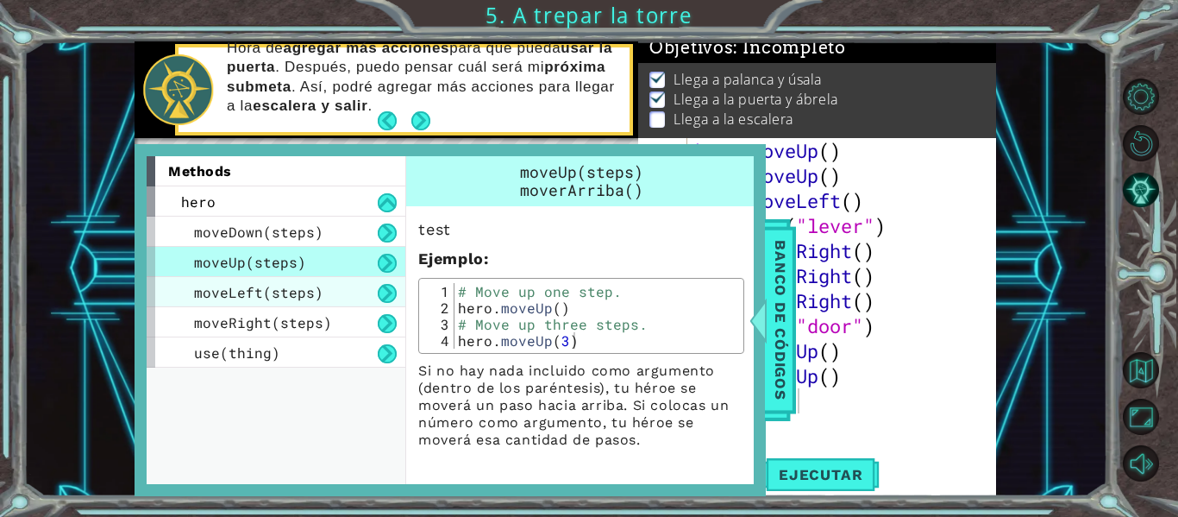
click at [282, 301] on span "moveLeft(steps)" at bounding box center [258, 292] width 129 height 18
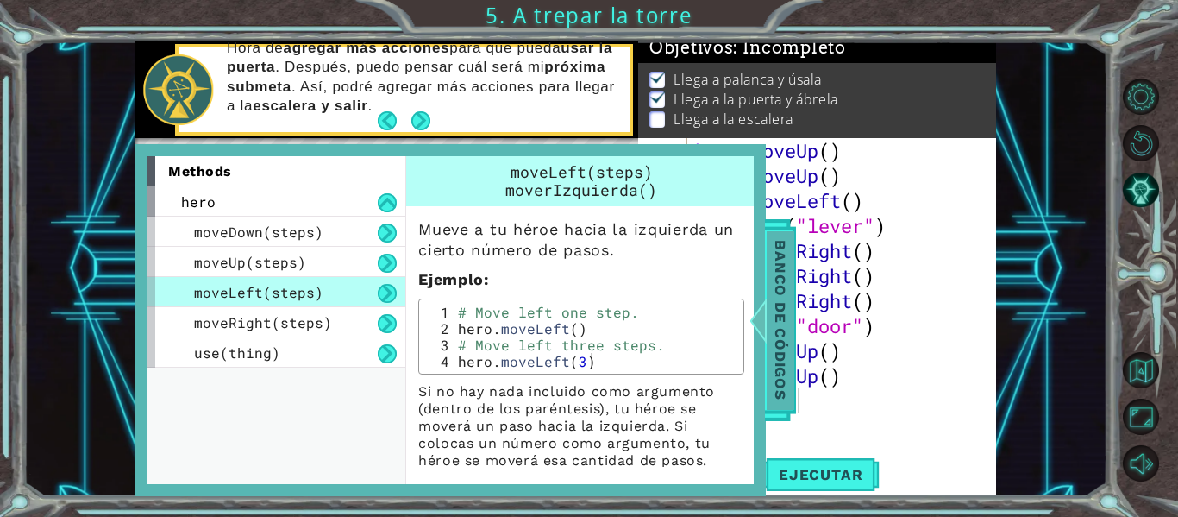
click at [762, 315] on div at bounding box center [759, 320] width 22 height 52
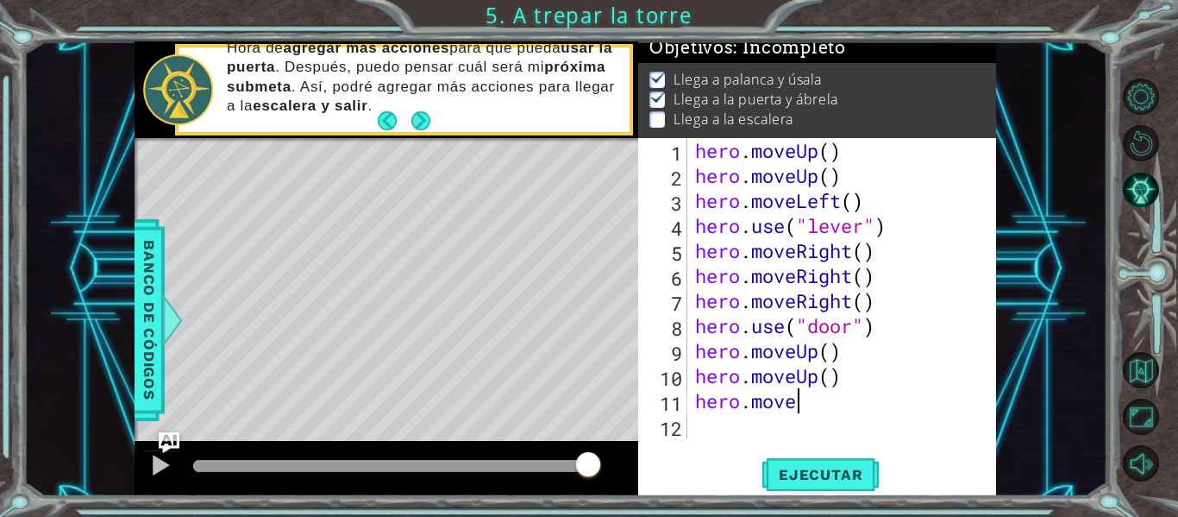
click at [817, 409] on div "hero . moveUp ( ) hero . moveUp ( ) hero . moveLeft ( ) hero . use ( "lever" ) …" at bounding box center [847, 313] width 310 height 350
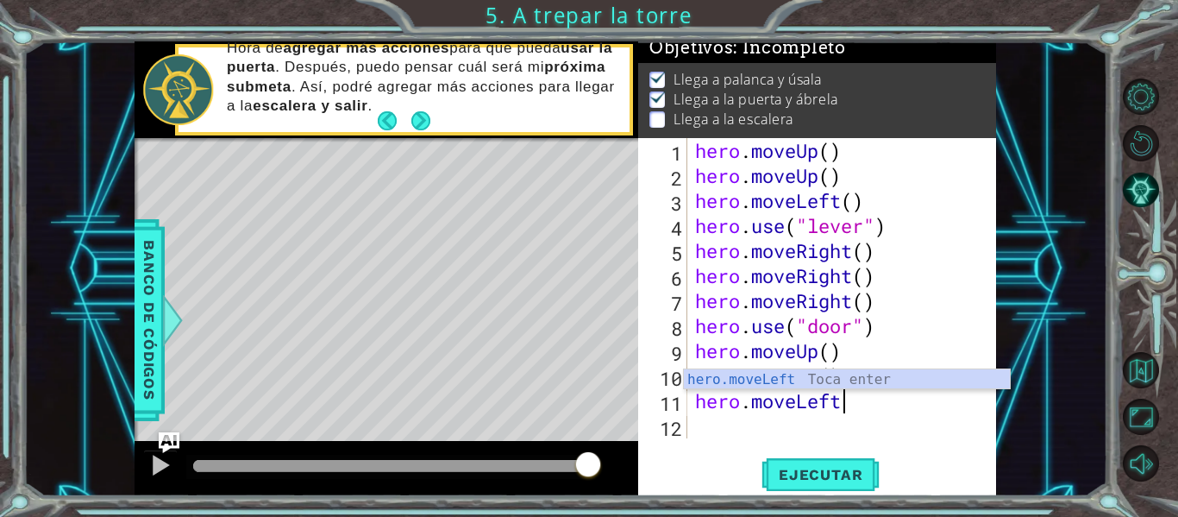
scroll to position [0, 6]
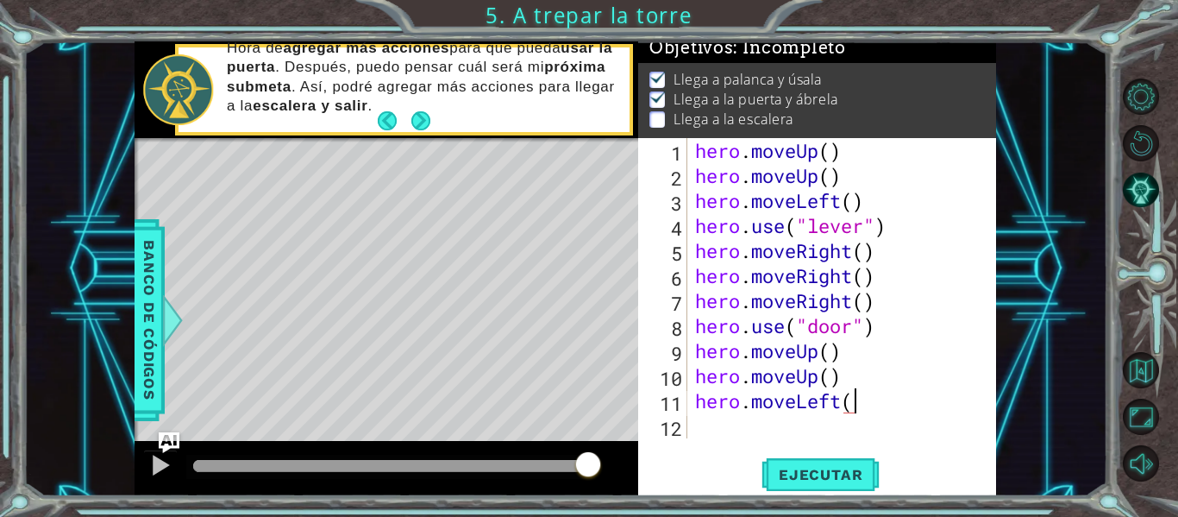
type textarea "hero.moveLeft()"
click at [795, 423] on div "hero . moveUp ( ) hero . moveUp ( ) hero . moveLeft ( ) hero . use ( "lever" ) …" at bounding box center [847, 313] width 310 height 350
type textarea "h"
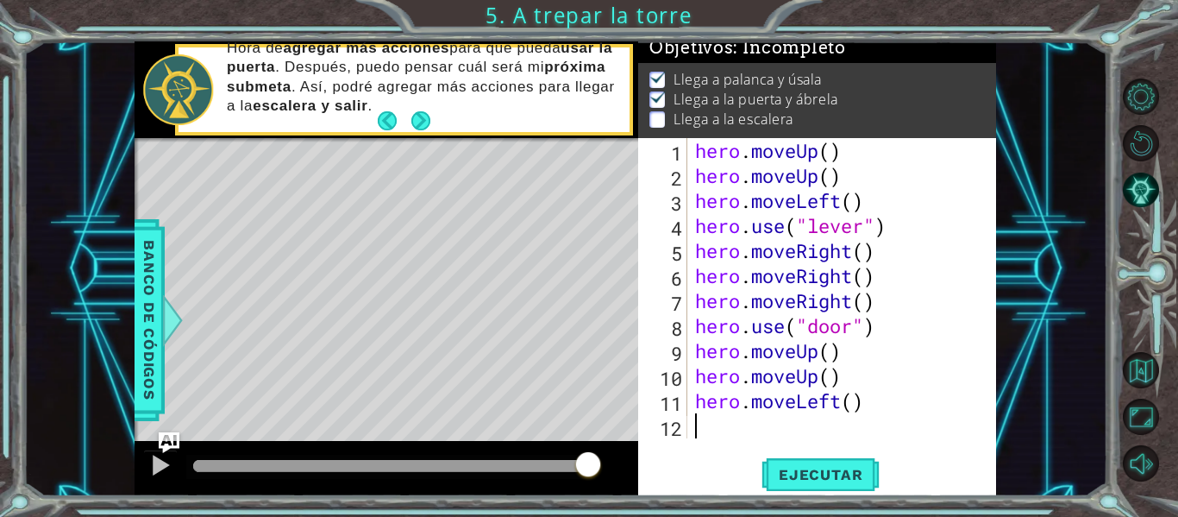
scroll to position [25, 0]
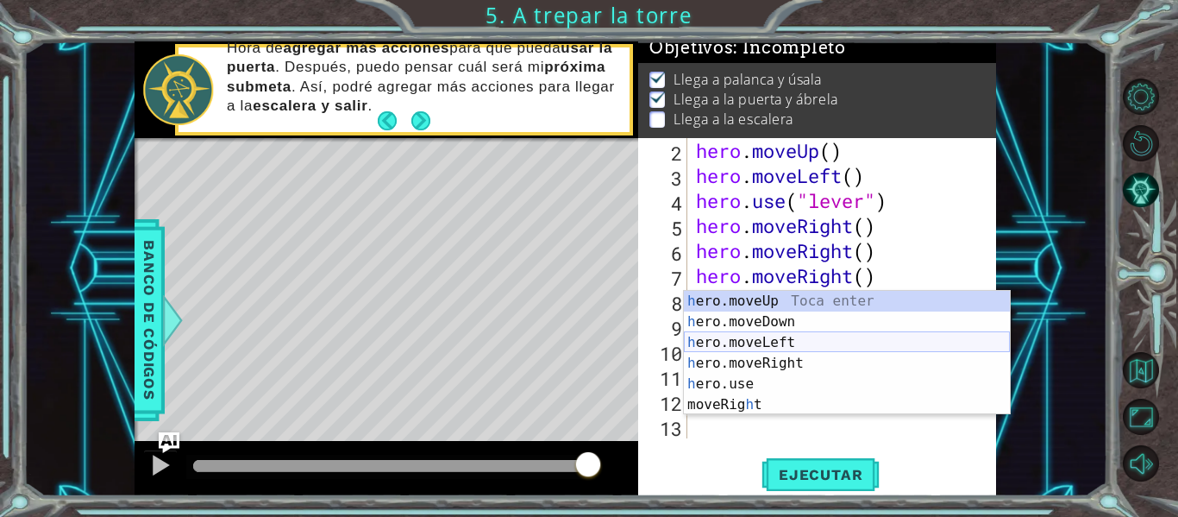
click at [806, 348] on div "h ero.moveUp Toca enter h ero.moveDown Toca enter h ero.moveLeft Toca enter h e…" at bounding box center [847, 374] width 326 height 166
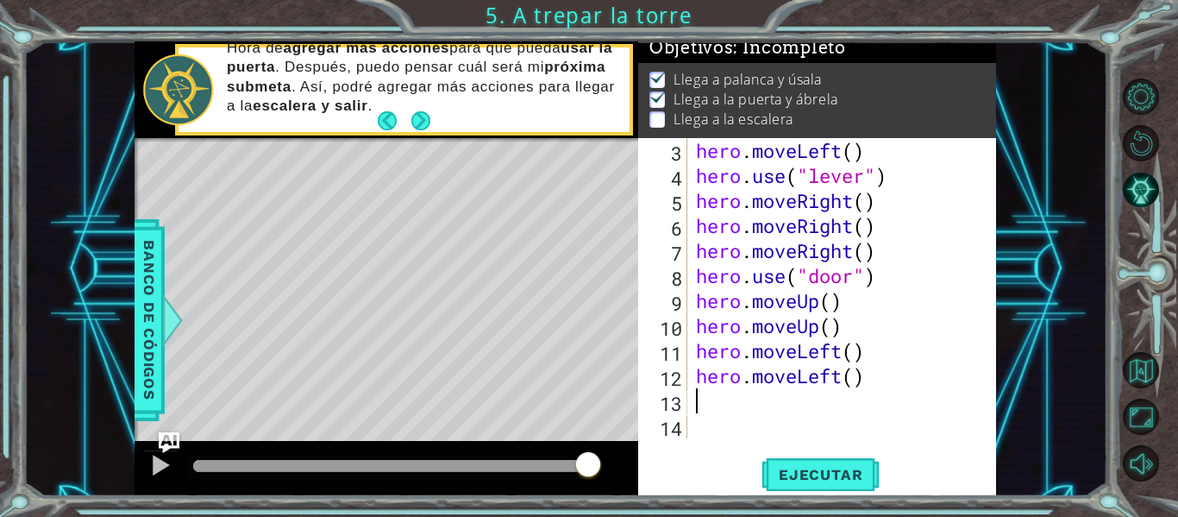
scroll to position [50, 0]
type textarea "h"
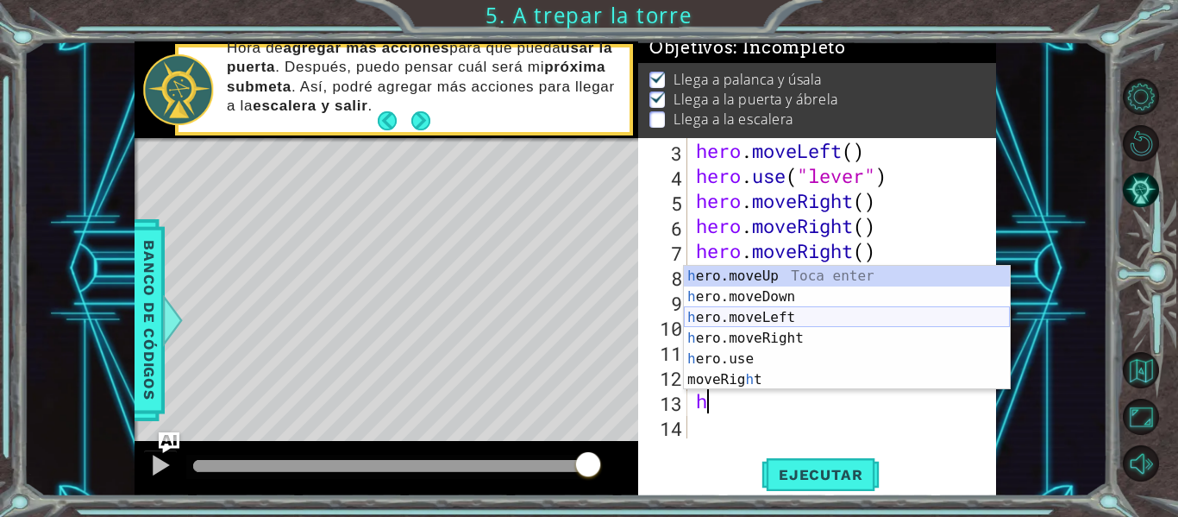
click at [812, 317] on div "h ero.moveUp Toca enter h ero.moveDown Toca enter h ero.moveLeft Toca enter h e…" at bounding box center [847, 349] width 326 height 166
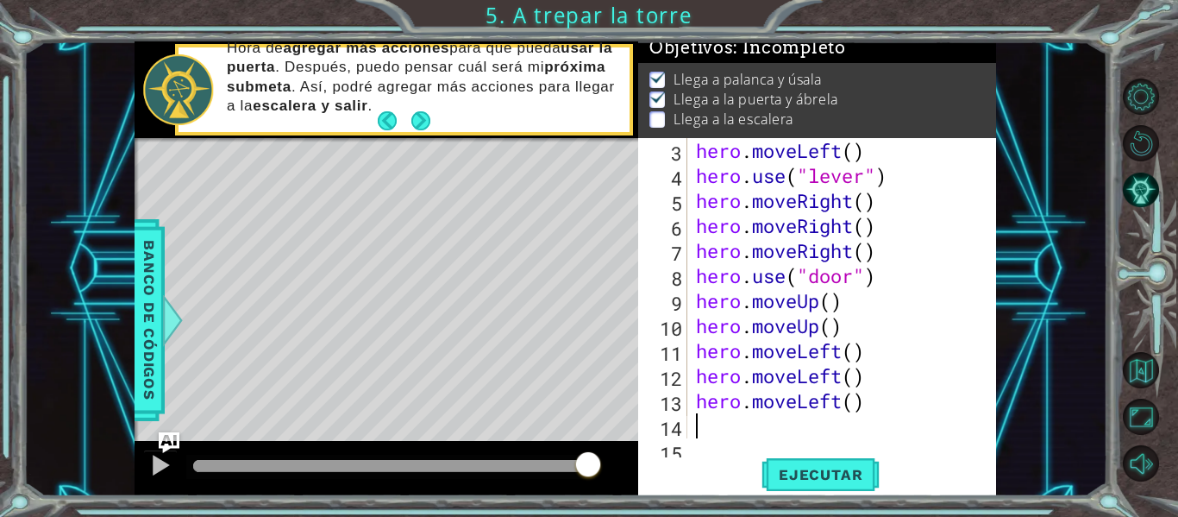
scroll to position [75, 0]
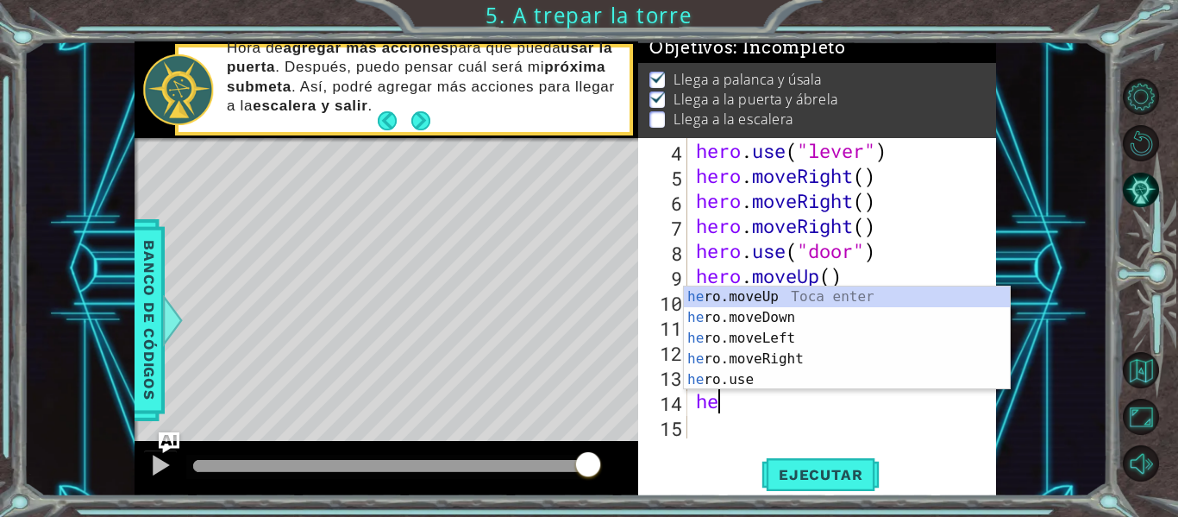
type textarea "her"
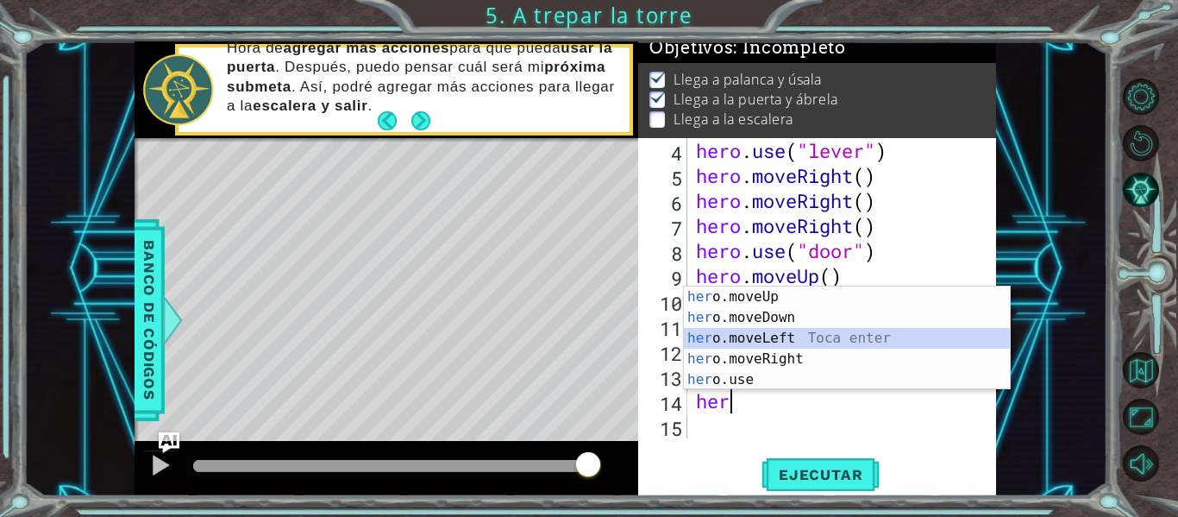
click at [802, 331] on div "her o.moveUp Toca enter her o.moveDown Toca enter her o.moveLeft [PERSON_NAME] …" at bounding box center [847, 358] width 326 height 145
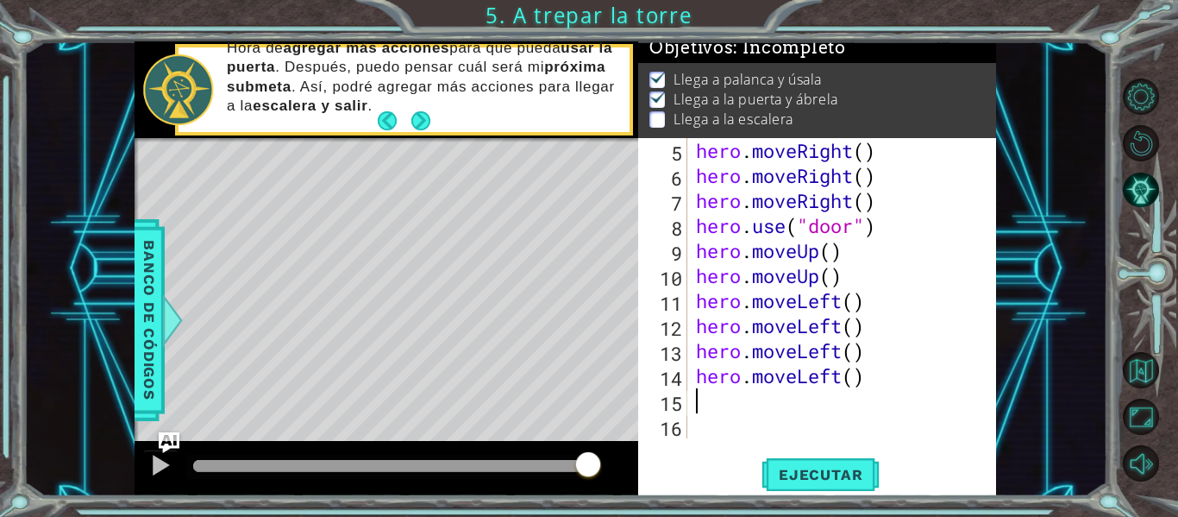
scroll to position [100, 0]
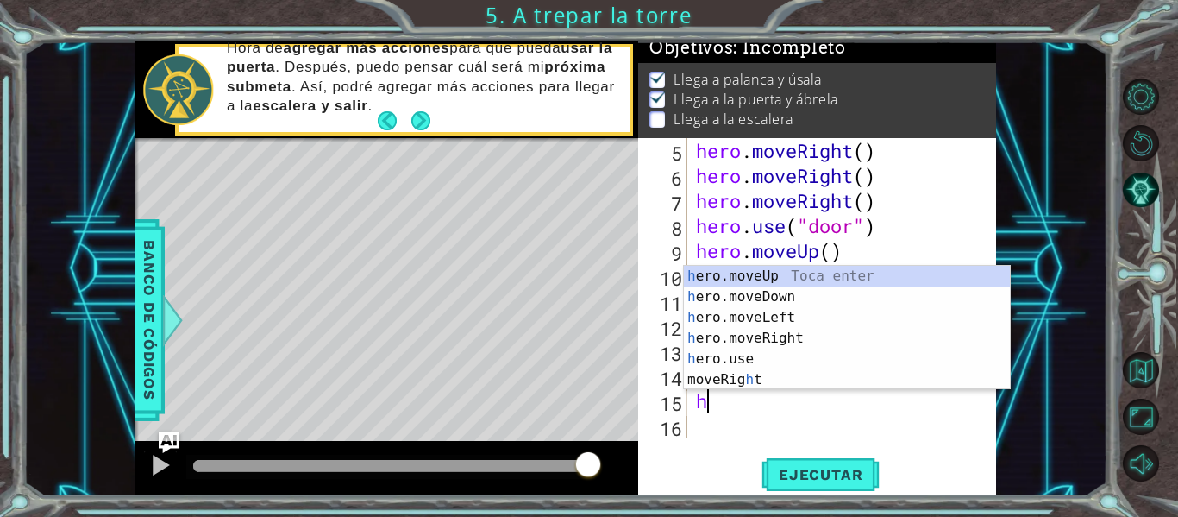
type textarea "he"
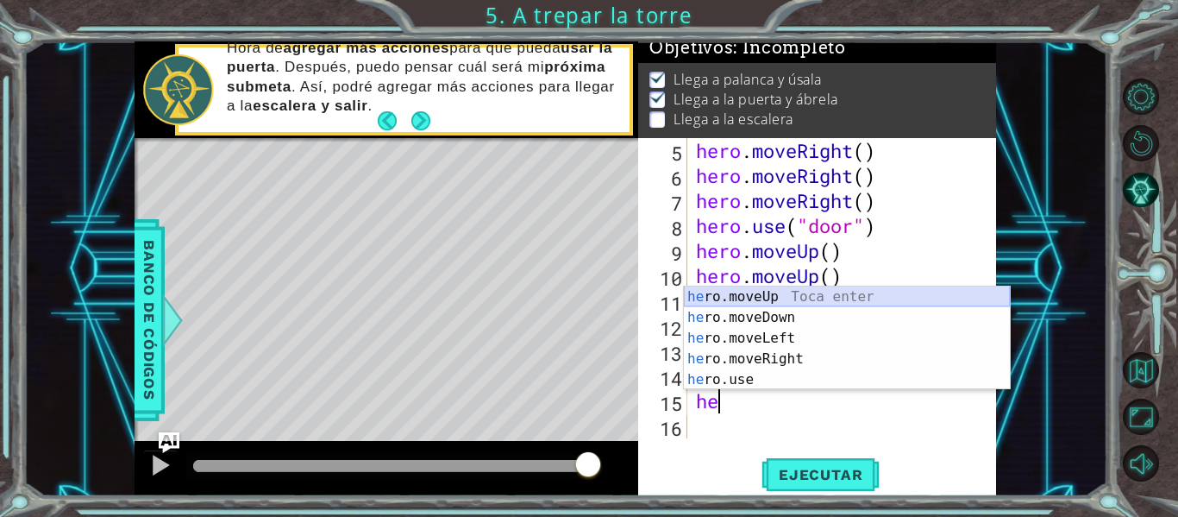
click at [812, 296] on div "he ro.moveUp Toca enter he ro.moveDown Toca enter he ro.moveLeft Toca enter he …" at bounding box center [847, 358] width 326 height 145
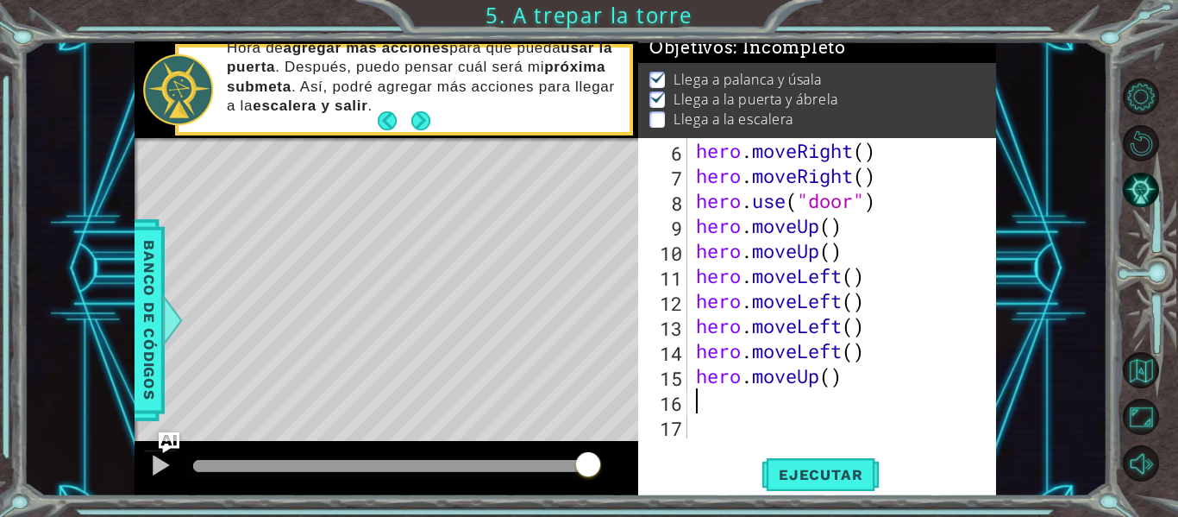
scroll to position [125, 0]
click at [805, 473] on span "Ejecutar" at bounding box center [820, 474] width 118 height 17
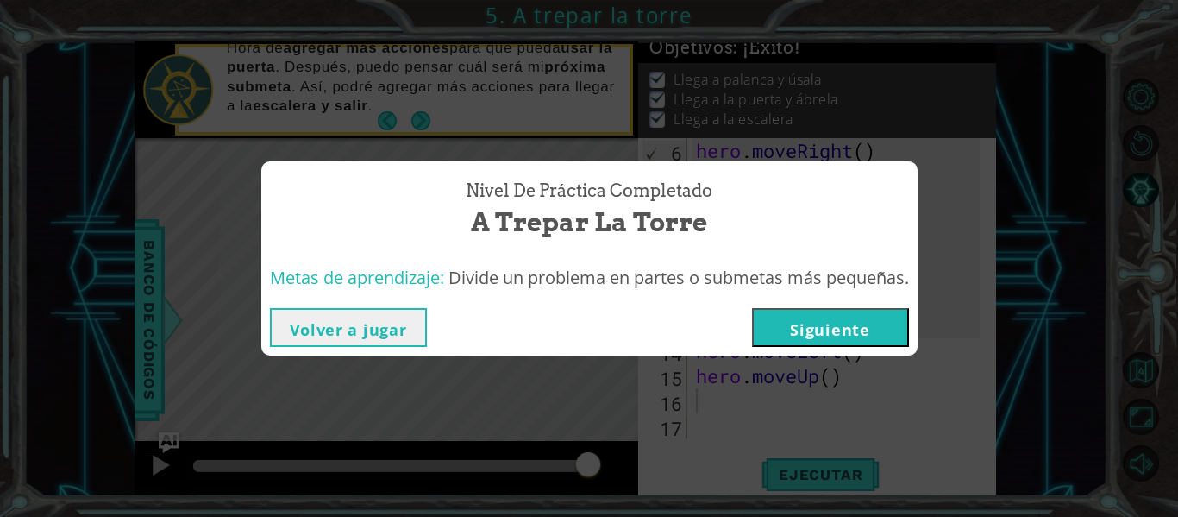
click at [590, 392] on div "Nivel de práctica Completado A trepar la torre Metas de aprendizaje: Divide un …" at bounding box center [589, 258] width 1178 height 517
click at [756, 424] on div "Nivel de práctica Completado A trepar la torre Metas de aprendizaje: Divide un …" at bounding box center [589, 258] width 1178 height 517
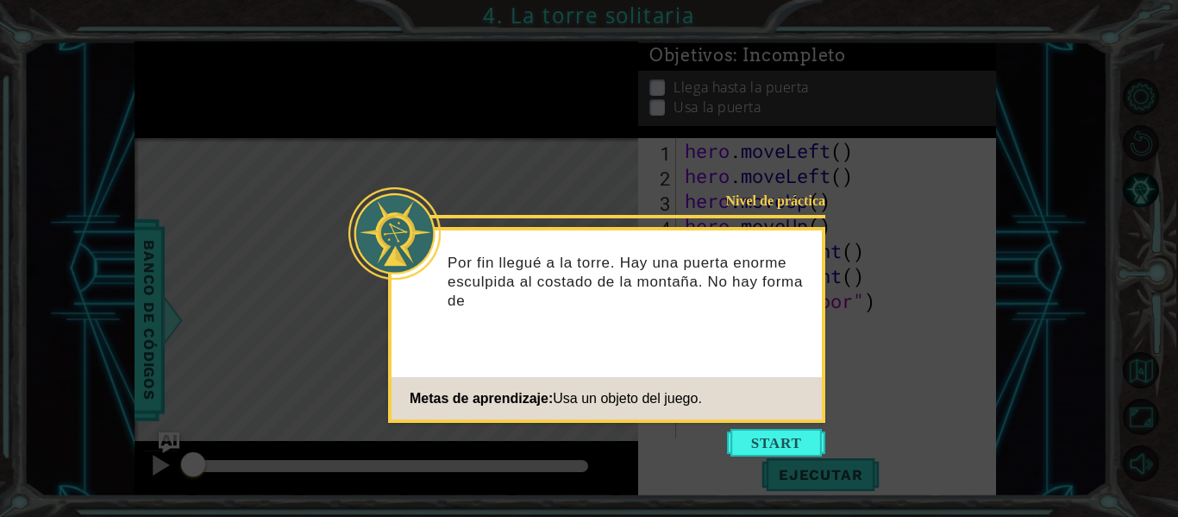
click at [842, 284] on icon at bounding box center [589, 258] width 1178 height 517
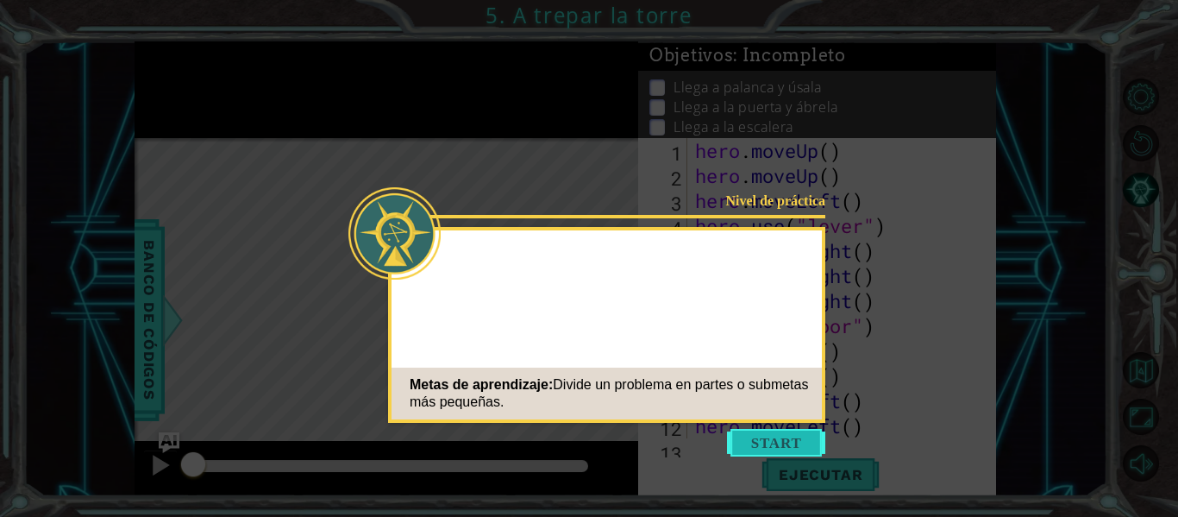
click at [809, 446] on button "Start" at bounding box center [776, 443] width 98 height 28
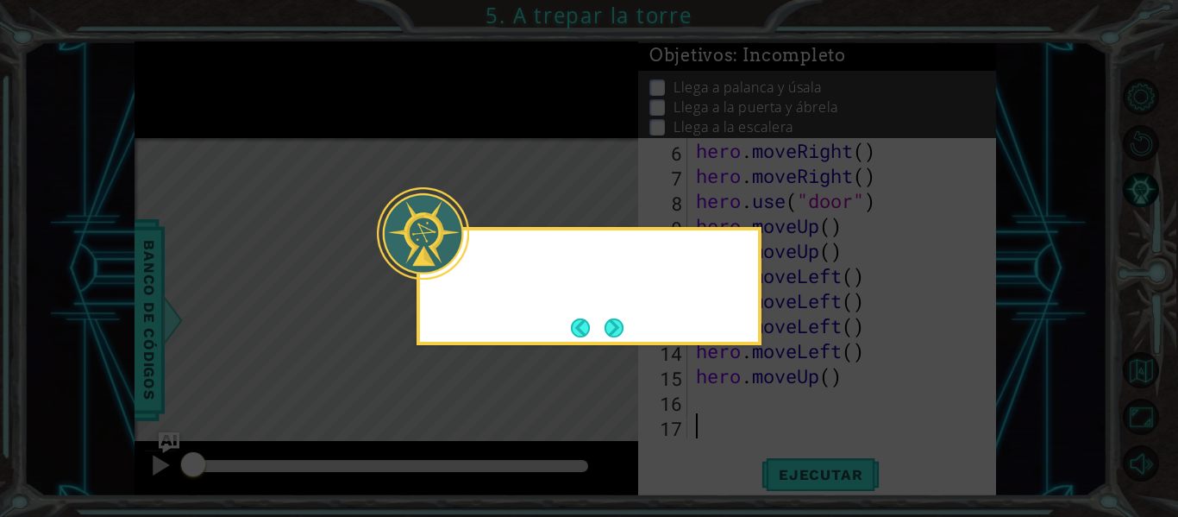
scroll to position [125, 0]
click at [618, 329] on button "Next" at bounding box center [614, 327] width 20 height 20
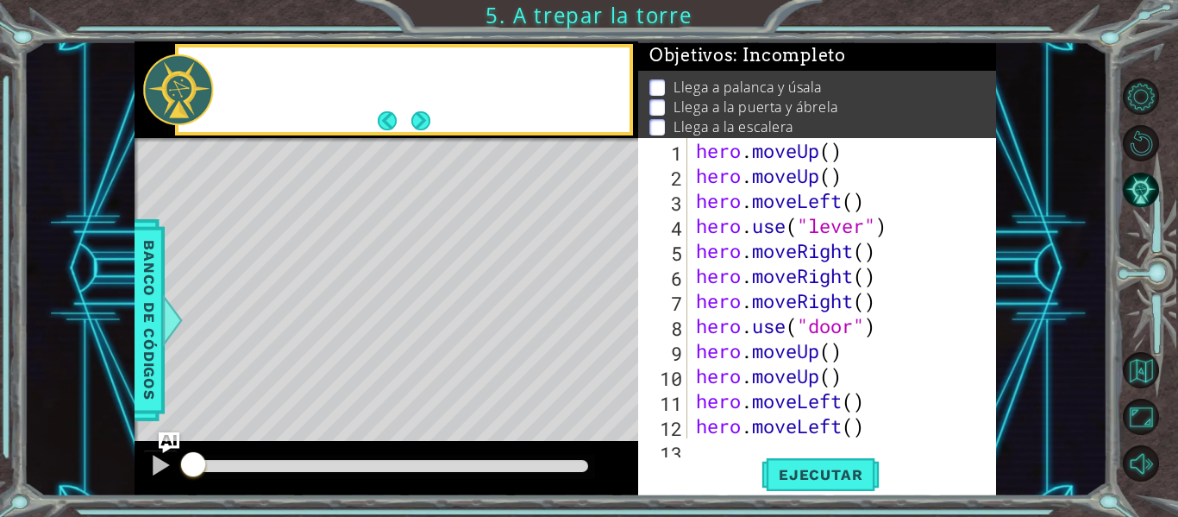
click at [618, 329] on div "Level Map" at bounding box center [533, 392] width 797 height 508
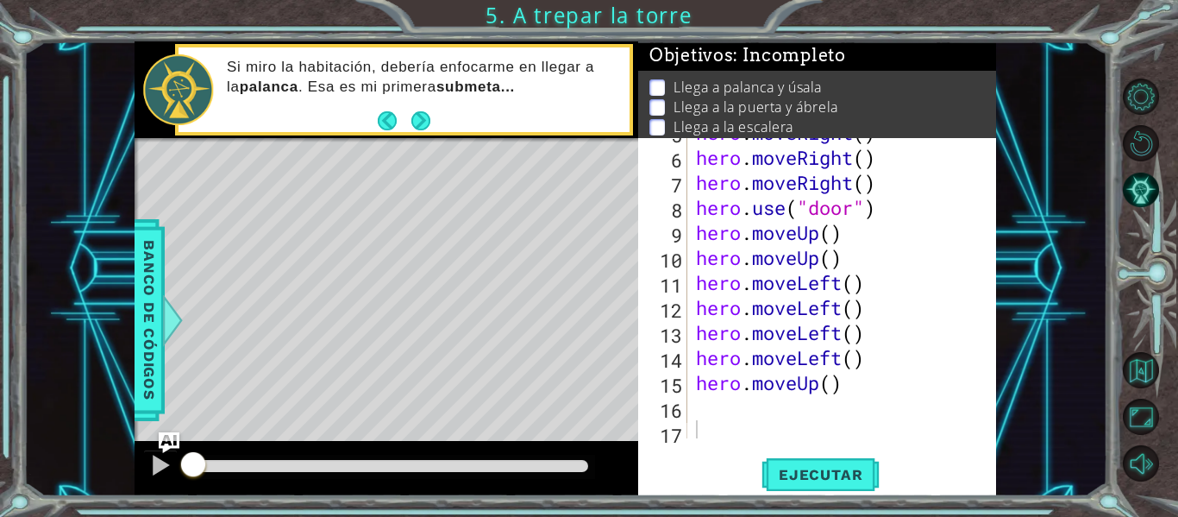
scroll to position [125, 0]
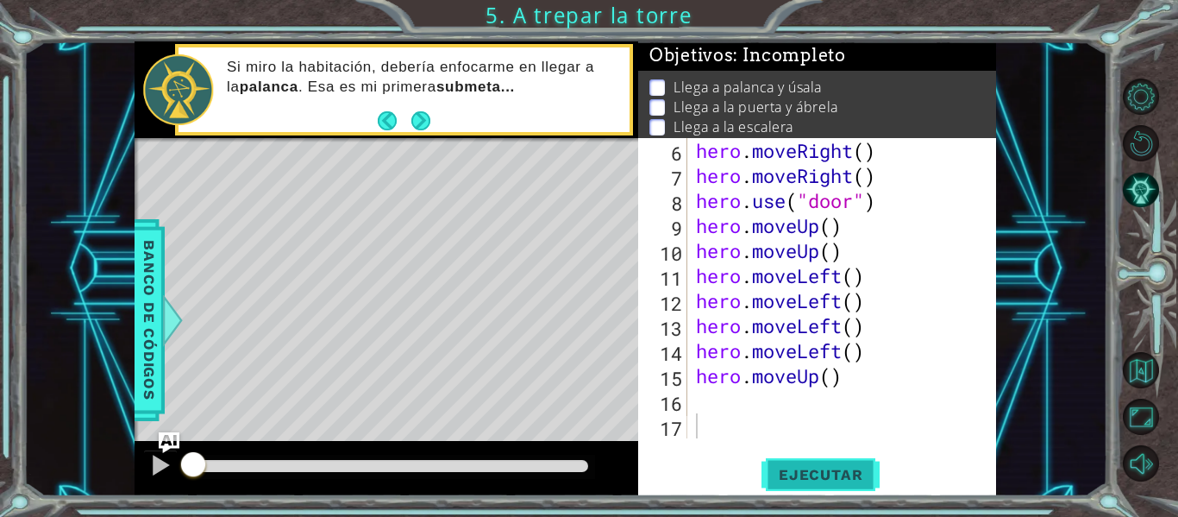
click at [844, 478] on span "Ejecutar" at bounding box center [820, 474] width 118 height 17
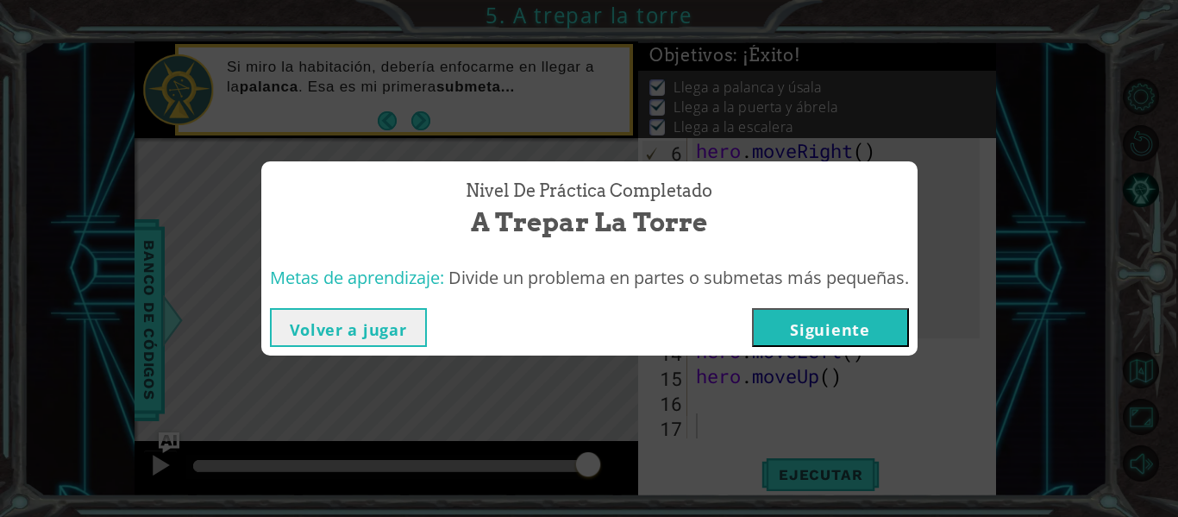
click at [879, 320] on button "Siguiente" at bounding box center [830, 327] width 157 height 39
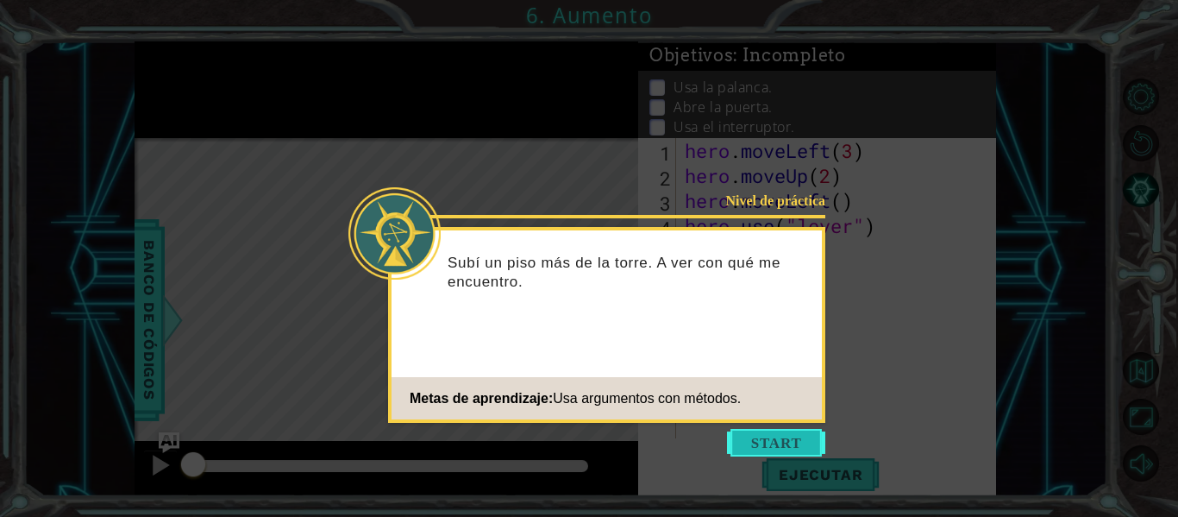
click at [761, 437] on button "Start" at bounding box center [776, 443] width 98 height 28
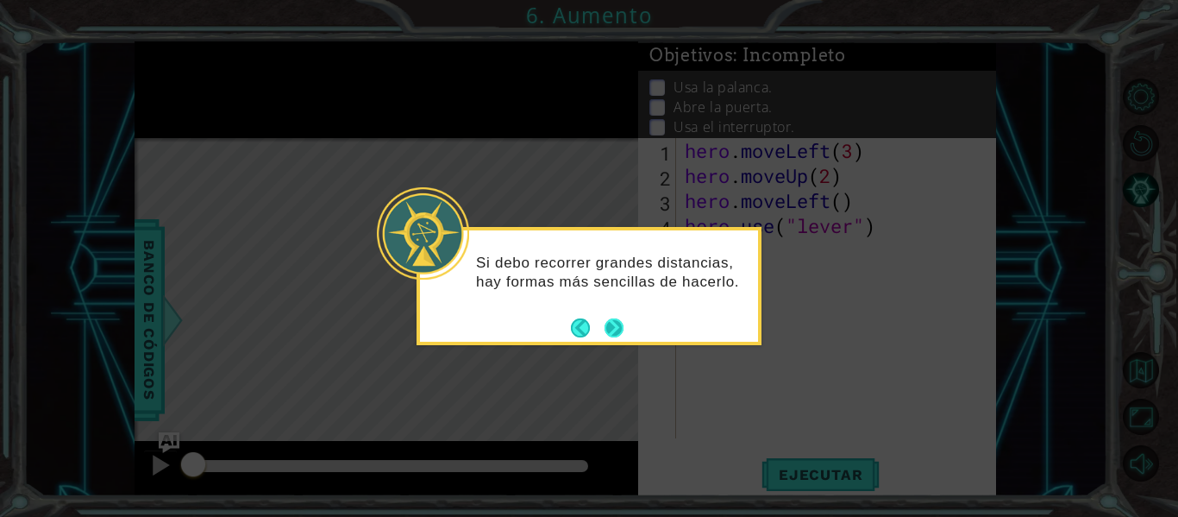
click at [614, 322] on button "Next" at bounding box center [613, 327] width 19 height 19
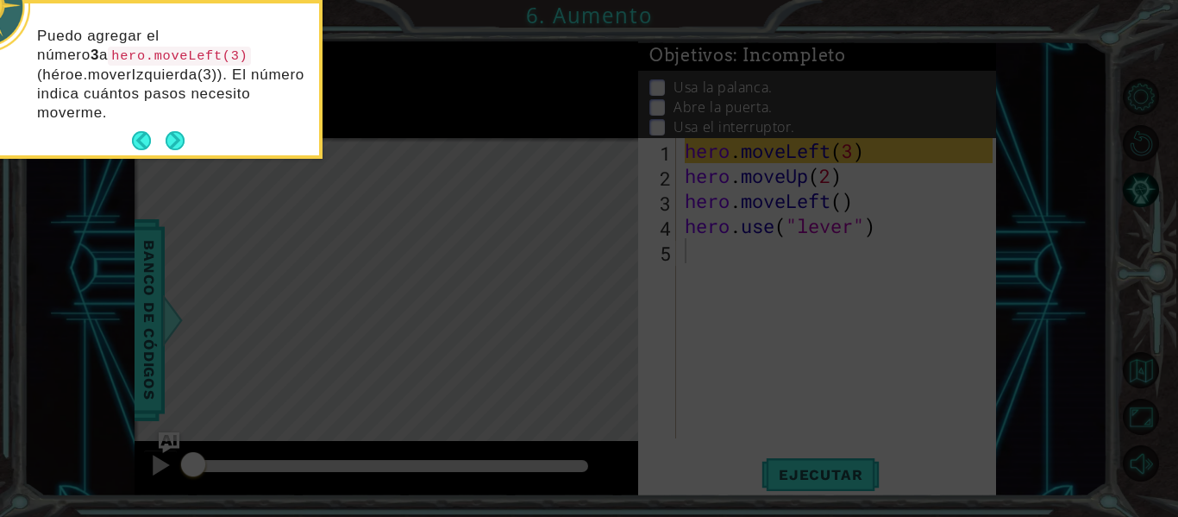
click at [191, 95] on p "Puedo agregar el número 3 a hero.moveLeft(3) (héroe.moverIzquierda(3)). El núme…" at bounding box center [172, 75] width 270 height 96
click at [172, 138] on button "Next" at bounding box center [175, 140] width 19 height 19
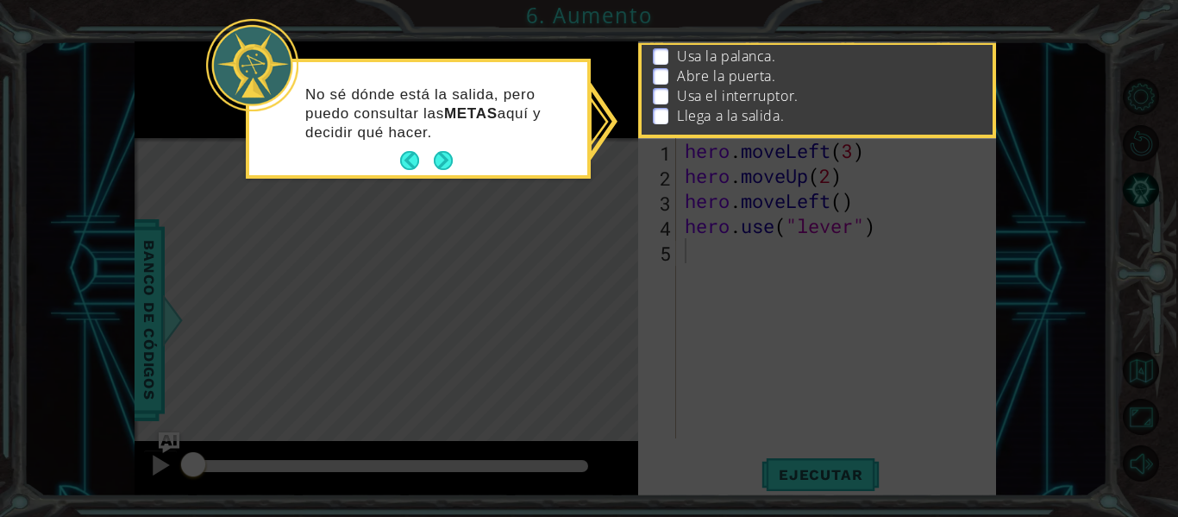
scroll to position [54, 0]
click at [442, 165] on button "Next" at bounding box center [443, 160] width 19 height 19
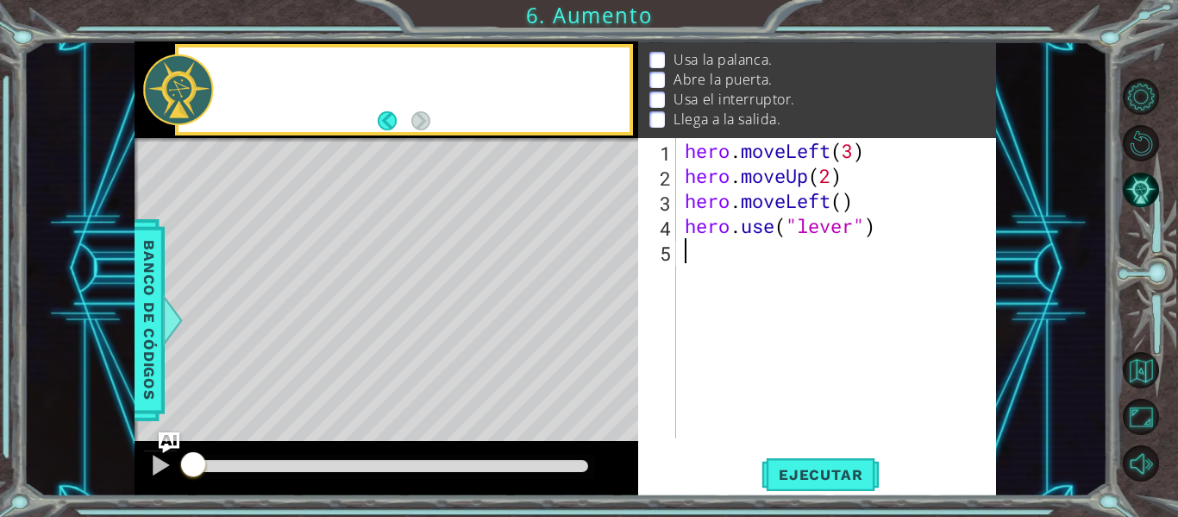
scroll to position [49, 0]
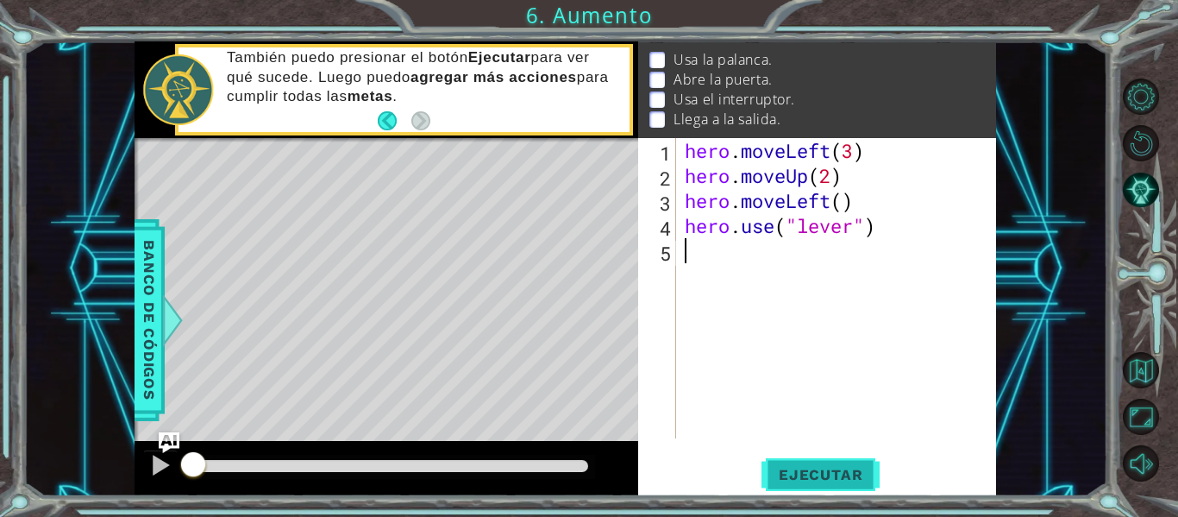
click at [793, 464] on button "Ejecutar" at bounding box center [820, 474] width 118 height 35
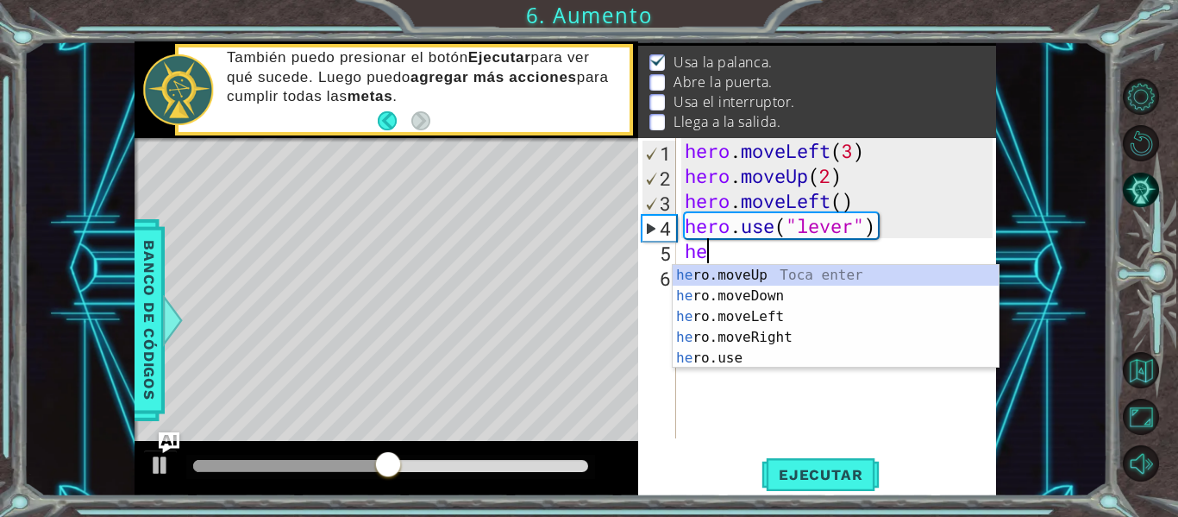
scroll to position [0, 1]
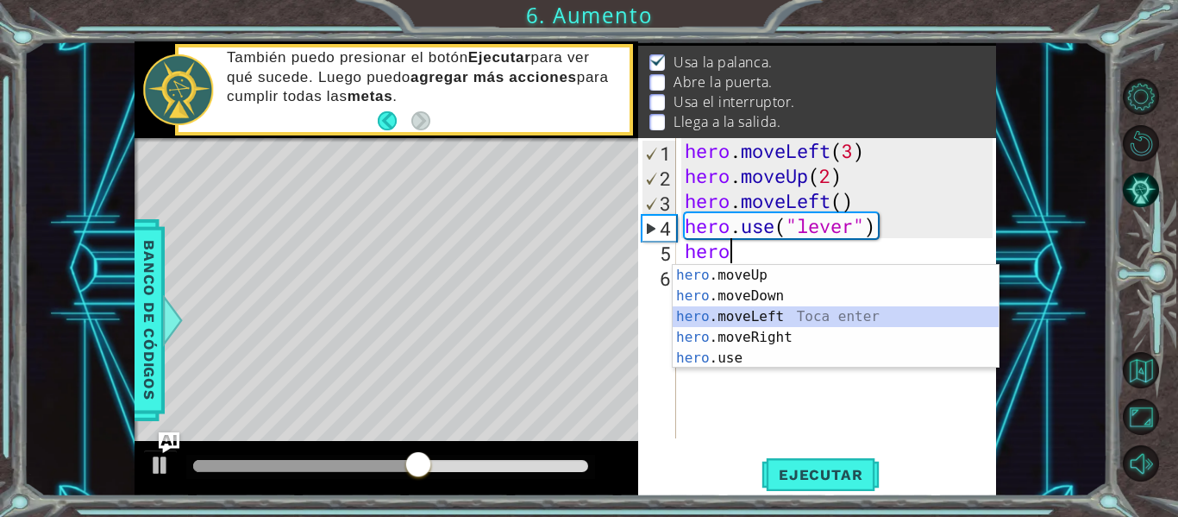
click at [807, 316] on div "hero .moveUp Toca enter hero .moveDown Toca enter hero .moveLeft Toca enter her…" at bounding box center [836, 337] width 326 height 145
type textarea "hero.moveLeft(1)"
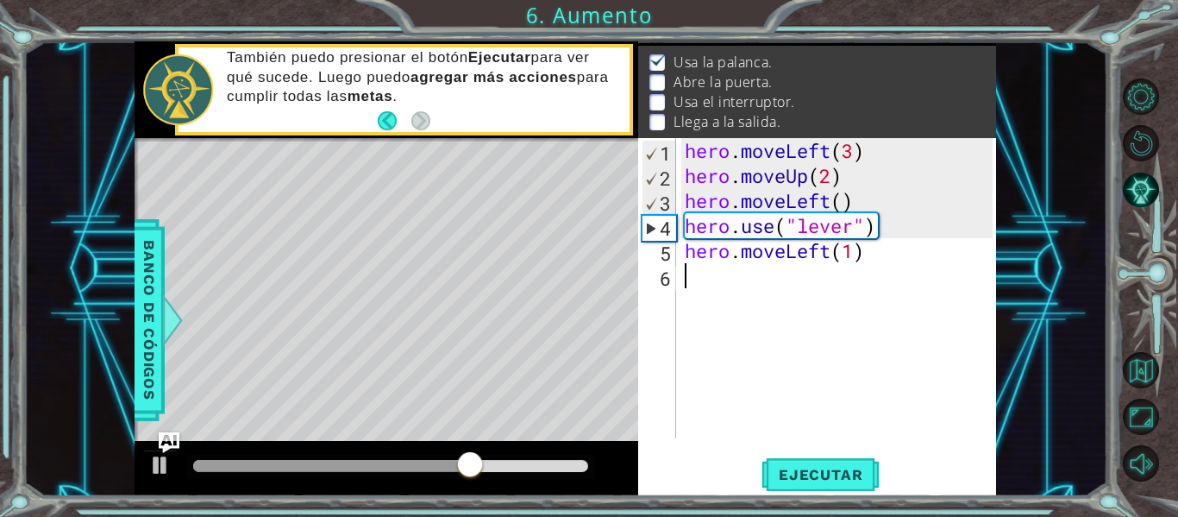
click at [767, 290] on div "hero . moveLeft ( 3 ) hero . moveUp ( 2 ) hero . moveLeft ( ) hero . use ( "lev…" at bounding box center [841, 313] width 320 height 350
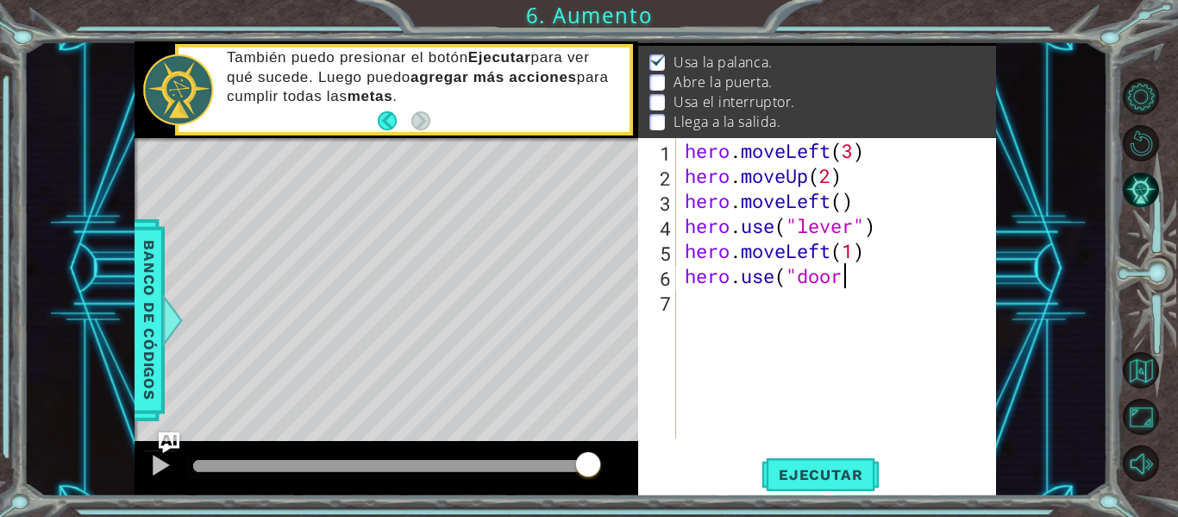
scroll to position [0, 7]
type textarea "hero.use("door")"
click at [742, 317] on div "hero . moveLeft ( 3 ) hero . moveUp ( 2 ) hero . moveLeft ( ) hero . use ( "lev…" at bounding box center [841, 313] width 320 height 350
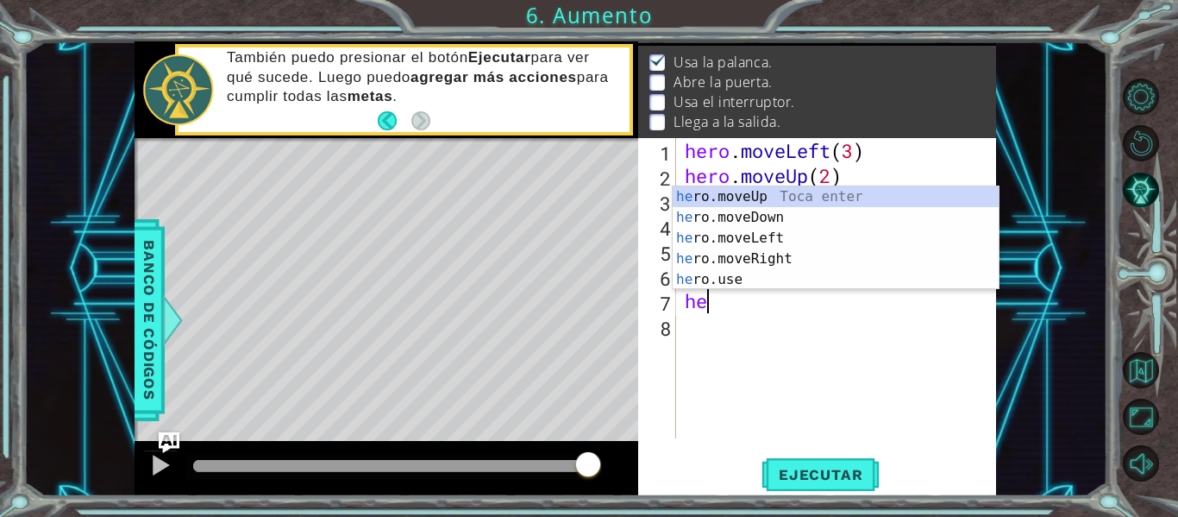
scroll to position [0, 1]
click at [767, 261] on div "her o.moveUp Toca enter her o.moveDown Toca enter her o.moveLeft [PERSON_NAME] …" at bounding box center [836, 258] width 326 height 145
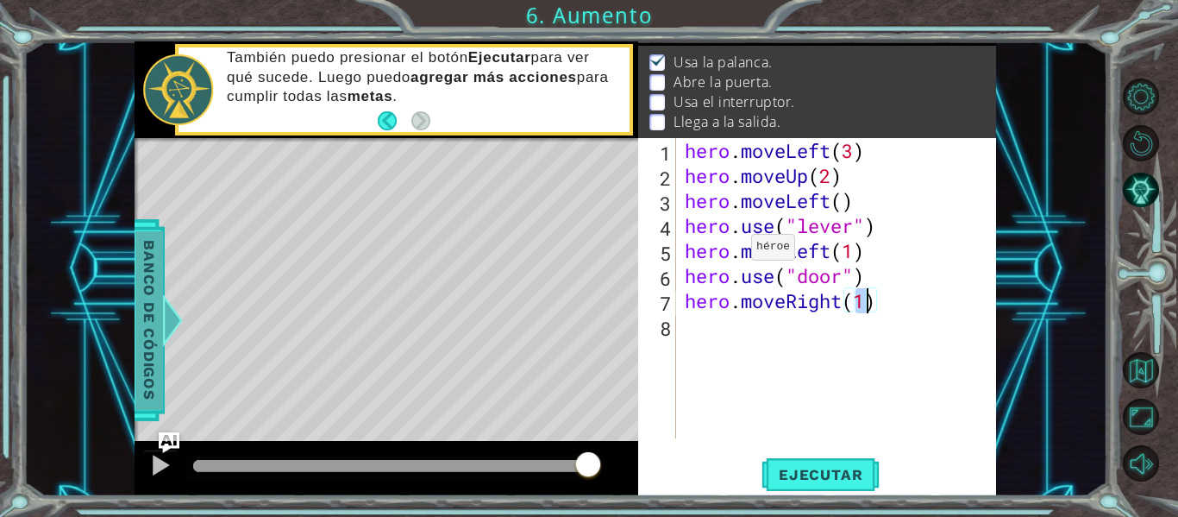
click at [160, 300] on span "Banco de códigos" at bounding box center [149, 320] width 28 height 179
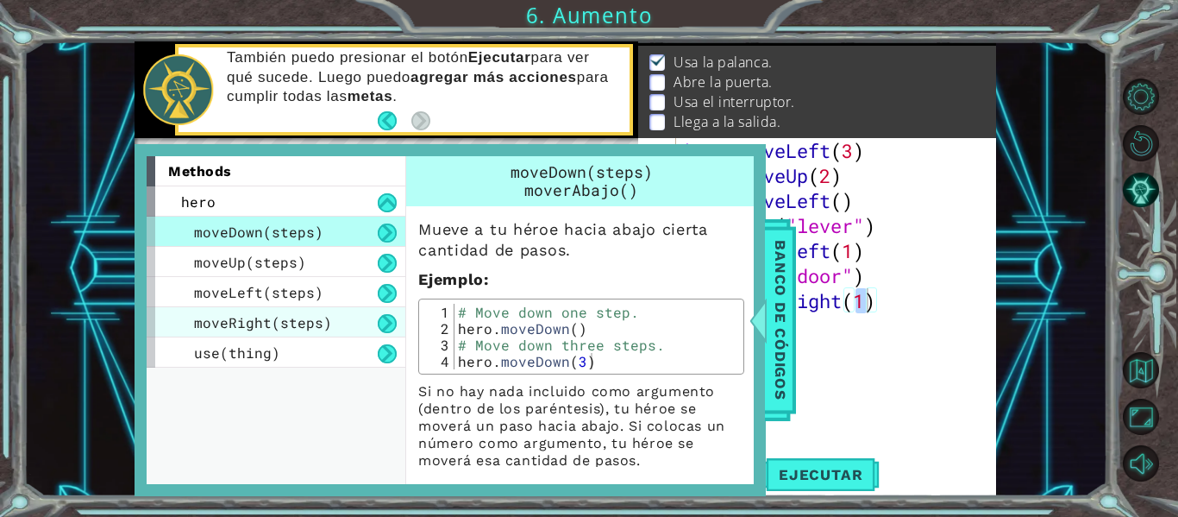
click at [241, 311] on div "moveRight(steps)" at bounding box center [276, 322] width 259 height 30
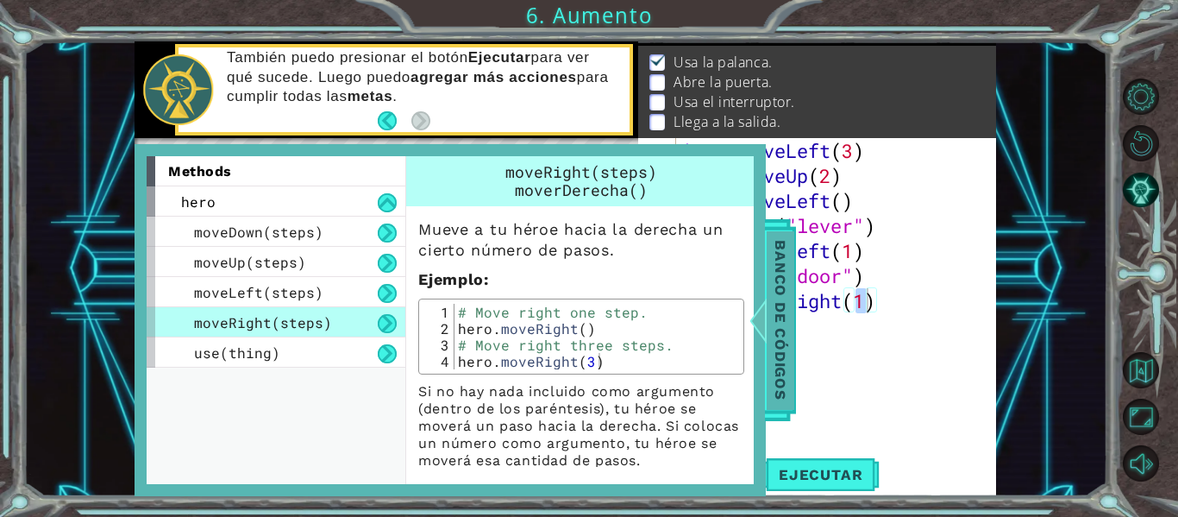
click at [772, 291] on span "Banco de códigos" at bounding box center [781, 320] width 28 height 179
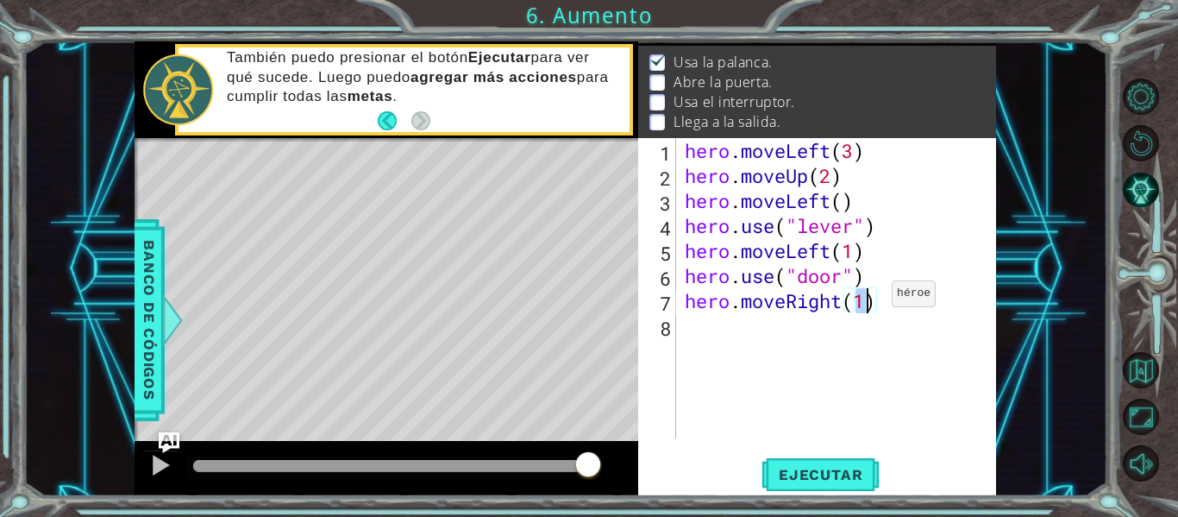
click at [866, 298] on div "hero . moveLeft ( 3 ) hero . moveUp ( 2 ) hero . moveLeft ( ) hero . use ( "lev…" at bounding box center [836, 288] width 311 height 300
type textarea "hero.moveRight(2)"
click at [720, 344] on div "hero . moveLeft ( 3 ) hero . moveUp ( 2 ) hero . moveLeft ( ) hero . use ( "lev…" at bounding box center [841, 313] width 320 height 350
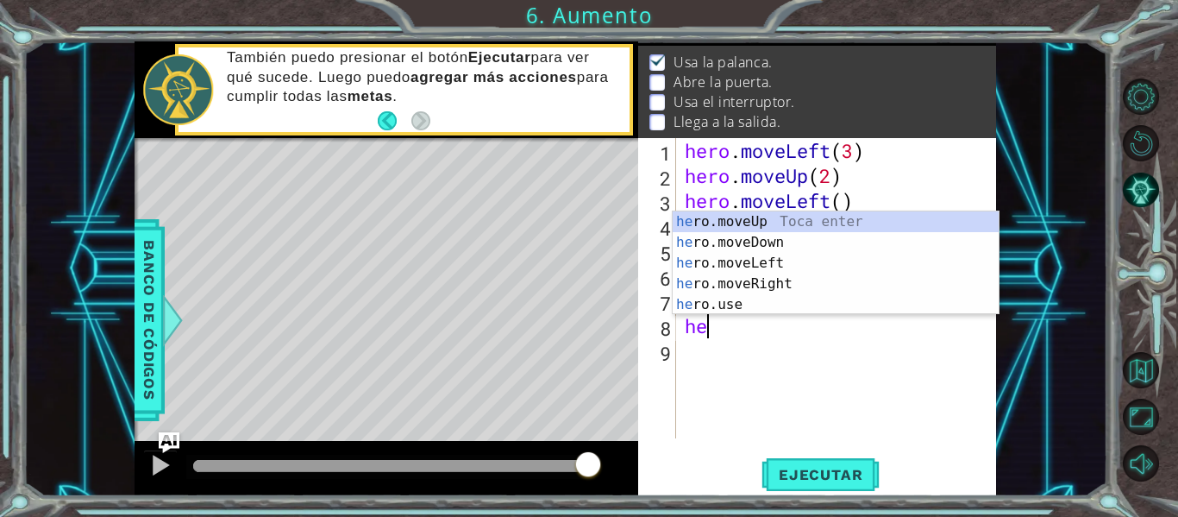
scroll to position [0, 1]
type textarea "hero"
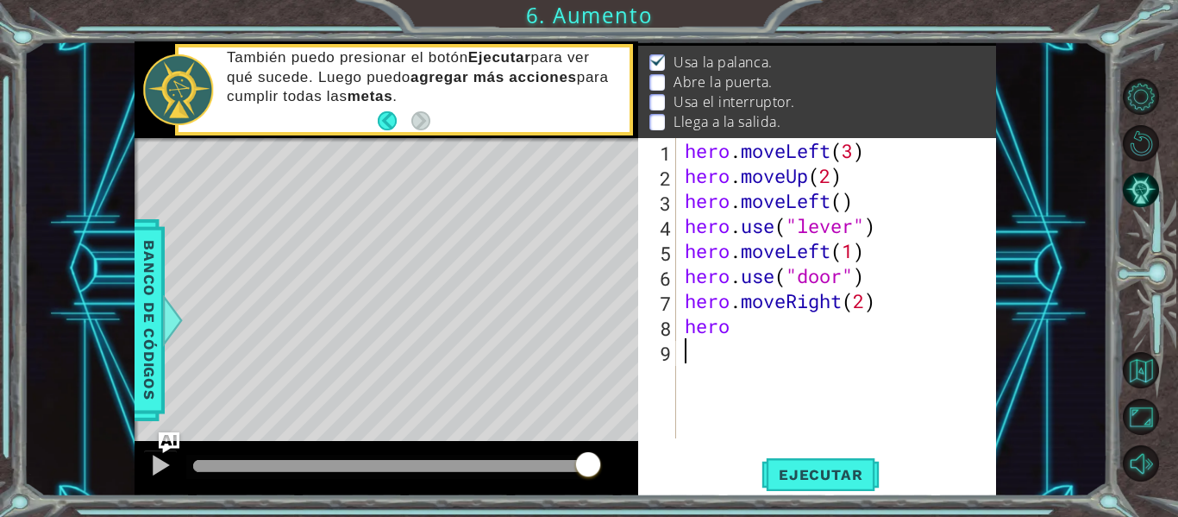
click at [802, 340] on div "hero . moveLeft ( 3 ) hero . moveUp ( 2 ) hero . moveLeft ( ) hero . use ( "lev…" at bounding box center [841, 313] width 320 height 350
click at [768, 335] on div "hero . moveLeft ( 3 ) hero . moveUp ( 2 ) hero . moveLeft ( ) hero . use ( "lev…" at bounding box center [841, 313] width 320 height 350
click at [792, 479] on span "Ejecutar" at bounding box center [820, 474] width 118 height 17
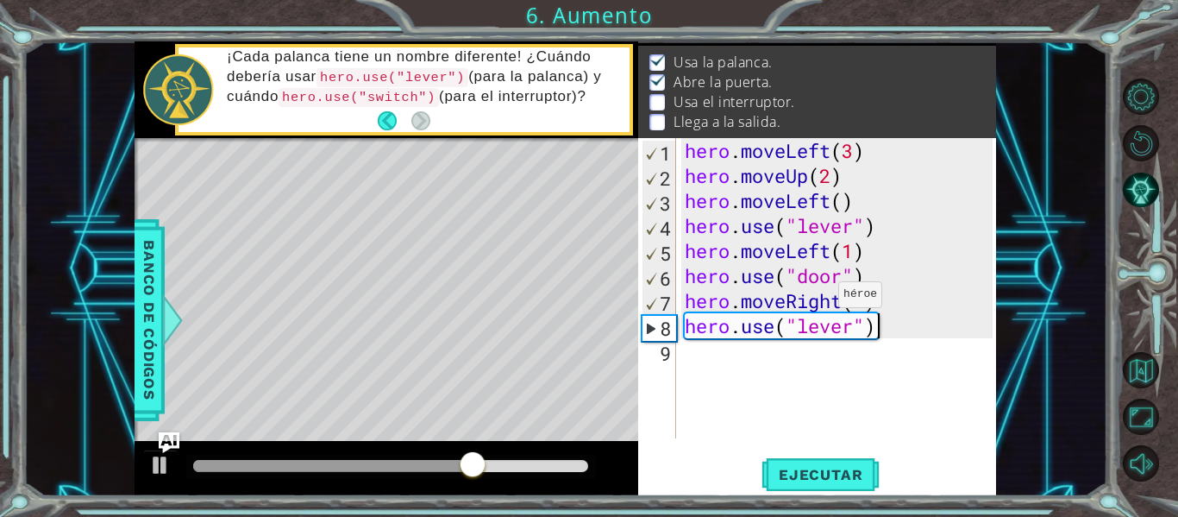
click at [814, 298] on div "hero . moveLeft ( 3 ) hero . moveUp ( 2 ) hero . moveLeft ( ) hero . use ( "lev…" at bounding box center [841, 313] width 320 height 350
click at [878, 276] on div "hero . moveLeft ( 3 ) hero . moveUp ( 2 ) hero . moveLeft ( ) hero . use ( "lev…" at bounding box center [841, 313] width 320 height 350
type textarea "hero.use("door")"
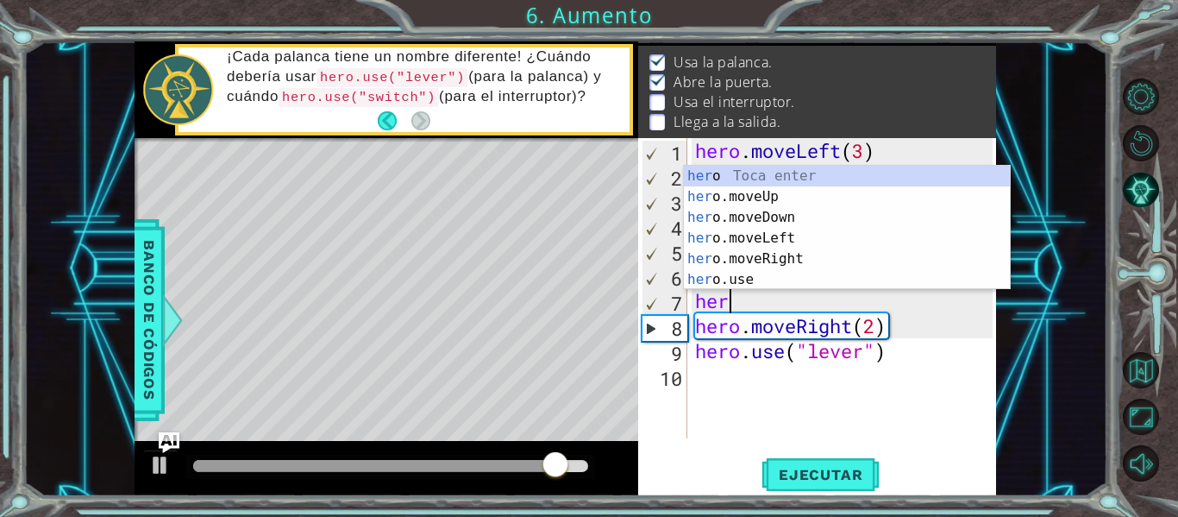
scroll to position [0, 1]
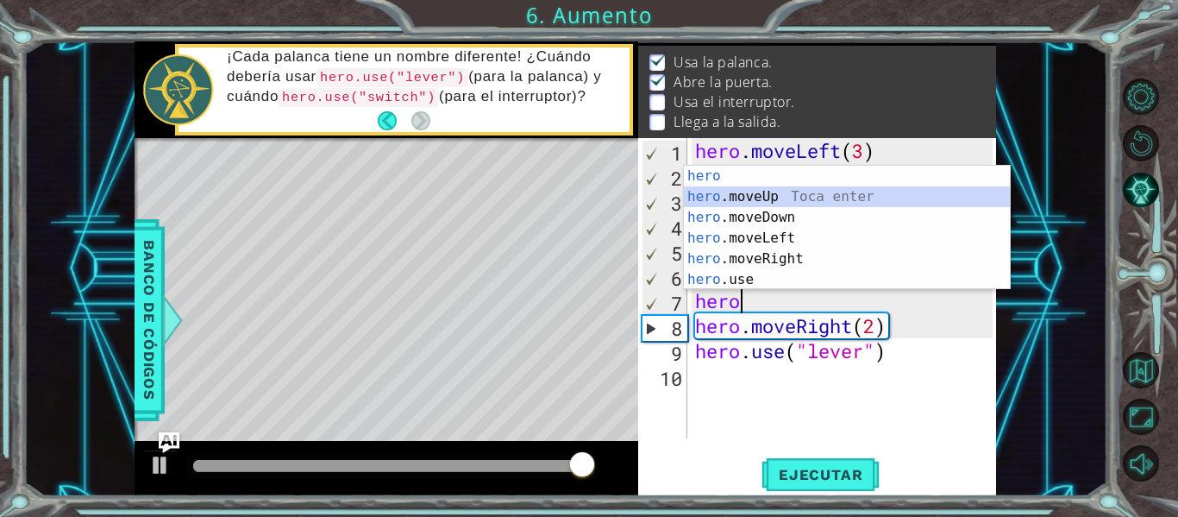
click at [855, 201] on div "hero Toca enter hero .moveUp Toca enter hero .moveDown Toca enter hero .moveLef…" at bounding box center [847, 249] width 326 height 166
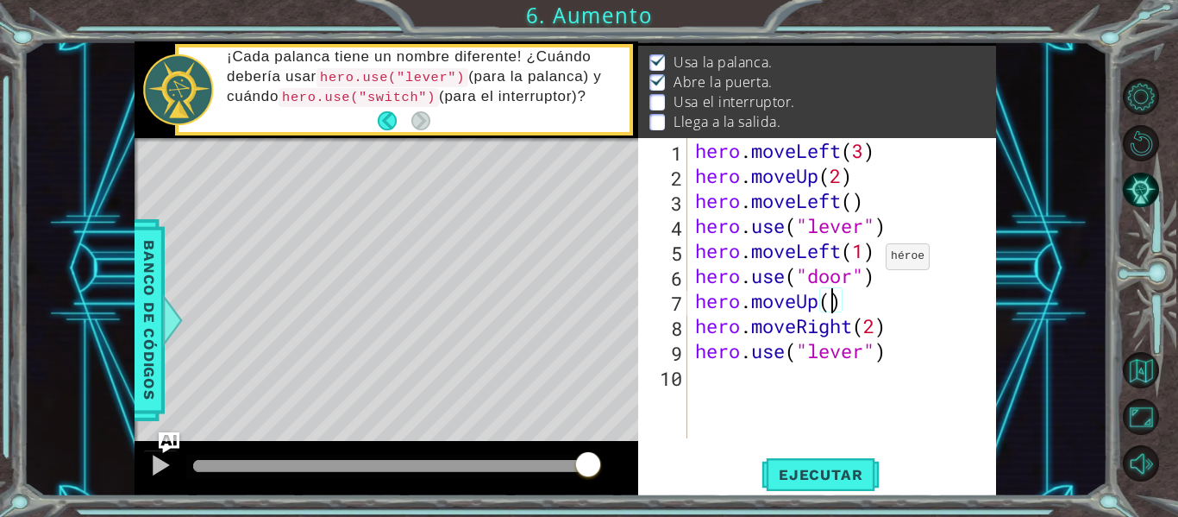
scroll to position [0, 6]
click at [792, 461] on button "Ejecutar" at bounding box center [820, 474] width 118 height 35
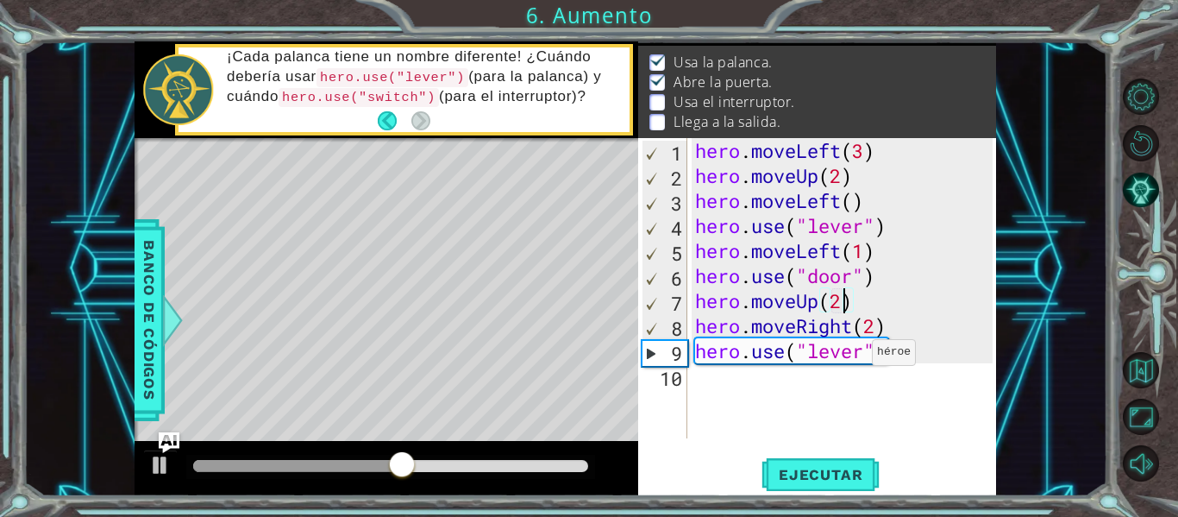
click at [856, 356] on div "hero . moveLeft ( 3 ) hero . moveUp ( 2 ) hero . moveLeft ( ) hero . use ( "lev…" at bounding box center [847, 313] width 310 height 350
click at [861, 358] on div "hero . moveLeft ( 3 ) hero . moveUp ( 2 ) hero . moveLeft ( ) hero . use ( "lev…" at bounding box center [847, 313] width 310 height 350
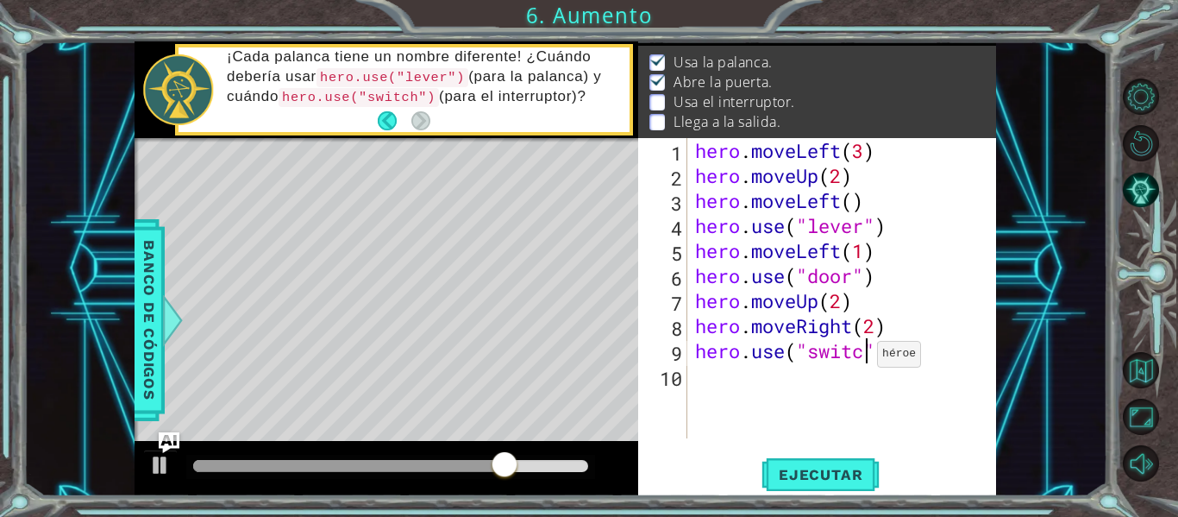
scroll to position [0, 9]
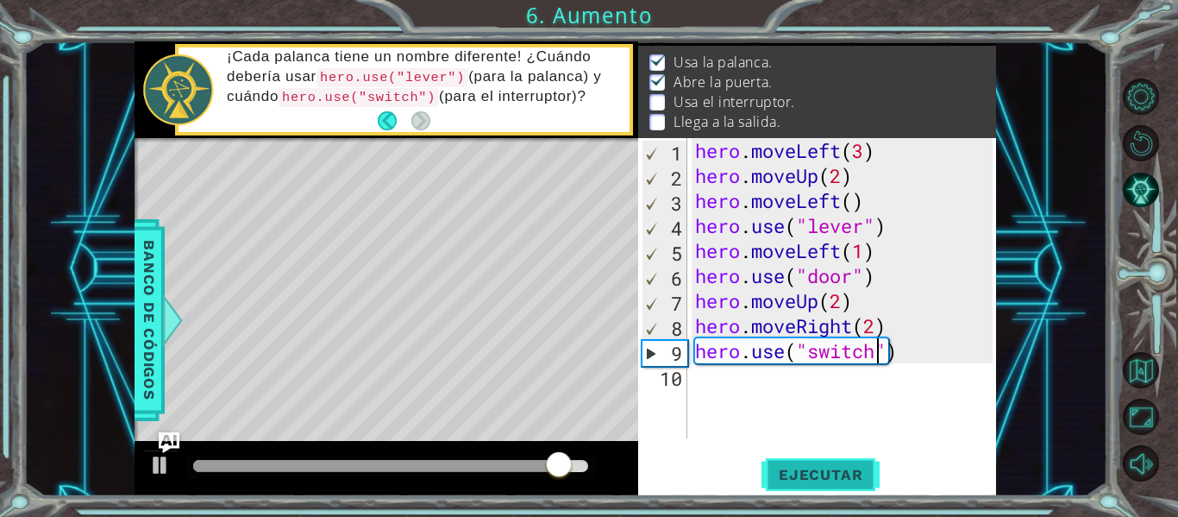
type textarea "hero.use("switch")"
click at [812, 473] on span "Ejecutar" at bounding box center [820, 474] width 118 height 17
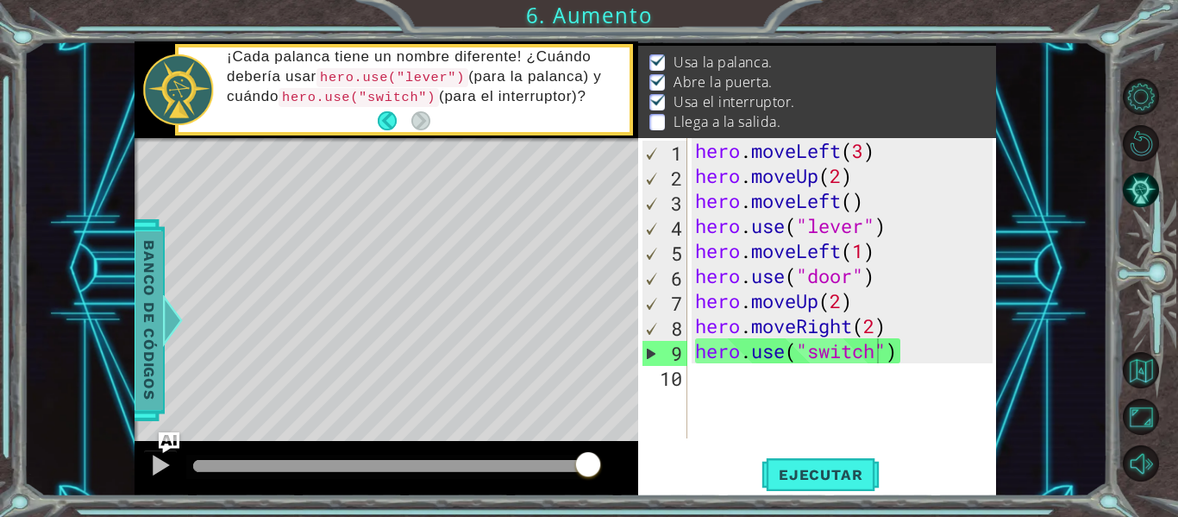
click at [168, 298] on div at bounding box center [173, 320] width 22 height 52
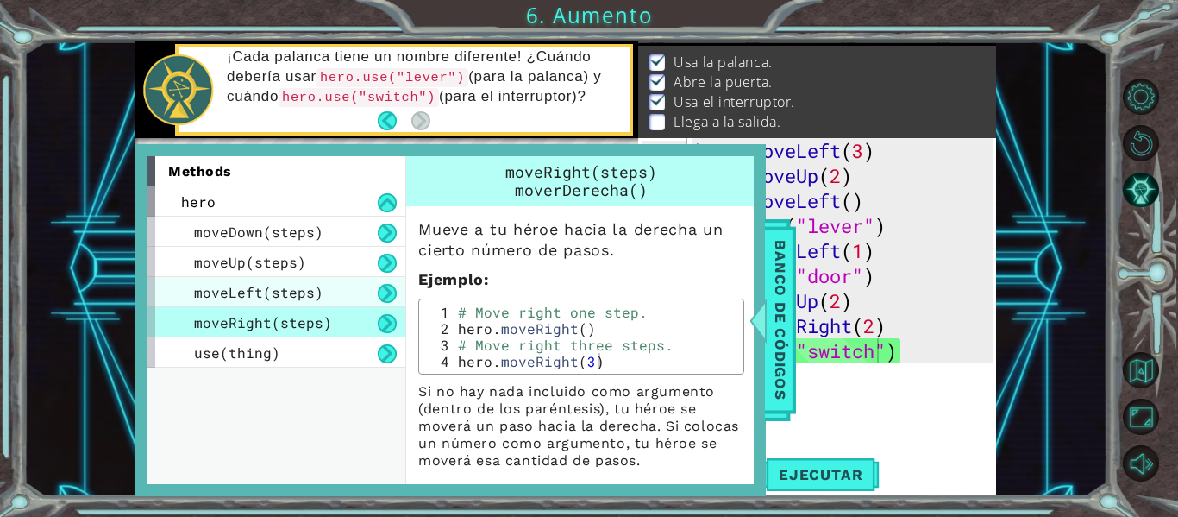
click at [224, 283] on span "moveLeft(steps)" at bounding box center [258, 292] width 129 height 18
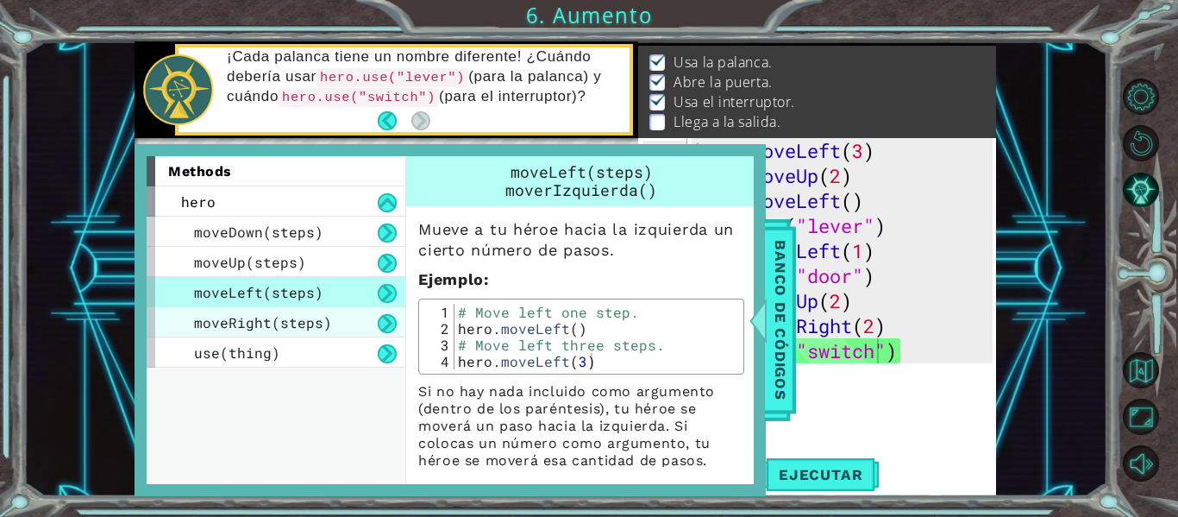
click at [287, 309] on div "moveRight(steps)" at bounding box center [276, 322] width 259 height 30
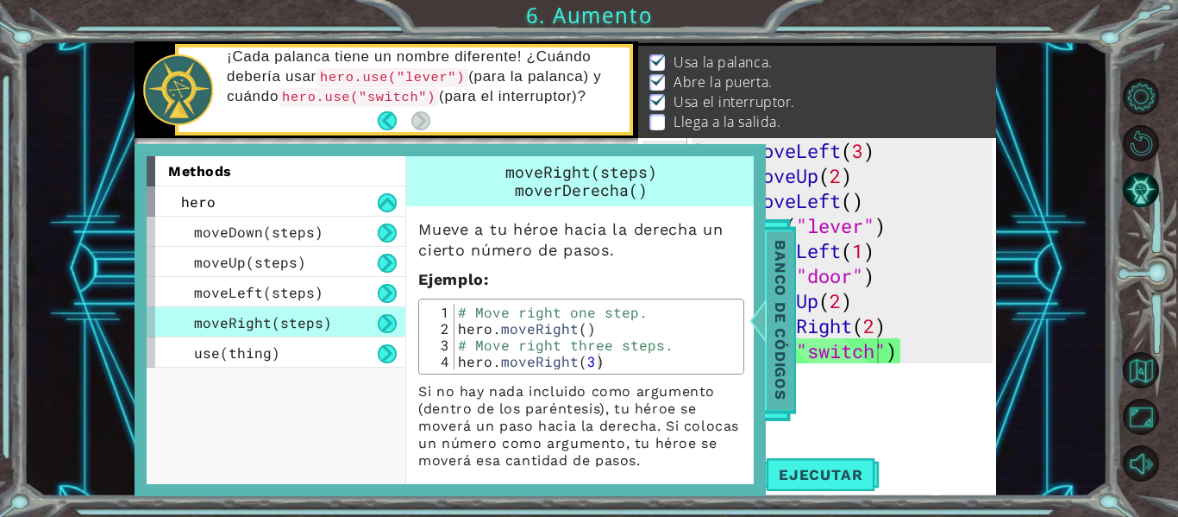
click at [753, 335] on div at bounding box center [759, 320] width 22 height 52
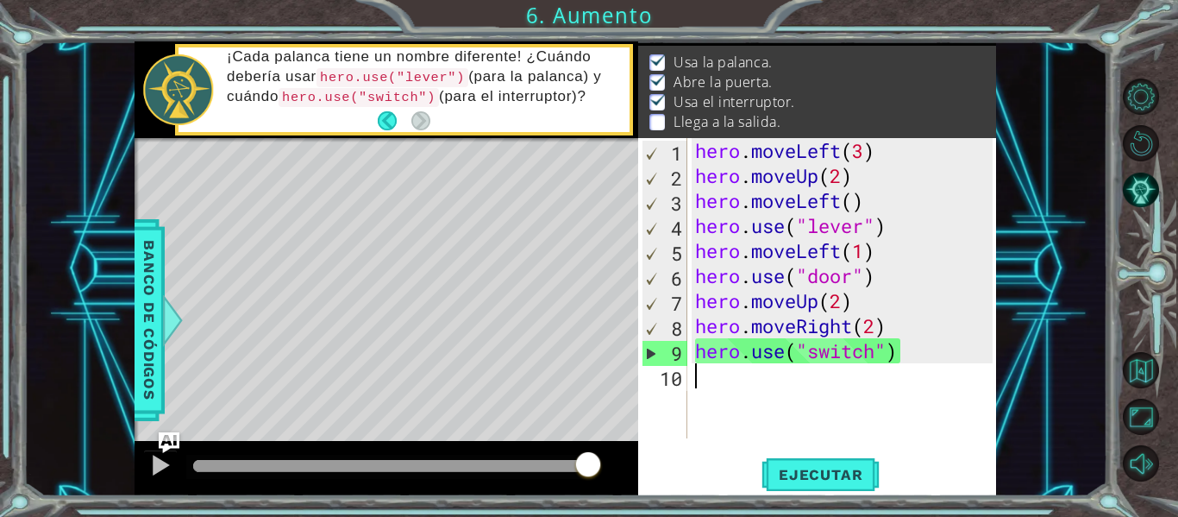
scroll to position [0, 0]
click at [698, 385] on div "hero . moveLeft ( 3 ) hero . moveUp ( 2 ) hero . moveLeft ( ) hero . use ( "lev…" at bounding box center [847, 313] width 310 height 350
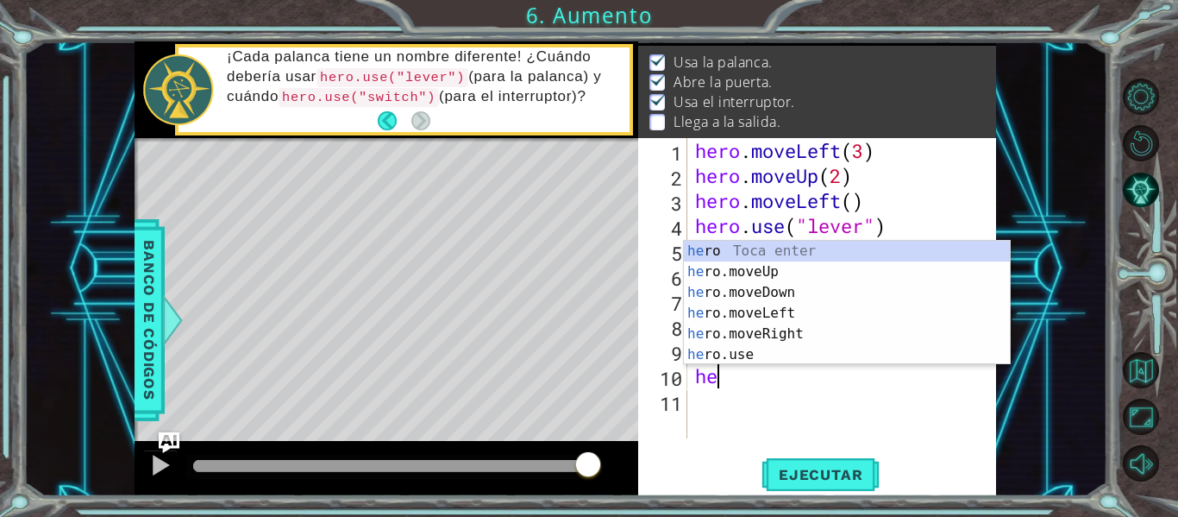
scroll to position [0, 1]
click at [752, 341] on div "her o Toca enter her o.moveUp Toca enter her o.moveDown Toca enter her o.moveLe…" at bounding box center [847, 324] width 326 height 166
type textarea "hero.moveRight(1)"
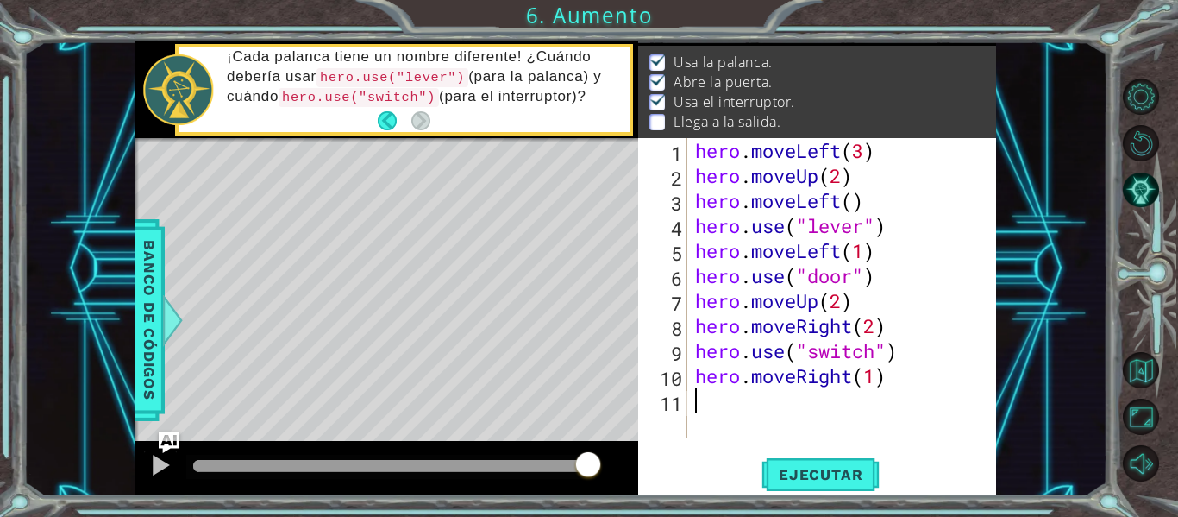
click at [698, 418] on div "hero . moveLeft ( 3 ) hero . moveUp ( 2 ) hero . moveLeft ( ) hero . use ( "lev…" at bounding box center [847, 313] width 310 height 350
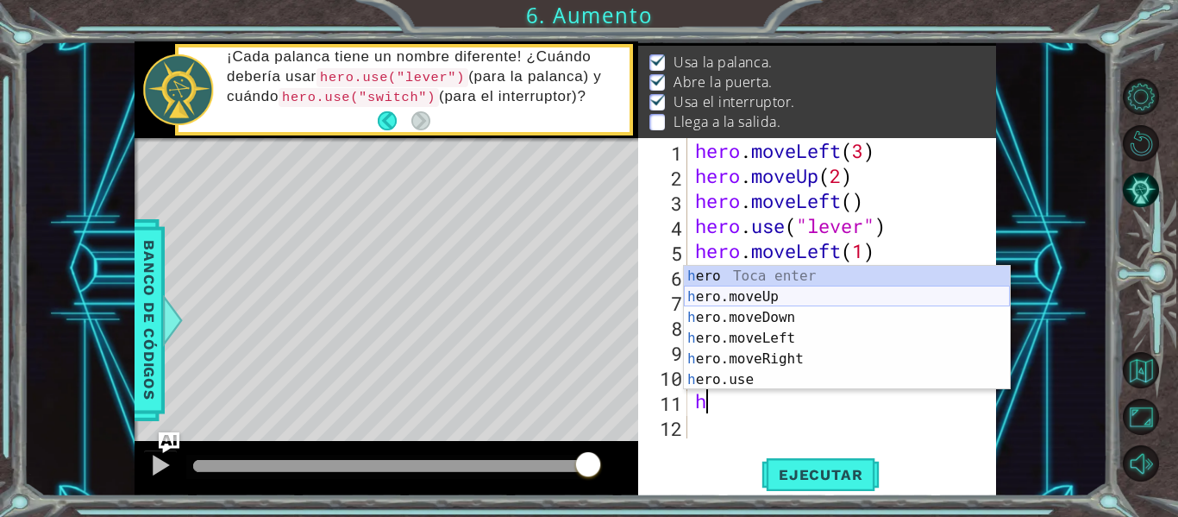
click at [727, 300] on div "h ero Toca enter h ero.moveUp Toca enter h ero.moveDown Toca enter h ero.moveLe…" at bounding box center [847, 349] width 326 height 166
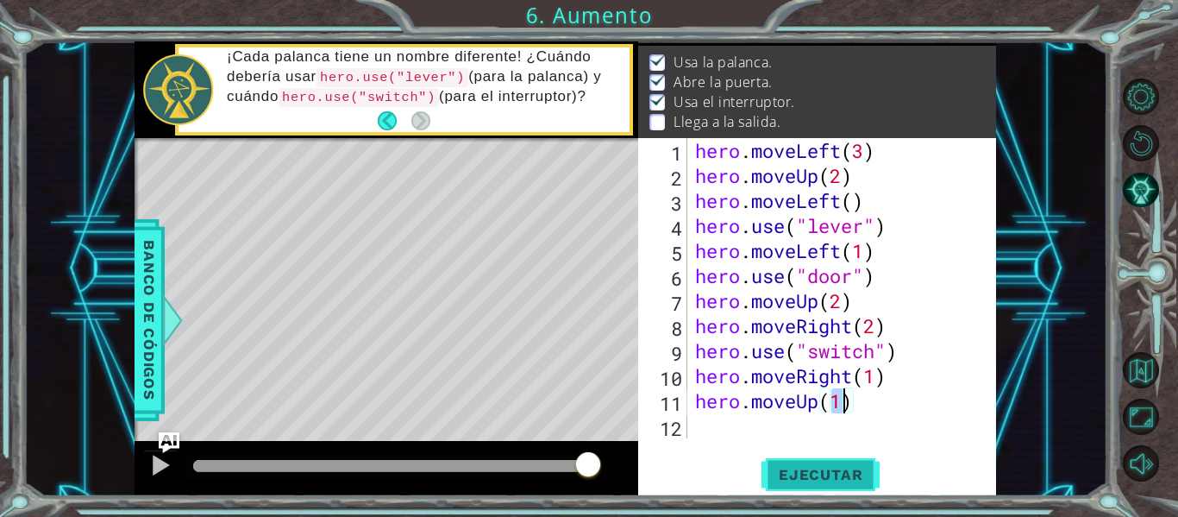
type textarea "hero.moveUp(1)"
click at [808, 469] on span "Ejecutar" at bounding box center [820, 474] width 118 height 17
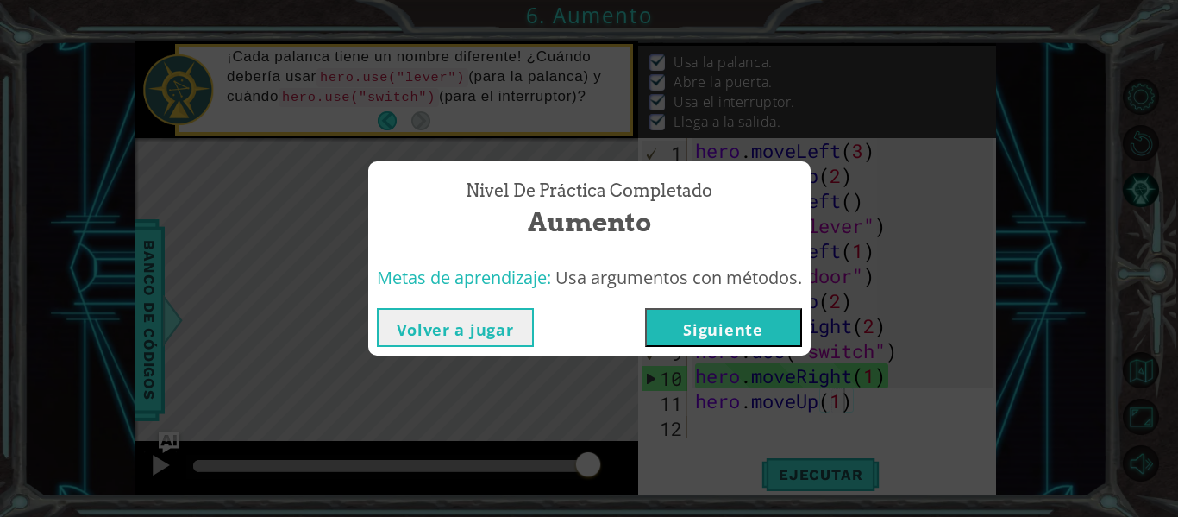
click at [743, 347] on div "Volver a jugar [GEOGRAPHIC_DATA]" at bounding box center [589, 327] width 442 height 56
click at [741, 332] on button "Siguiente" at bounding box center [723, 327] width 157 height 39
